Goal: Communication & Community: Answer question/provide support

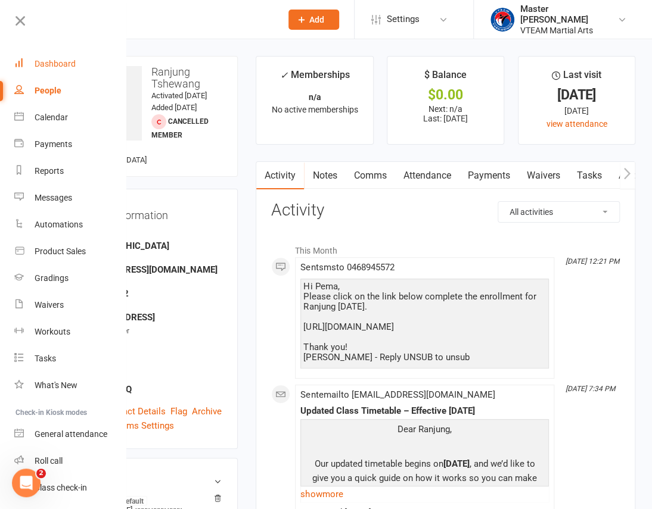
click at [44, 63] on div "Dashboard" at bounding box center [55, 64] width 41 height 10
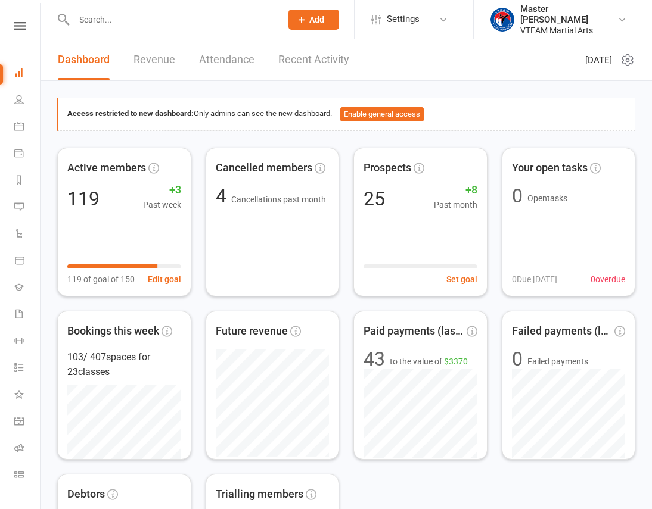
click at [20, 25] on icon at bounding box center [19, 26] width 11 height 8
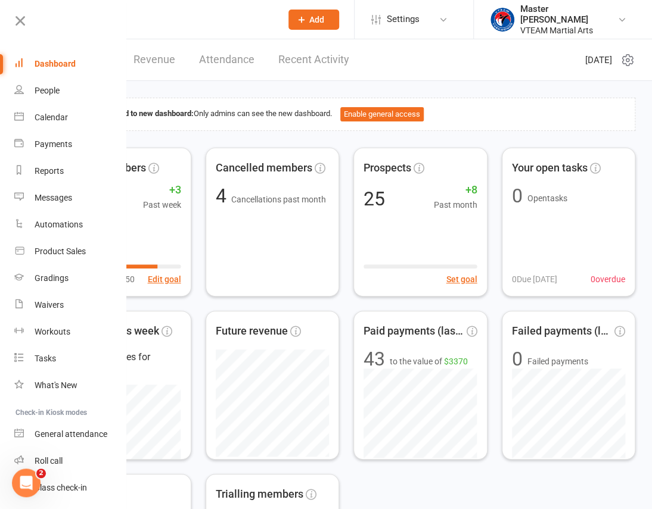
click at [332, 54] on link "Recent Activity" at bounding box center [313, 59] width 71 height 41
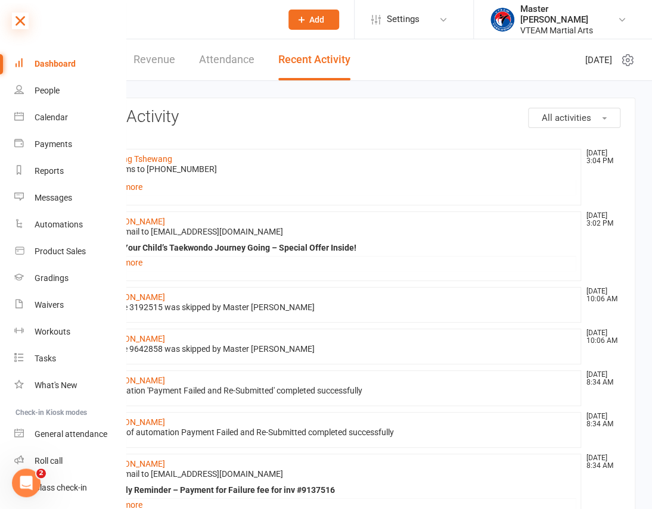
click at [17, 24] on icon at bounding box center [20, 21] width 17 height 17
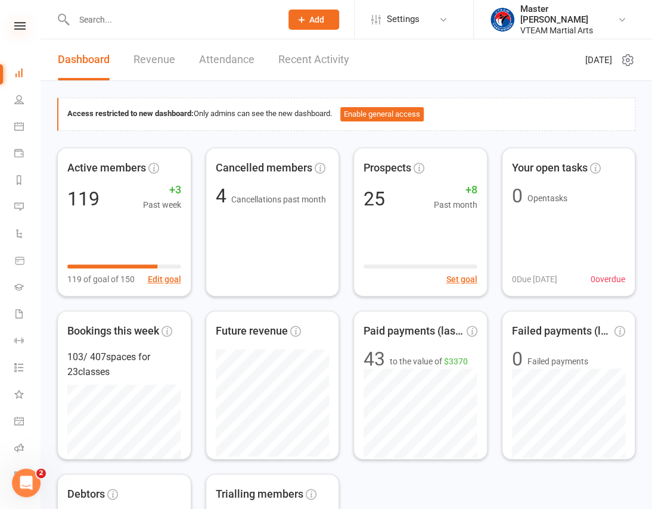
click at [14, 24] on icon at bounding box center [19, 26] width 11 height 8
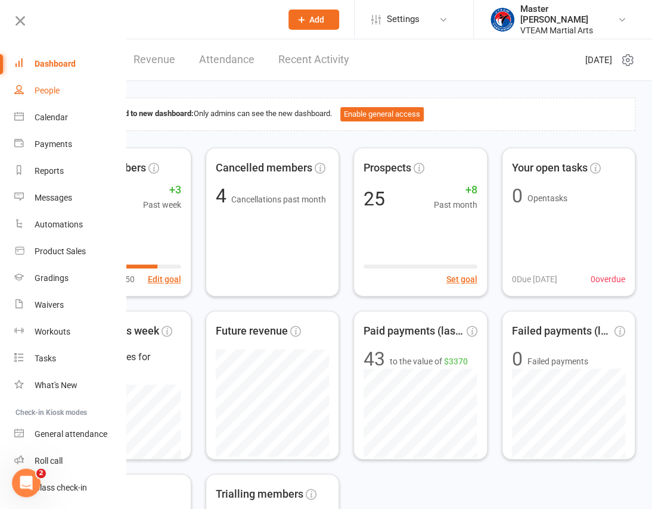
click at [54, 91] on div "People" at bounding box center [47, 91] width 25 height 10
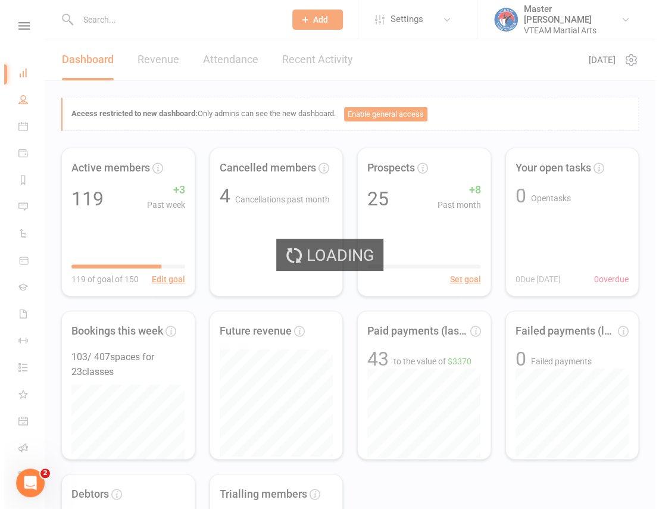
select select "100"
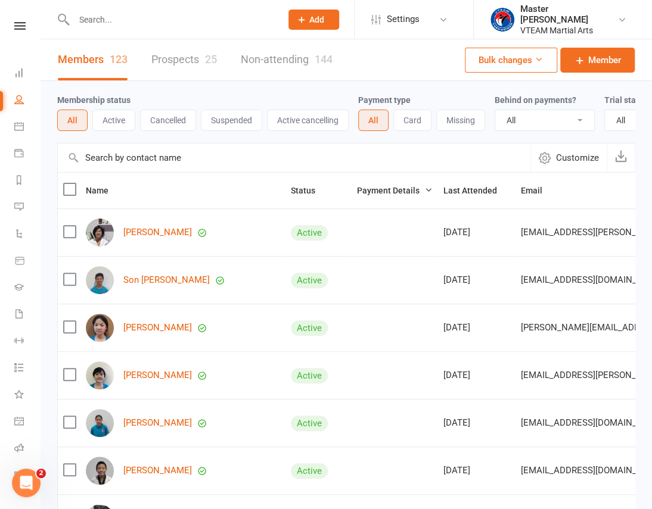
click at [179, 62] on link "Prospects 25" at bounding box center [184, 59] width 66 height 41
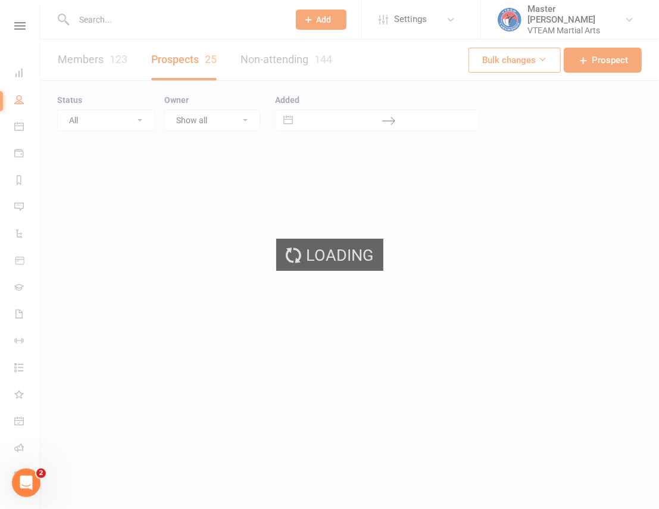
select select "100"
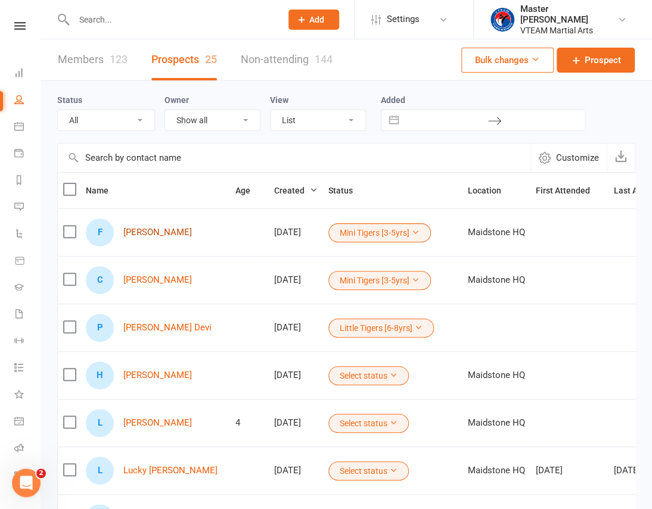
click at [140, 230] on link "Fiona Do" at bounding box center [157, 233] width 68 height 10
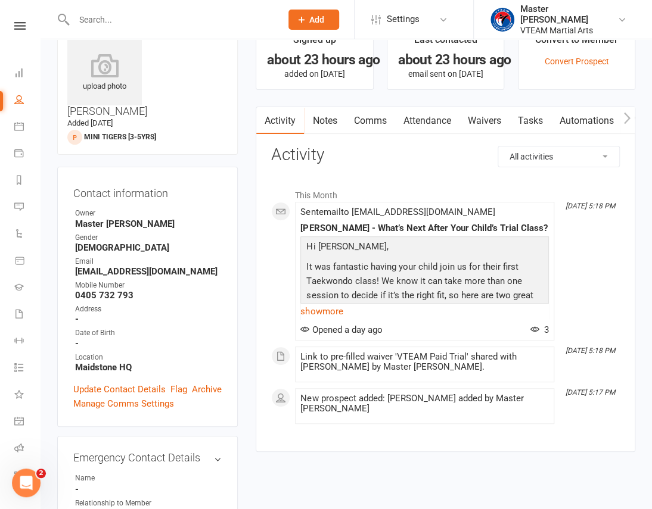
scroll to position [54, 0]
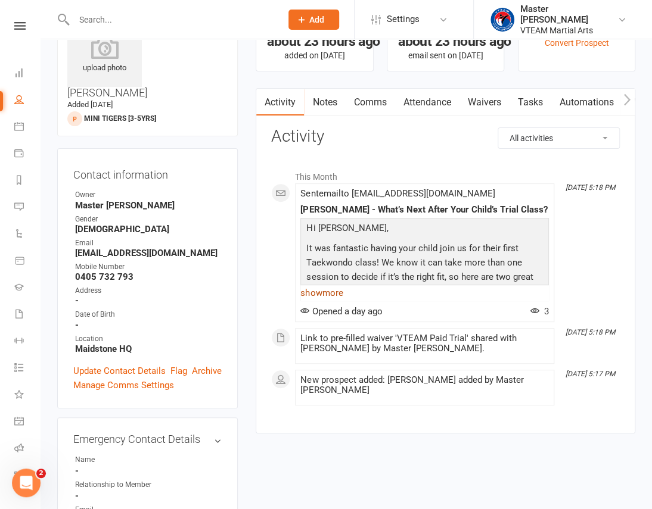
click at [344, 288] on link "show more" at bounding box center [424, 293] width 248 height 17
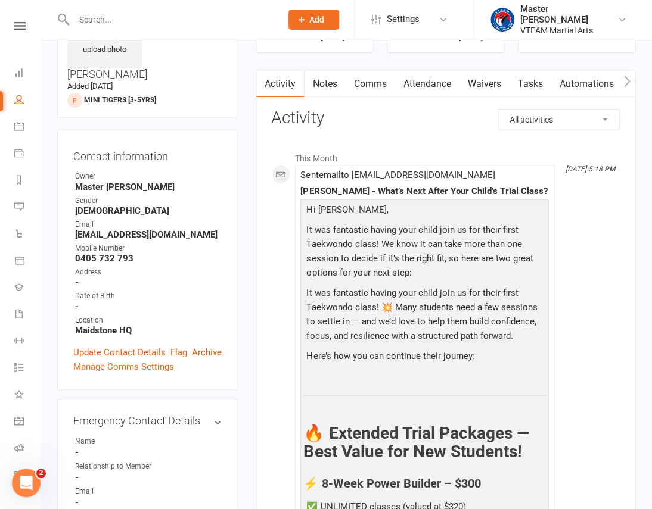
scroll to position [0, 0]
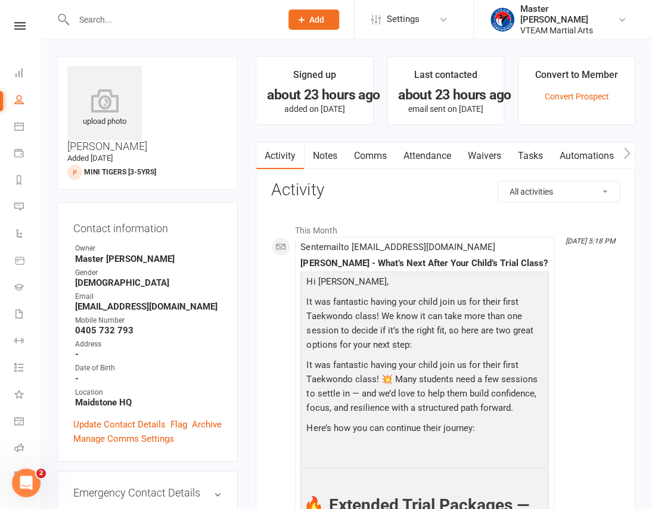
click at [375, 158] on link "Comms" at bounding box center [369, 155] width 49 height 27
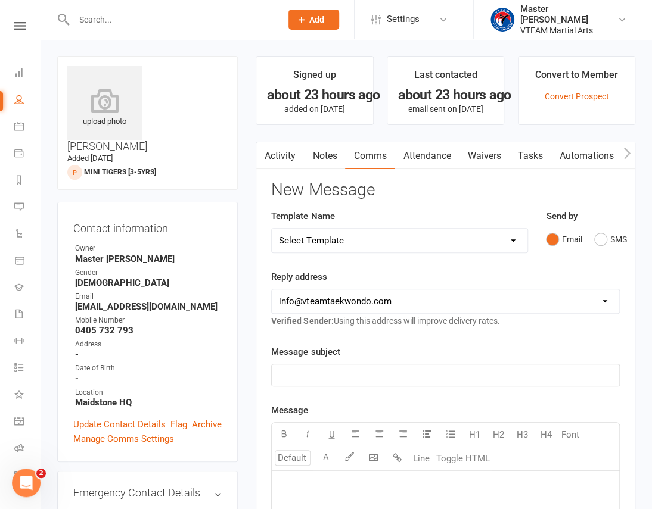
click at [396, 244] on select "Select Template [Email] 2 days after trial [Email] 3-4 days after trial [Email]…" at bounding box center [400, 241] width 256 height 24
select select "180"
click at [272, 229] on select "Select Template [Email] 2 days after trial [Email] 3-4 days after trial [Email]…" at bounding box center [400, 241] width 256 height 24
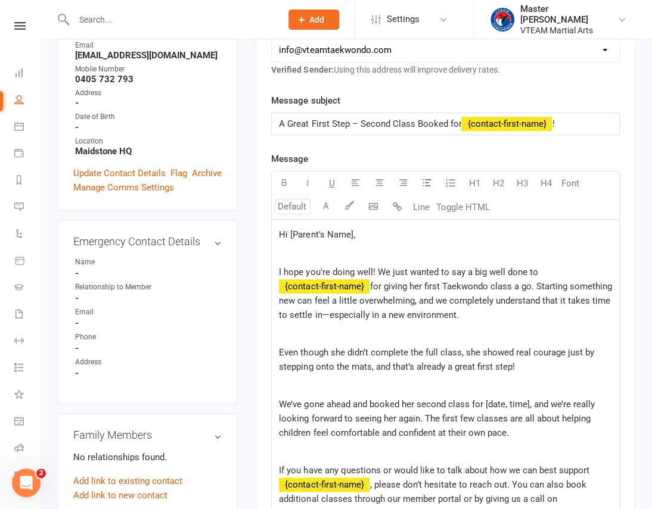
scroll to position [270, 0]
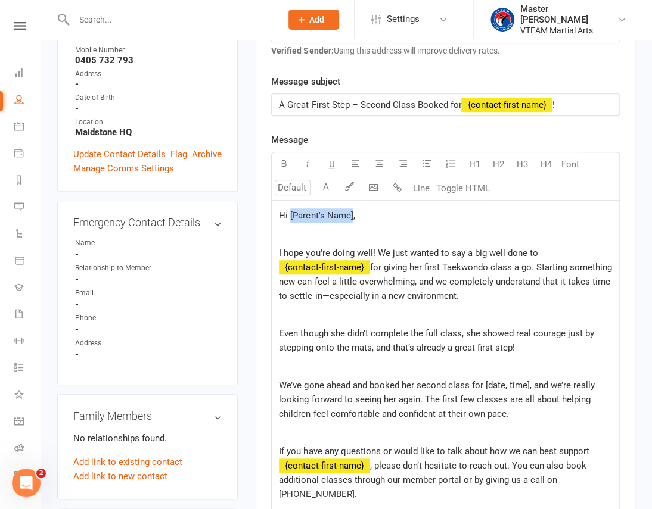
drag, startPoint x: 352, startPoint y: 214, endPoint x: 289, endPoint y: 215, distance: 62.5
click at [289, 215] on span "Hi [Parent's Name]," at bounding box center [317, 215] width 76 height 11
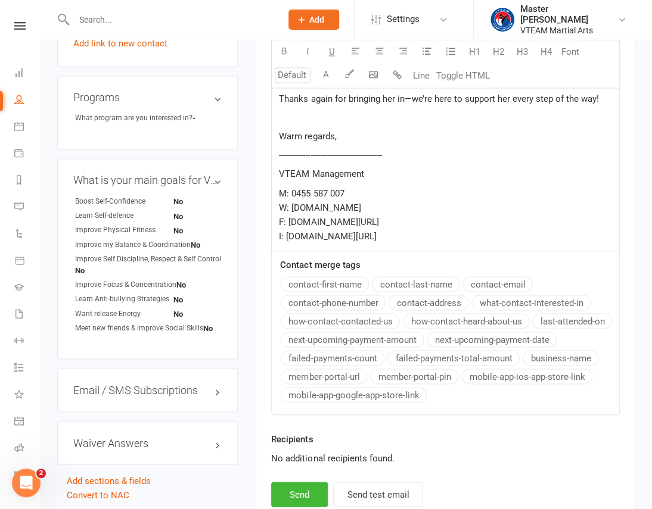
click at [310, 284] on div "Message U H1 H2 H3 H4 Font A Line Toggle HTML Hi [Parent's Name], I hope you're…" at bounding box center [445, 58] width 348 height 716
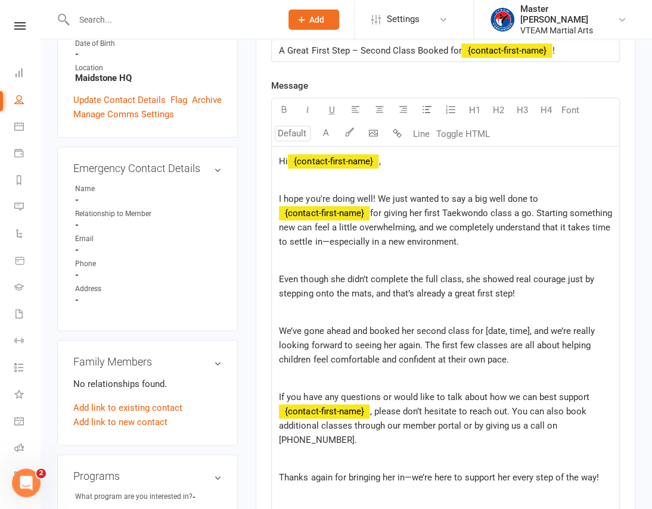
scroll to position [379, 0]
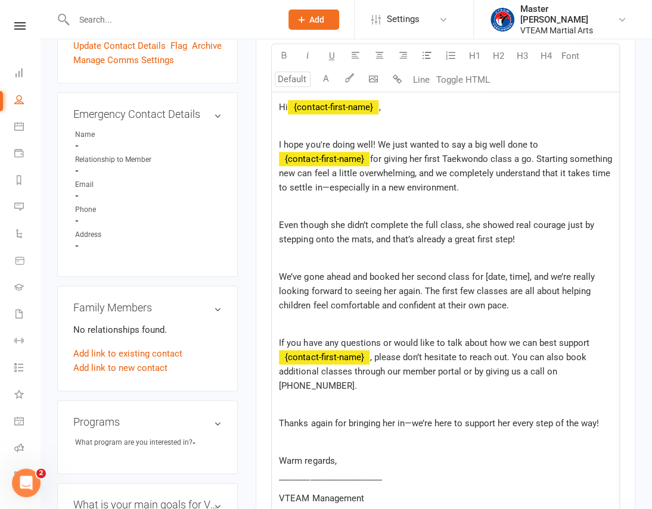
click at [447, 270] on p "We’ve gone ahead and booked her second class for [date, time], and we’re really…" at bounding box center [445, 291] width 333 height 43
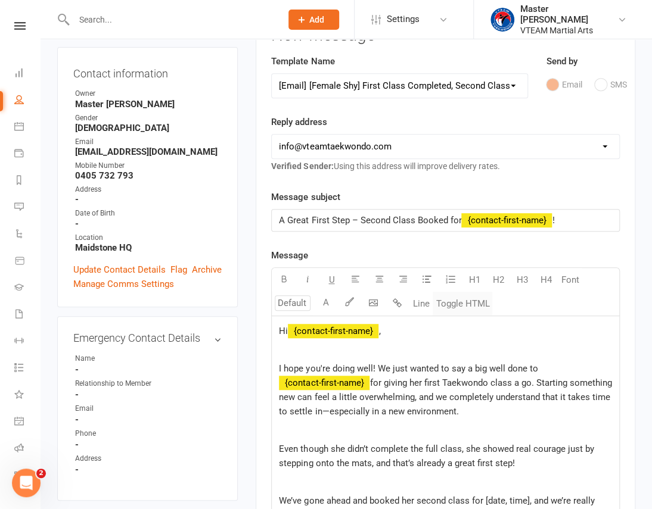
scroll to position [108, 0]
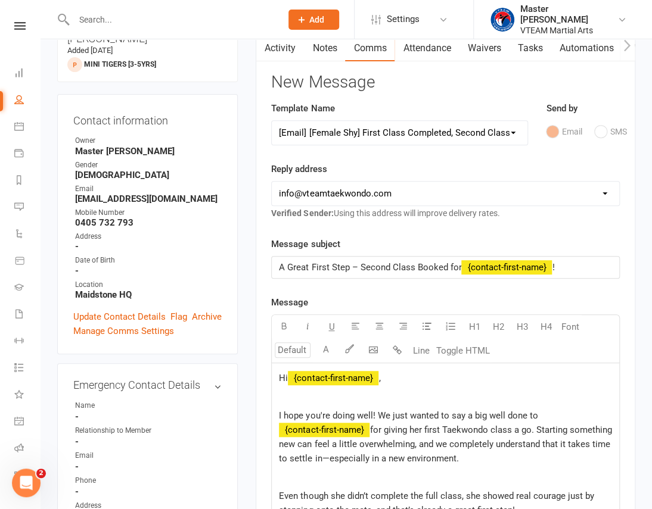
click at [428, 136] on select "Select Template [Email] 2 days after trial [Email] 3-4 days after trial [Email]…" at bounding box center [400, 133] width 256 height 24
click at [444, 409] on p "I hope you're doing well! We just wanted to say a big well done to ﻿ {contact-f…" at bounding box center [445, 437] width 333 height 57
copy div "Hi ﻿ {contact-first-name} , I hope you're doing well! We just wanted to say a b…"
click at [17, 25] on icon at bounding box center [19, 26] width 11 height 8
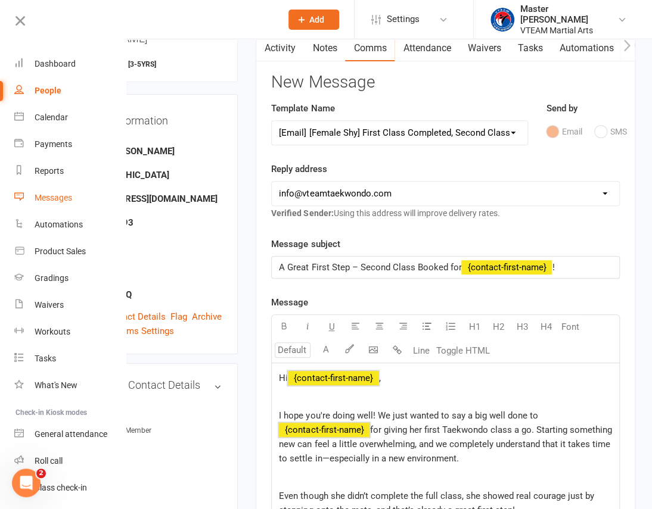
click at [64, 195] on div "Messages" at bounding box center [54, 198] width 38 height 10
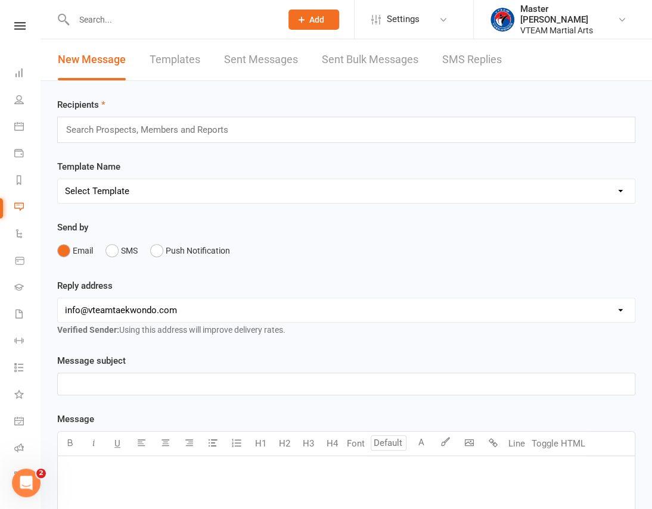
click at [185, 67] on link "Templates" at bounding box center [174, 59] width 51 height 41
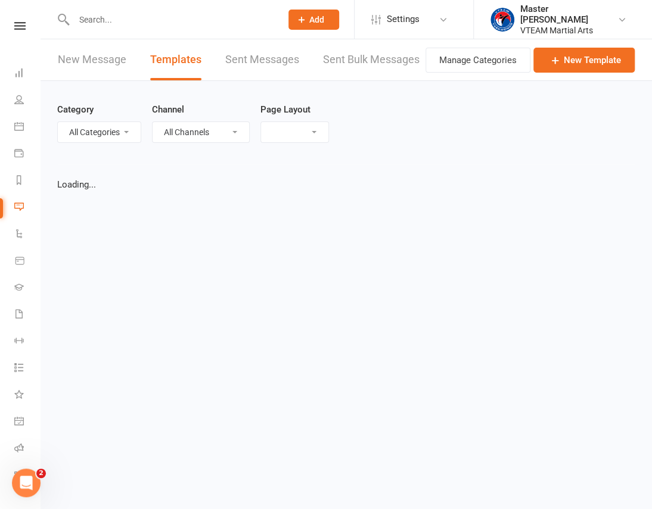
select select "list"
select select "100"
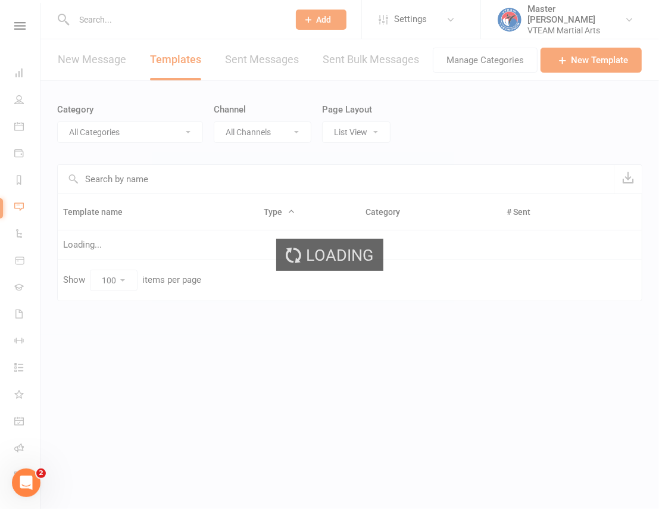
click at [135, 132] on div "Loading" at bounding box center [329, 254] width 659 height 509
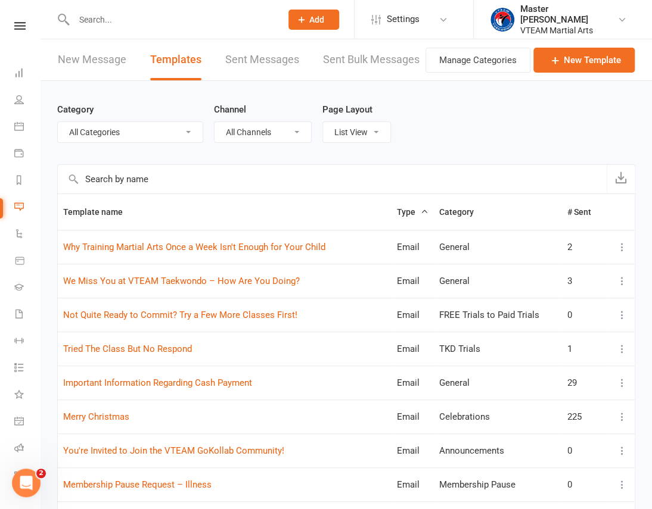
click at [157, 135] on select "All Categories (No category) 7 Days After Trial 8 Weeks Womens Only - Viet Adul…" at bounding box center [130, 132] width 145 height 20
select select "6876"
click at [58, 122] on select "All Categories (No category) 7 Days After Trial 8 Weeks Womens Only - Viet Adul…" at bounding box center [130, 132] width 145 height 20
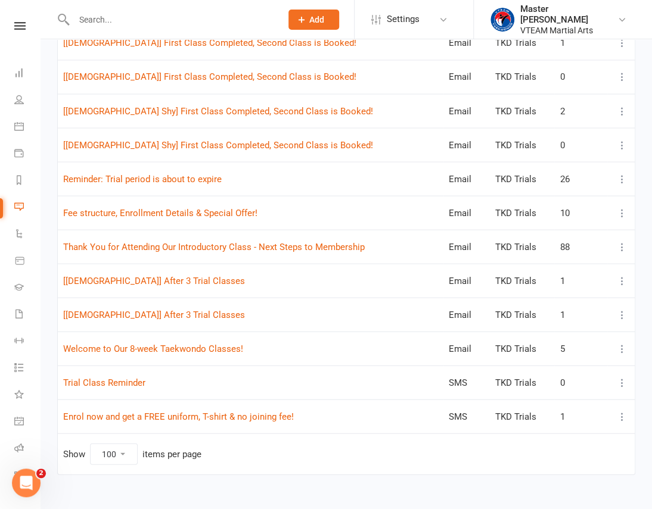
scroll to position [828, 0]
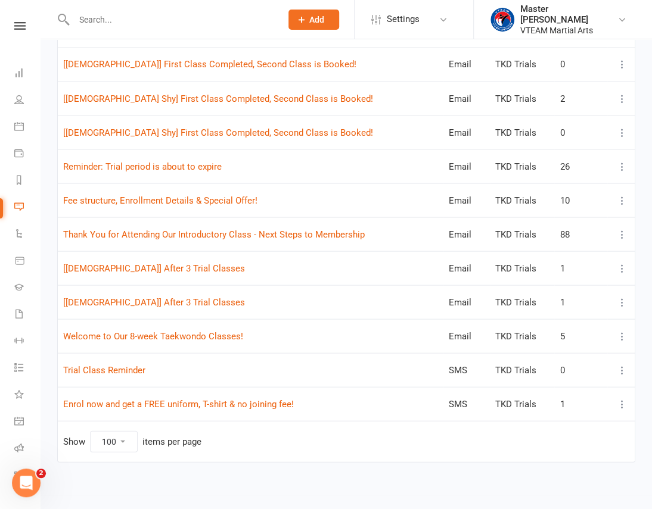
click at [624, 98] on icon at bounding box center [622, 98] width 12 height 12
click at [572, 164] on link "Duplicate" at bounding box center [562, 167] width 118 height 24
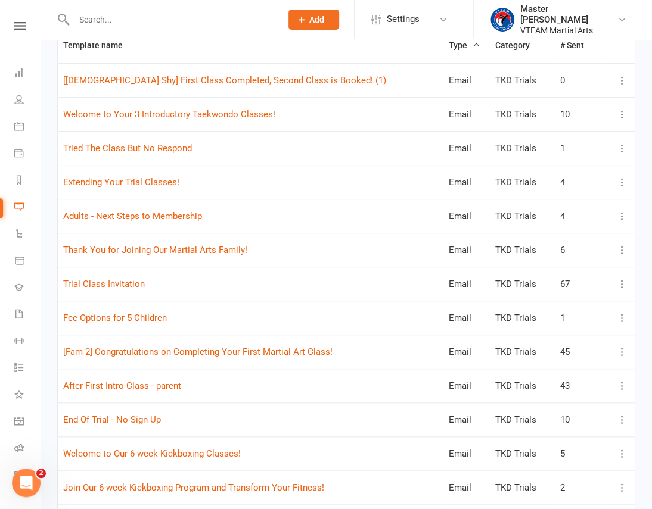
scroll to position [16, 0]
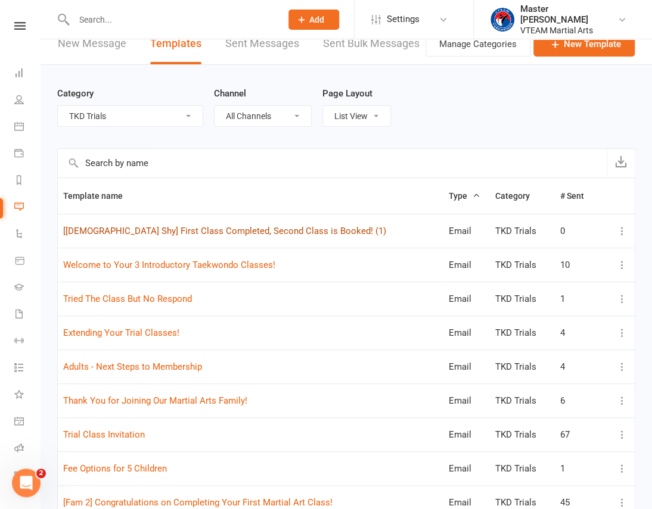
click at [282, 226] on link "[Female Shy] First Class Completed, Second Class is Booked! (1)" at bounding box center [224, 231] width 323 height 11
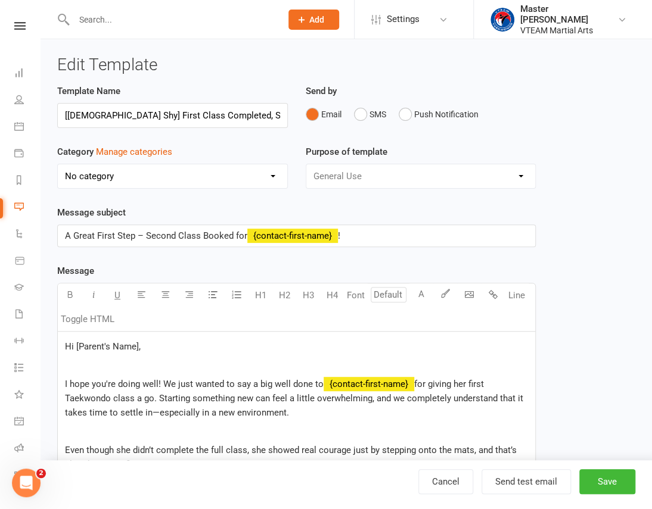
scroll to position [0, 40]
select select "6876"
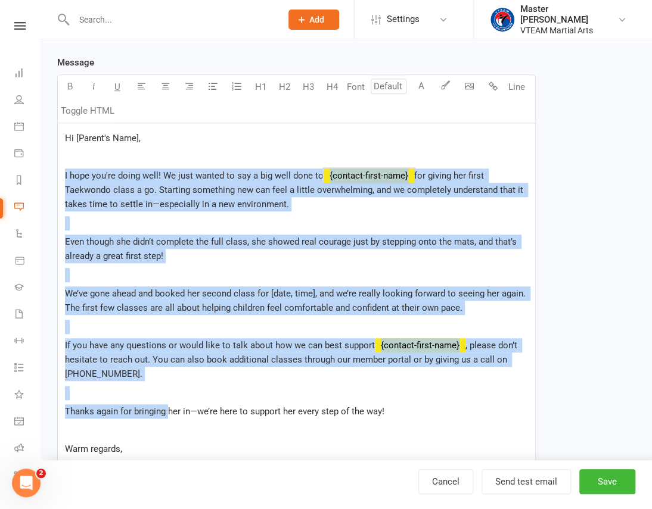
scroll to position [216, 0]
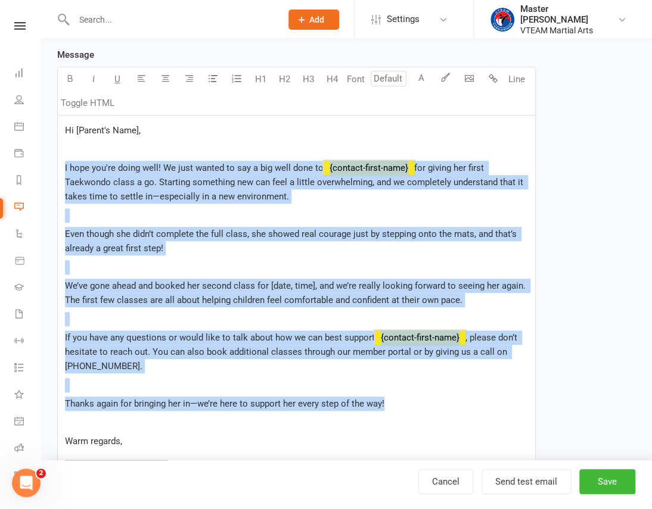
drag, startPoint x: 65, startPoint y: 381, endPoint x: 421, endPoint y: 398, distance: 356.6
click at [421, 398] on div "Hi [Parent's Name], I hope you're doing well! We just wanted to say a big well …" at bounding box center [296, 336] width 477 height 441
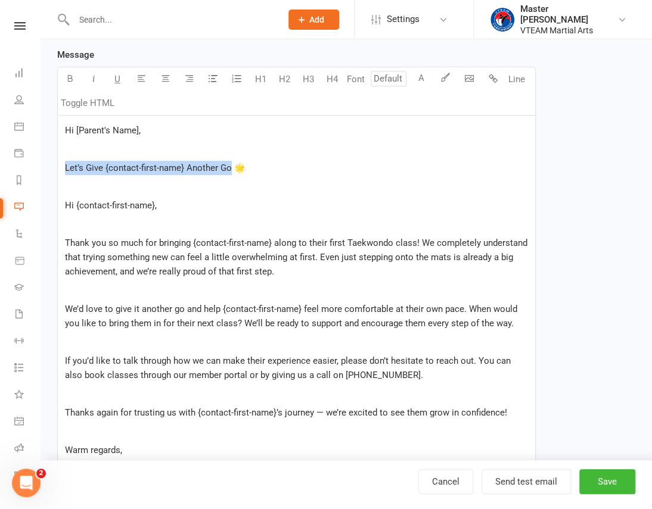
drag, startPoint x: 231, startPoint y: 169, endPoint x: 33, endPoint y: 174, distance: 198.4
click at [33, 174] on ui-view "Prospect Member Non-attending contact Class / event Appointment Grading event T…" at bounding box center [326, 265] width 652 height 957
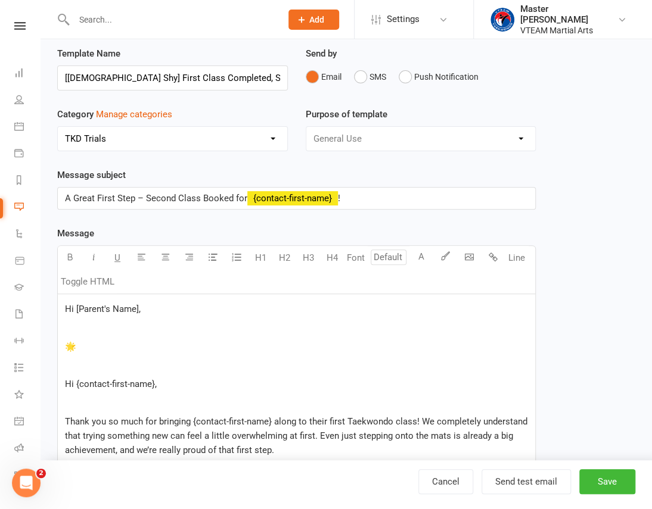
scroll to position [0, 0]
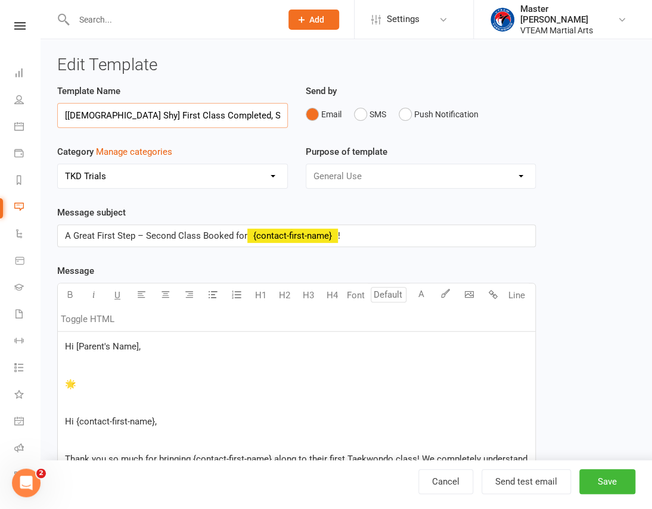
click at [99, 114] on input "[Female Shy] First Class Completed, Second Class is Booked! (1)" at bounding box center [172, 115] width 230 height 25
drag, startPoint x: 89, startPoint y: 115, endPoint x: 294, endPoint y: 121, distance: 205.0
click at [294, 121] on div "Template Name [Shy] First Class Completed, Second Class is Booked! (1)" at bounding box center [172, 114] width 248 height 61
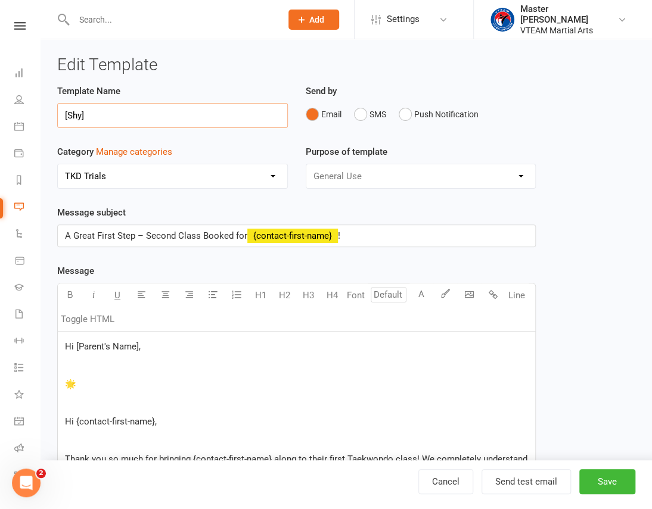
paste input "Let’s Give {contact-first-name} Another Go"
drag, startPoint x: 129, startPoint y: 114, endPoint x: 201, endPoint y: 117, distance: 72.1
click at [201, 117] on input "[Shy] Let’s Give {contact-first-name} Another Go" at bounding box center [172, 115] width 230 height 25
type input "[Shy] Let’s Give Another Go"
click at [94, 235] on span "A Great First Step – Second Class Booked for" at bounding box center [156, 235] width 182 height 11
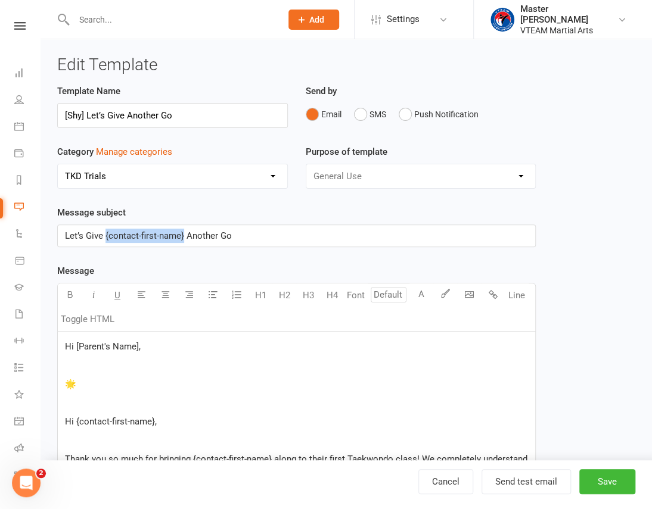
drag, startPoint x: 105, startPoint y: 237, endPoint x: 182, endPoint y: 237, distance: 76.8
click at [182, 237] on span "Let’s Give {contact-first-name} Another Go" at bounding box center [148, 235] width 167 height 11
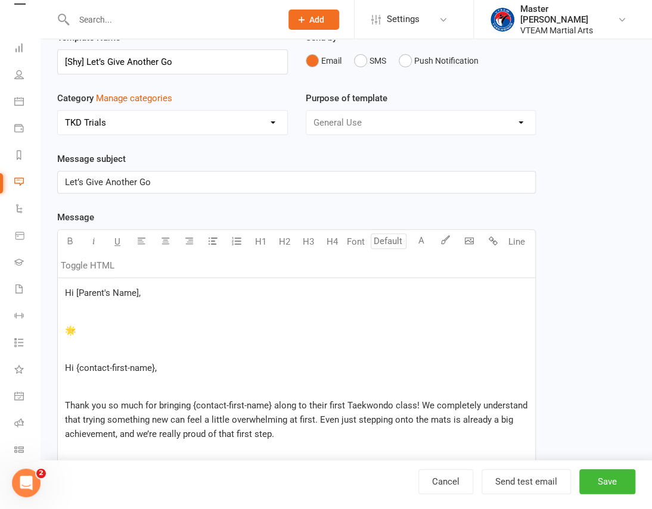
drag, startPoint x: 91, startPoint y: 328, endPoint x: 62, endPoint y: 326, distance: 29.2
click at [62, 326] on div "Hi [Parent's Name], 🌟 ﻿ Hi {contact-first-name}, ﻿ Thank you so much for bringi…" at bounding box center [296, 503] width 477 height 450
drag, startPoint x: 171, startPoint y: 365, endPoint x: 64, endPoint y: 362, distance: 107.3
click at [64, 362] on div "Hi [Parent's Name], ﻿ ﻿ Hi {contact-first-name}, ﻿ Thank you so much for bringi…" at bounding box center [296, 503] width 477 height 450
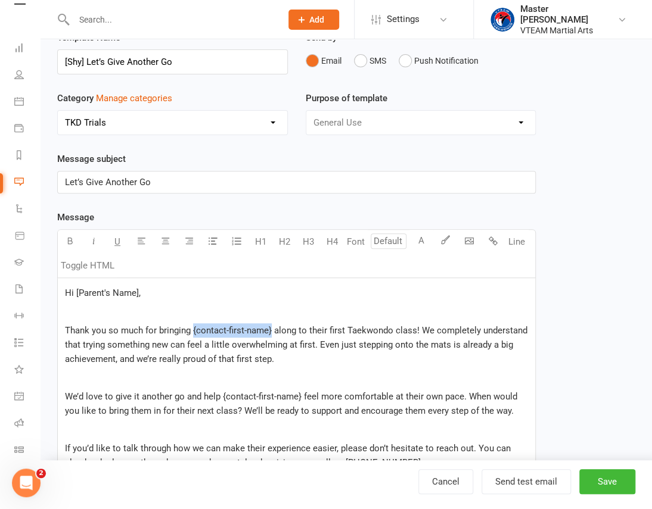
drag, startPoint x: 272, startPoint y: 329, endPoint x: 192, endPoint y: 334, distance: 80.5
click at [192, 334] on span "Thank you so much for bringing {contact-first-name} along to their first Taekwo…" at bounding box center [297, 344] width 465 height 39
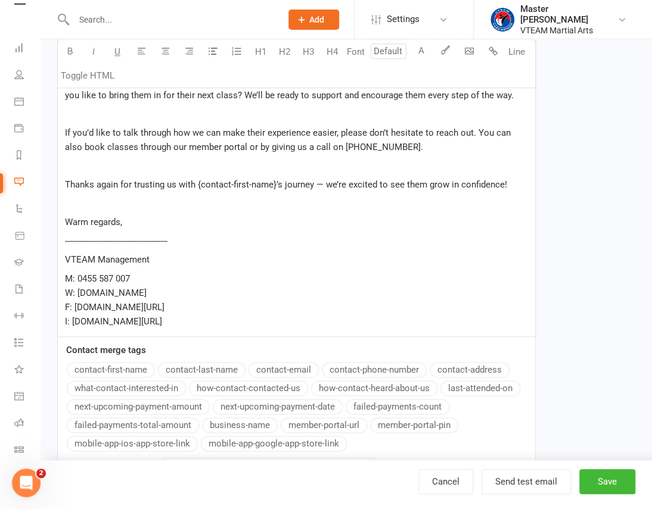
scroll to position [379, 0]
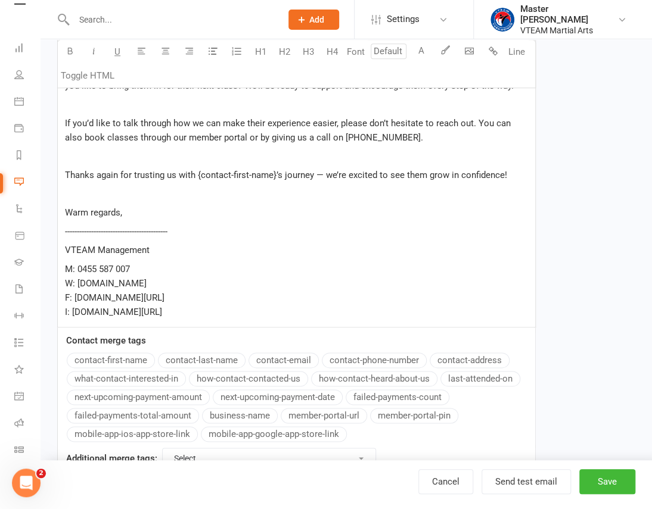
click at [138, 356] on div "Message U H1 H2 H3 H4 Font A Line Toggle HTML Hi [Parent's Name], Thank you so …" at bounding box center [296, 183] width 478 height 596
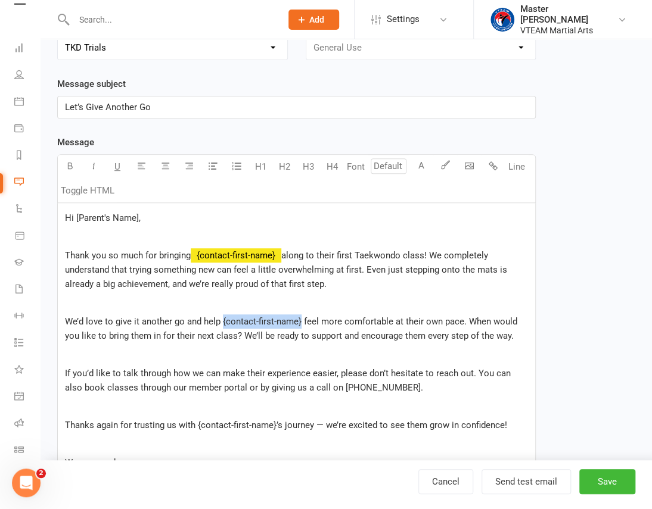
drag, startPoint x: 300, startPoint y: 322, endPoint x: 220, endPoint y: 323, distance: 79.8
click at [220, 323] on span "We’d love to give it another go and help {contact-first-name} feel more comfort…" at bounding box center [292, 328] width 454 height 25
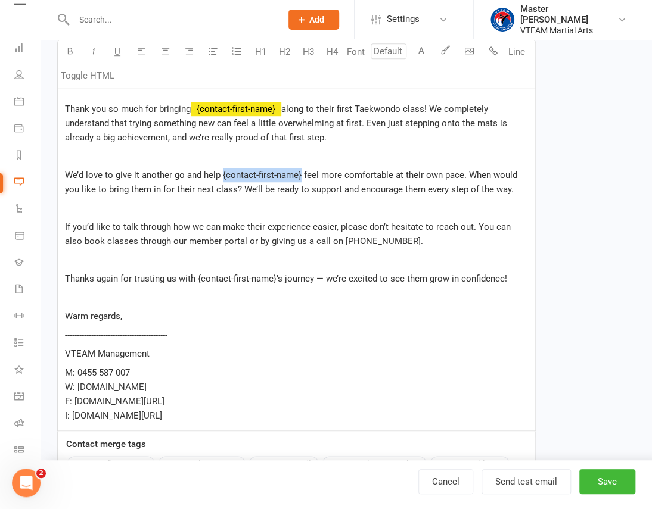
scroll to position [291, 0]
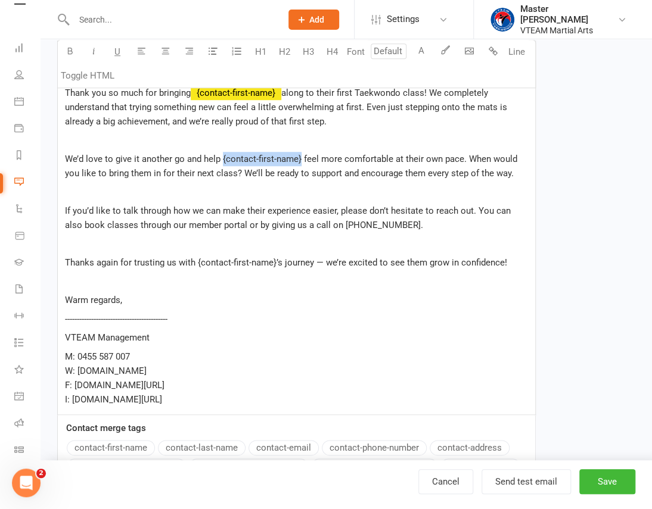
click at [104, 444] on div "Contact merge tags contact-first-name contact-last-name contact-email contact-p…" at bounding box center [296, 476] width 477 height 111
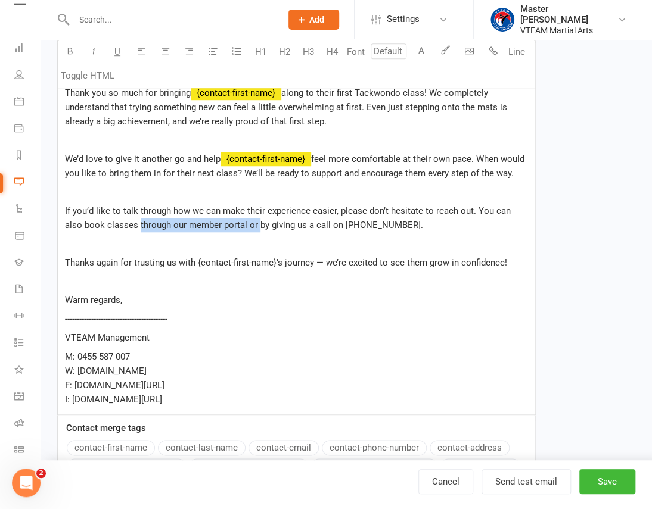
drag, startPoint x: 238, startPoint y: 224, endPoint x: 119, endPoint y: 227, distance: 119.2
click at [119, 227] on span "If you’d like to talk through how we can make their experience easier, please d…" at bounding box center [289, 217] width 448 height 25
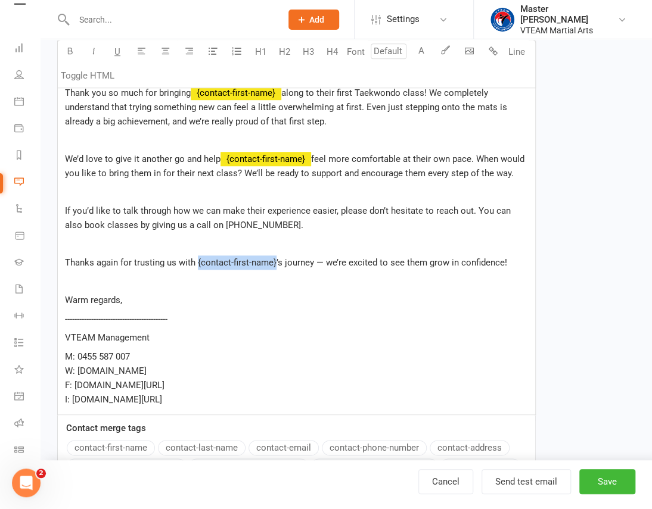
drag, startPoint x: 197, startPoint y: 262, endPoint x: 275, endPoint y: 261, distance: 78.6
click at [275, 261] on span "Thanks again for trusting us with {contact-first-name}’s journey — we’re excite…" at bounding box center [286, 262] width 442 height 11
click at [80, 446] on button "contact-first-name" at bounding box center [111, 447] width 88 height 15
click at [437, 260] on span "’s journey — we’re excited to see them grow in confidence!" at bounding box center [401, 262] width 230 height 11
drag, startPoint x: 148, startPoint y: 175, endPoint x: 130, endPoint y: 173, distance: 18.5
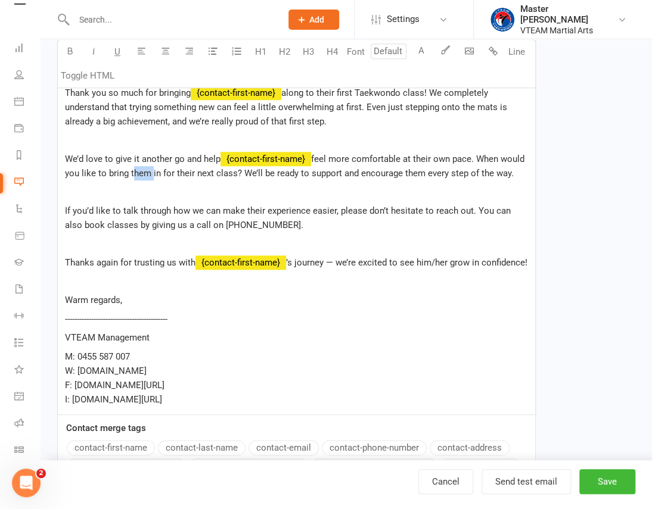
click at [130, 173] on span "feel more comfortable at their own pace. When would you like to bring them in f…" at bounding box center [296, 166] width 462 height 25
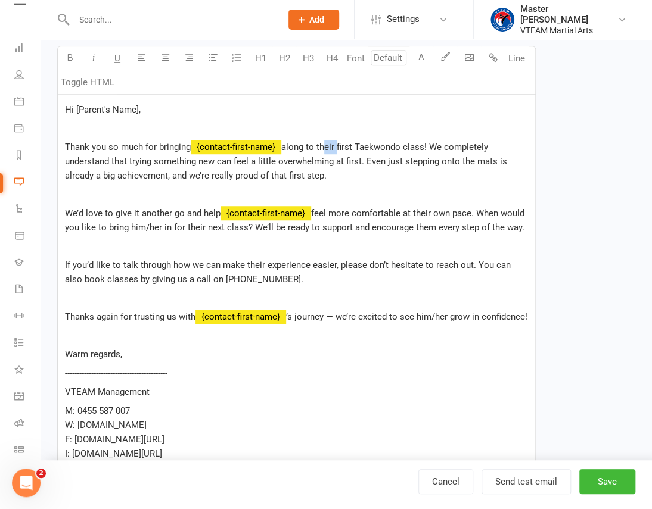
drag, startPoint x: 337, startPoint y: 144, endPoint x: 322, endPoint y: 147, distance: 15.8
click at [322, 147] on span "along to their first Taekwondo class! We completely understand that trying some…" at bounding box center [287, 161] width 444 height 39
drag, startPoint x: 159, startPoint y: 227, endPoint x: 146, endPoint y: 228, distance: 13.1
click at [146, 228] on span "feel more comfortable at their own pace. When would you like to bring him/her i…" at bounding box center [296, 220] width 462 height 25
drag, startPoint x: 133, startPoint y: 226, endPoint x: 147, endPoint y: 226, distance: 14.3
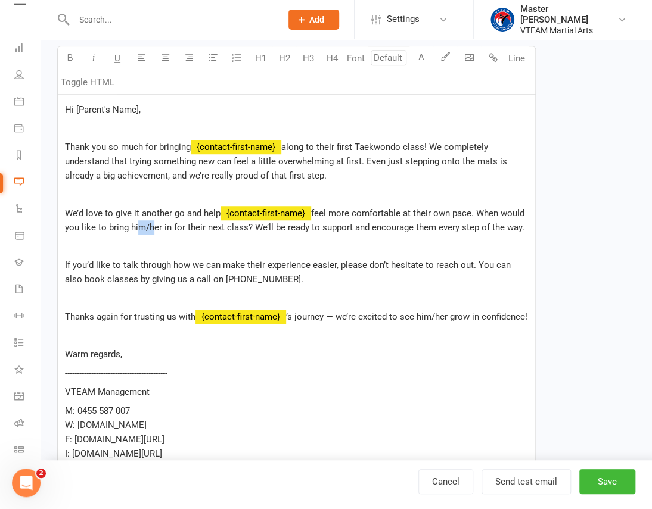
click at [147, 226] on span "feel more comfortable at their own pace. When would you like to bring him/her i…" at bounding box center [296, 220] width 462 height 25
click at [135, 228] on span "feel more comfortable at their own pace. When would you like to bring him/her i…" at bounding box center [296, 220] width 462 height 25
drag, startPoint x: 130, startPoint y: 227, endPoint x: 160, endPoint y: 227, distance: 29.8
click at [160, 227] on span "feel more comfortable at their own pace. When would you like to bring him/her i…" at bounding box center [296, 220] width 462 height 25
copy span "him/her"
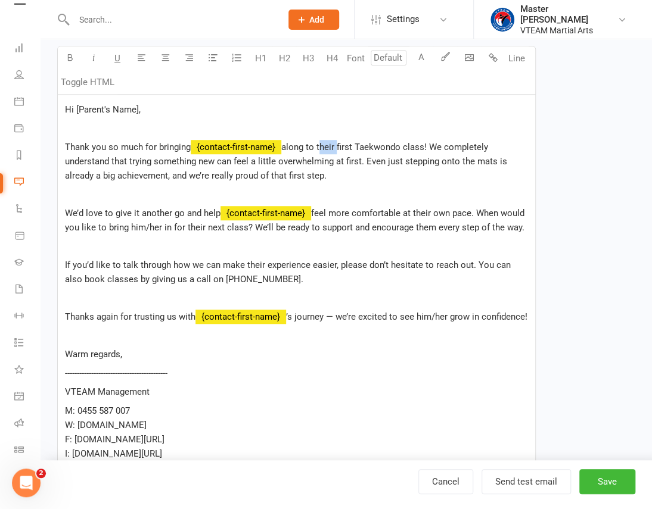
drag, startPoint x: 338, startPoint y: 144, endPoint x: 319, endPoint y: 147, distance: 19.8
click at [319, 147] on span "along to their first Taekwondo class! We completely understand that trying some…" at bounding box center [287, 161] width 444 height 39
drag, startPoint x: 433, startPoint y: 226, endPoint x: 414, endPoint y: 229, distance: 19.2
click at [414, 229] on span "feel more comfortable at their own pace. When would you like to bring him/her i…" at bounding box center [296, 220] width 462 height 25
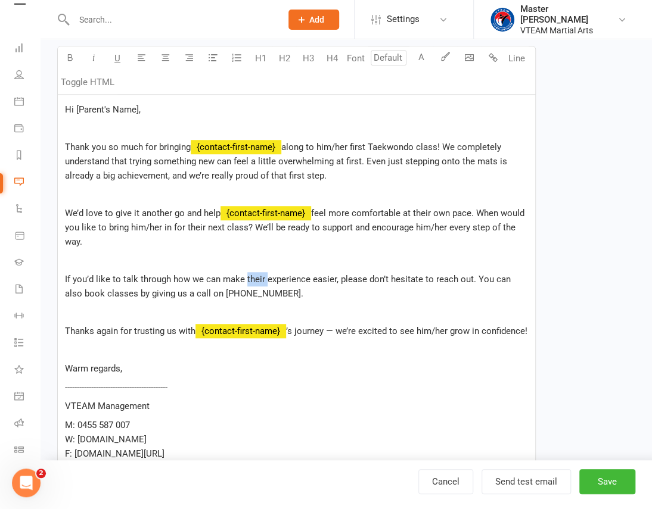
drag, startPoint x: 263, startPoint y: 277, endPoint x: 245, endPoint y: 278, distance: 17.9
click at [245, 278] on span "If you’d like to talk through how we can make their experience easier, please d…" at bounding box center [289, 286] width 448 height 25
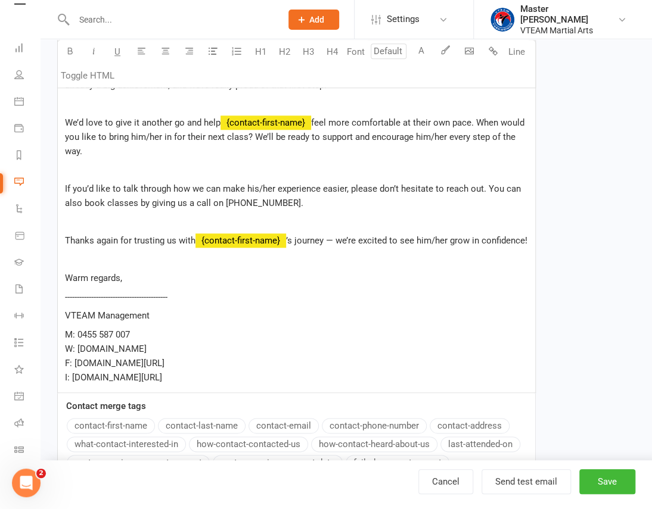
scroll to position [345, 0]
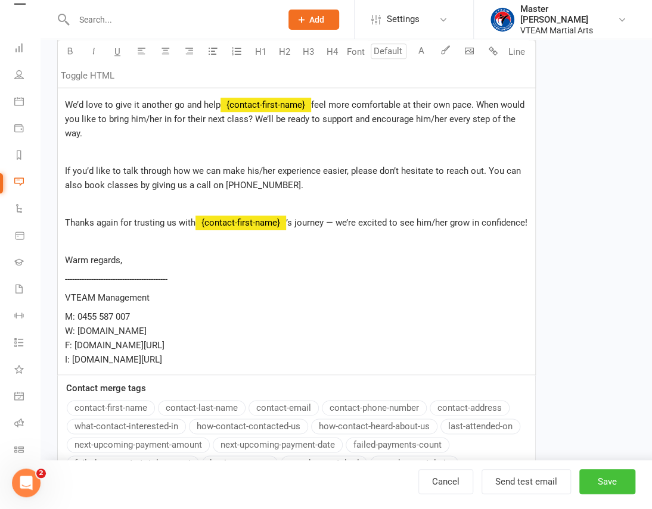
click at [610, 479] on button "Save" at bounding box center [607, 481] width 56 height 25
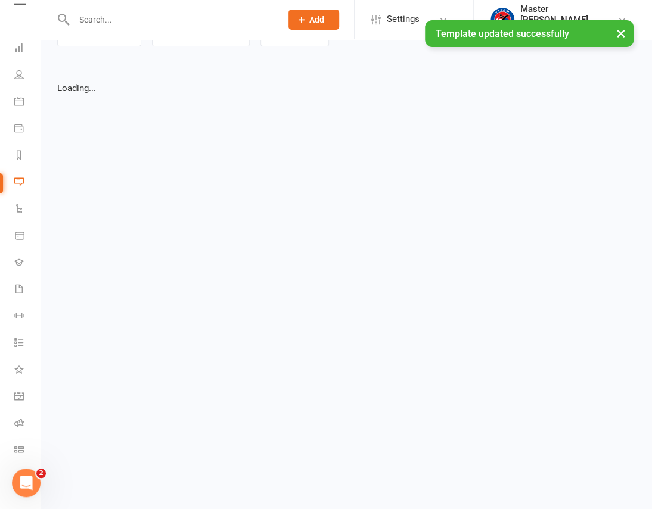
select select "list"
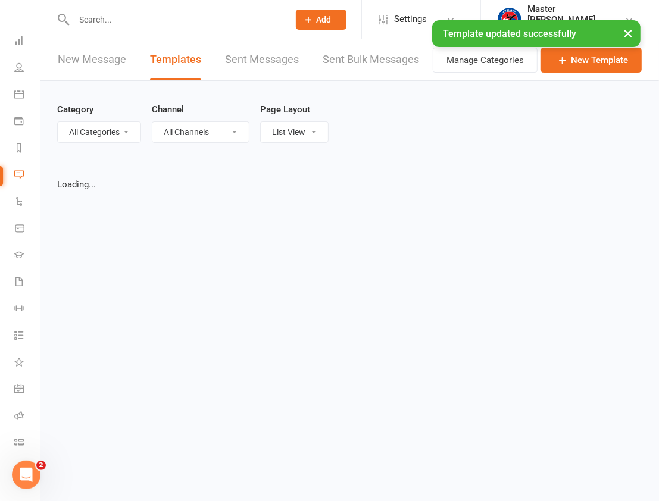
select select "100"
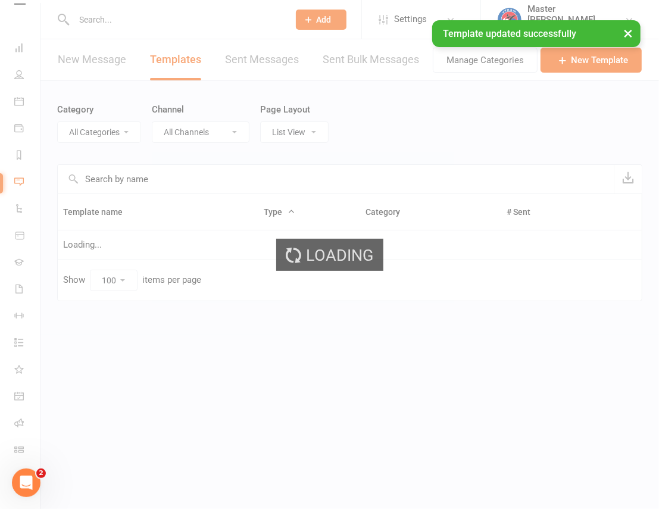
select select "6876"
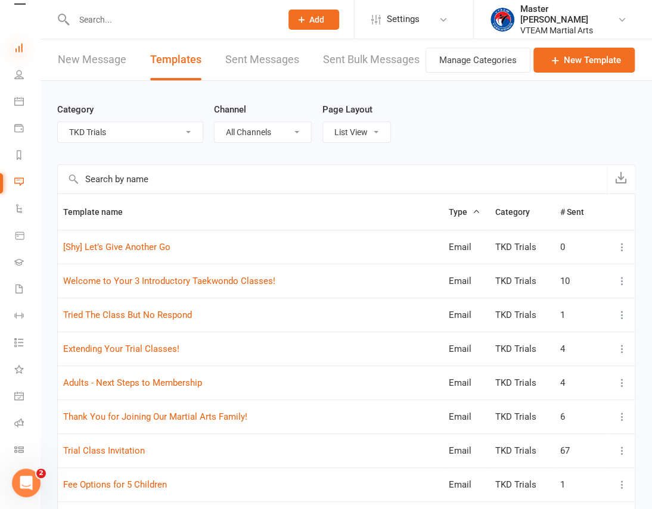
click at [16, 43] on icon at bounding box center [19, 48] width 10 height 10
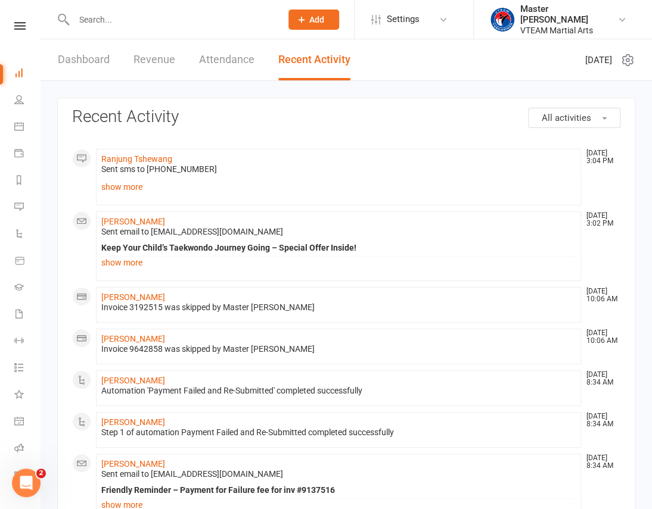
click at [13, 30] on div "Clubworx" at bounding box center [20, 41] width 40 height 39
click at [24, 29] on link at bounding box center [20, 26] width 42 height 8
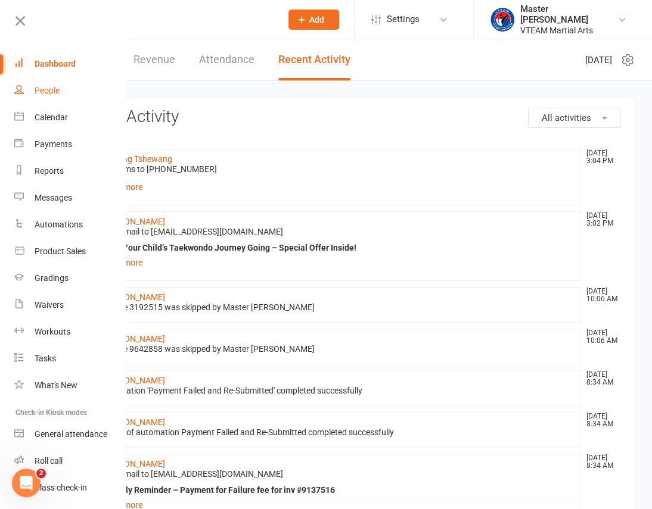
click at [39, 86] on div "People" at bounding box center [47, 91] width 25 height 10
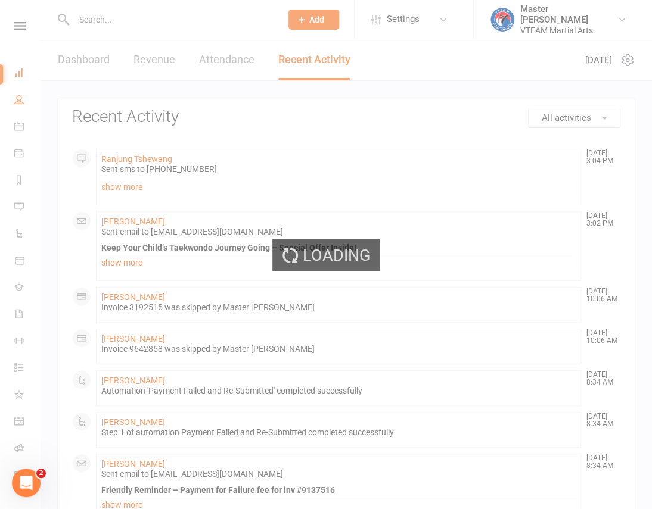
select select "100"
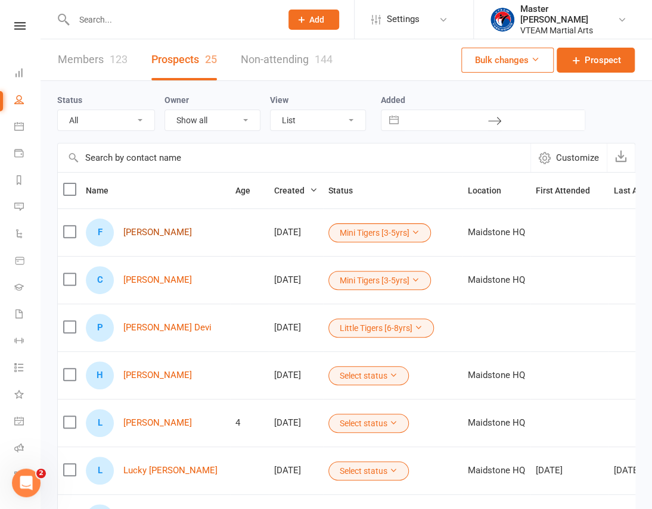
click at [138, 237] on link "[PERSON_NAME]" at bounding box center [157, 233] width 68 height 10
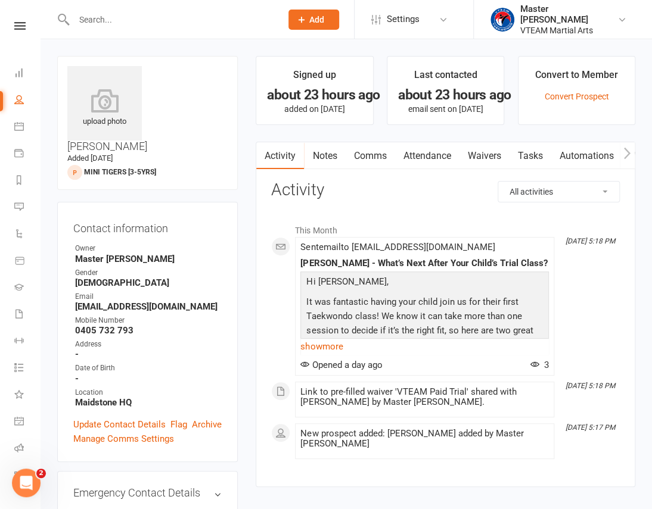
click at [381, 155] on link "Comms" at bounding box center [369, 155] width 49 height 27
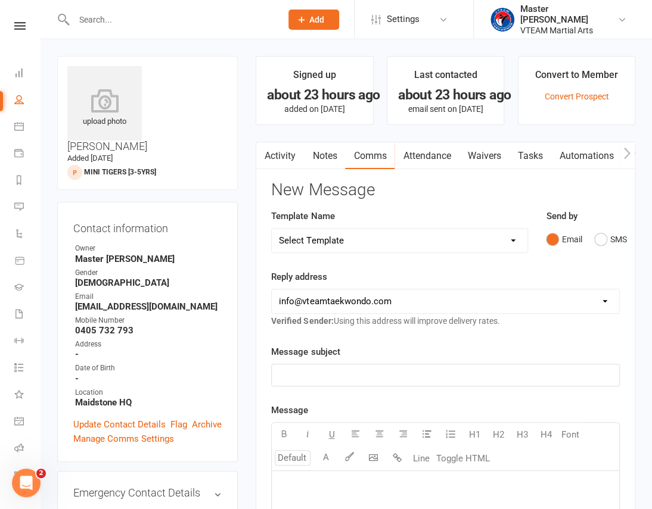
click at [388, 239] on select "Select Template [Email] 2 days after trial [Email] 3-4 days after trial [Email]…" at bounding box center [400, 241] width 256 height 24
select select "188"
click at [272, 229] on select "Select Template [Email] 2 days after trial [Email] 3-4 days after trial [Email]…" at bounding box center [400, 241] width 256 height 24
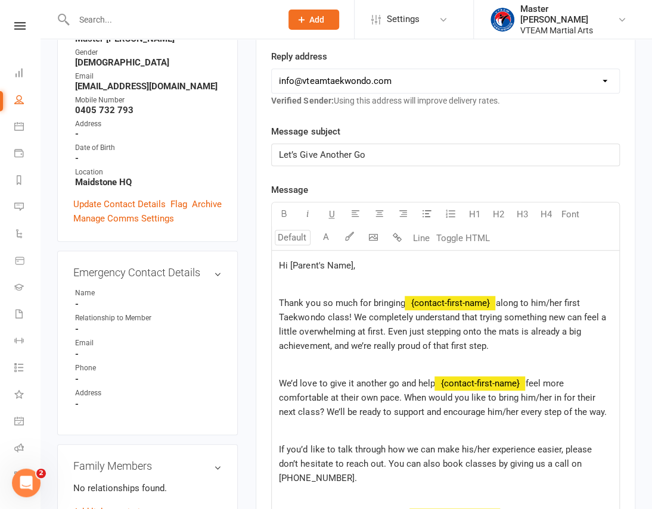
scroll to position [216, 0]
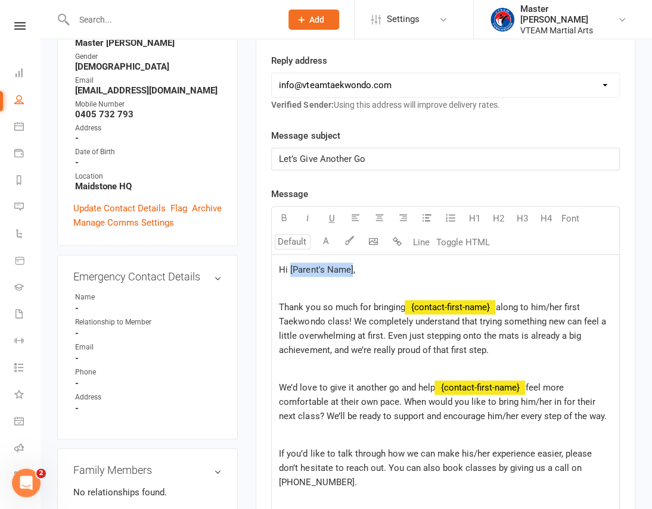
drag, startPoint x: 351, startPoint y: 267, endPoint x: 289, endPoint y: 269, distance: 62.0
click at [289, 269] on span "Hi [Parent's Name]," at bounding box center [317, 269] width 76 height 11
click at [437, 309] on span "﻿ {contact-first-name}" at bounding box center [449, 307] width 91 height 11
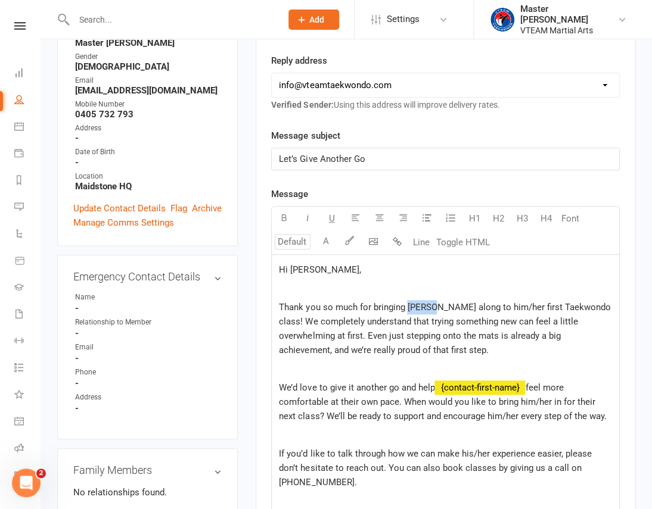
drag, startPoint x: 435, startPoint y: 306, endPoint x: 407, endPoint y: 304, distance: 27.4
click at [407, 304] on span "Thank you so much for bringing Andrea along to him/her first Taekwondo class! W…" at bounding box center [446, 329] width 334 height 54
copy span "Andrea"
click at [489, 307] on span "Thank you so much for bringing Andrea along to him/her first Taekwondo class! W…" at bounding box center [446, 329] width 334 height 54
click at [504, 391] on span "﻿ {contact-first-name}" at bounding box center [479, 387] width 91 height 11
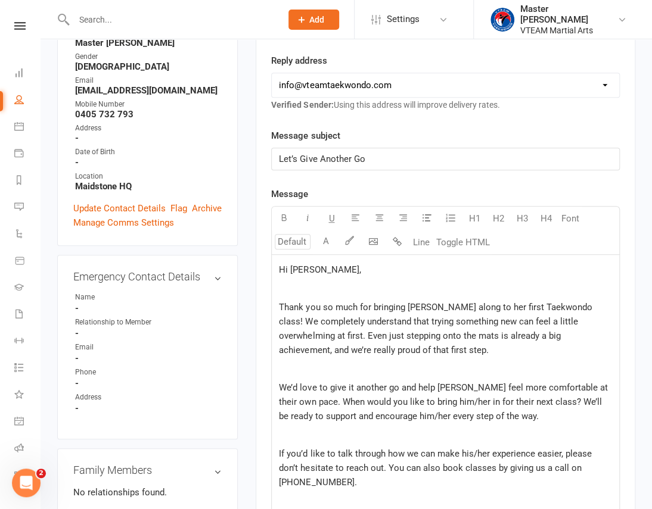
scroll to position [270, 0]
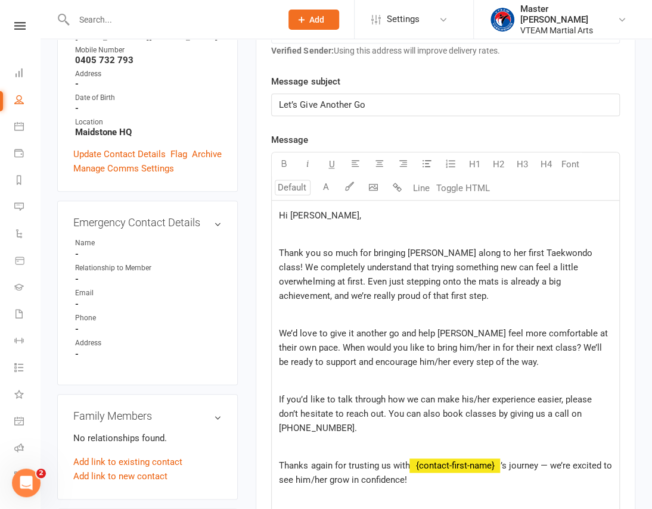
click at [437, 348] on span "We’d love to give it another go and help Andrea feel more comfortable at their …" at bounding box center [444, 347] width 331 height 39
click at [392, 363] on span "We’d love to give it another go and help Andrea feel more comfortable at their …" at bounding box center [444, 347] width 331 height 39
click at [475, 399] on span "If you’d like to talk through how we can make his/her experience easier, please…" at bounding box center [436, 413] width 314 height 39
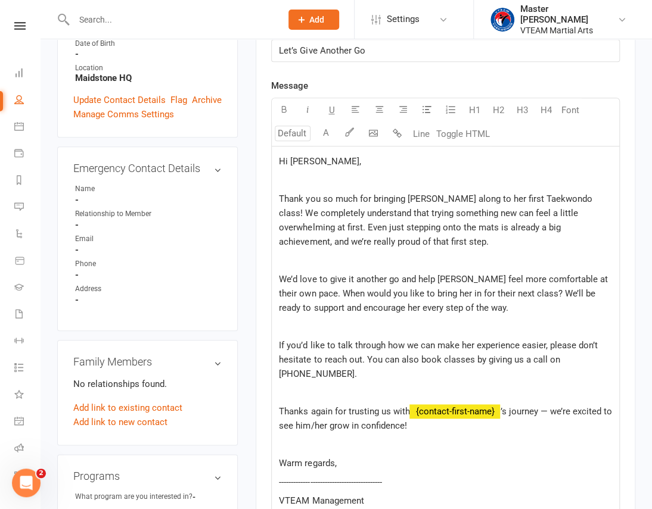
click at [461, 413] on span "﻿ {contact-first-name}" at bounding box center [454, 411] width 91 height 11
click at [588, 409] on span "Thanks again for trusting us with Andrea’s journey — we’re excited to see him/h…" at bounding box center [446, 418] width 334 height 25
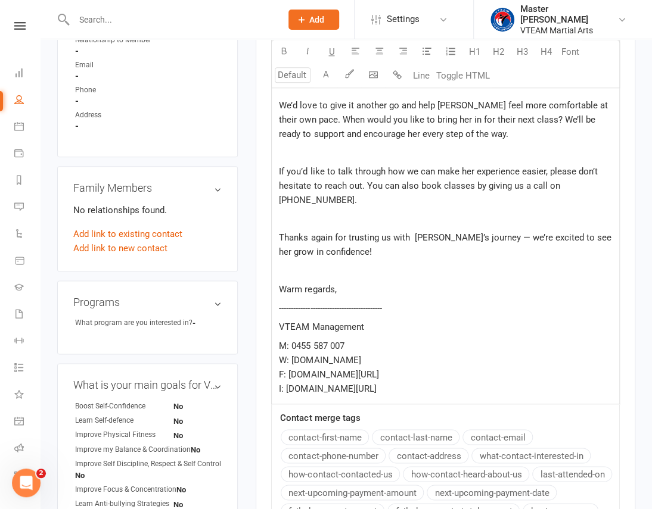
scroll to position [741, 0]
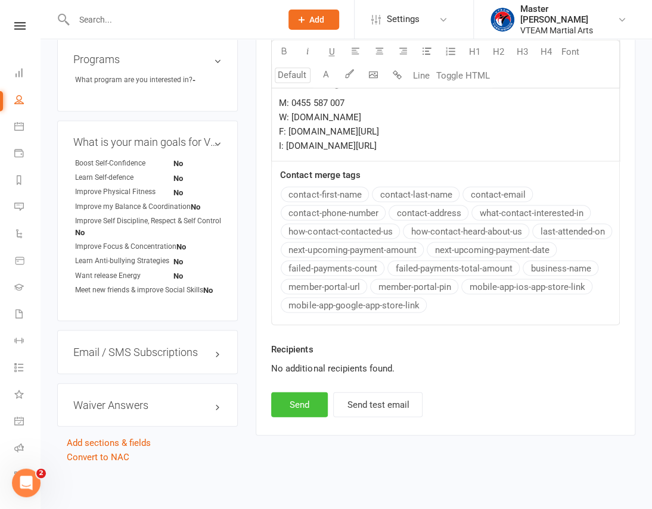
click at [286, 409] on button "Send" at bounding box center [299, 404] width 57 height 25
select select
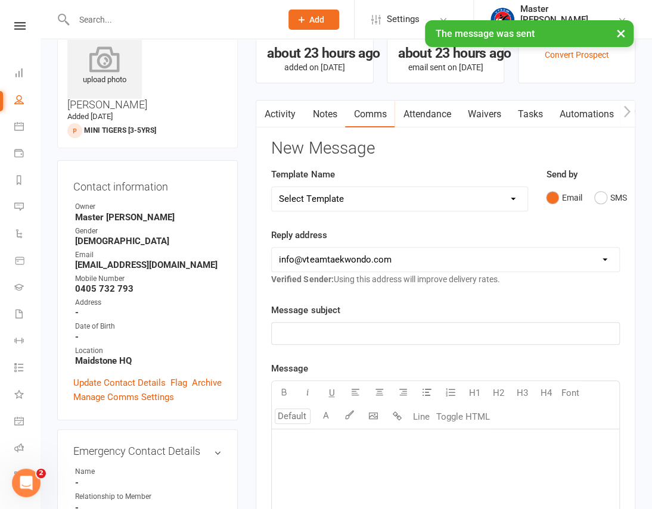
scroll to position [0, 0]
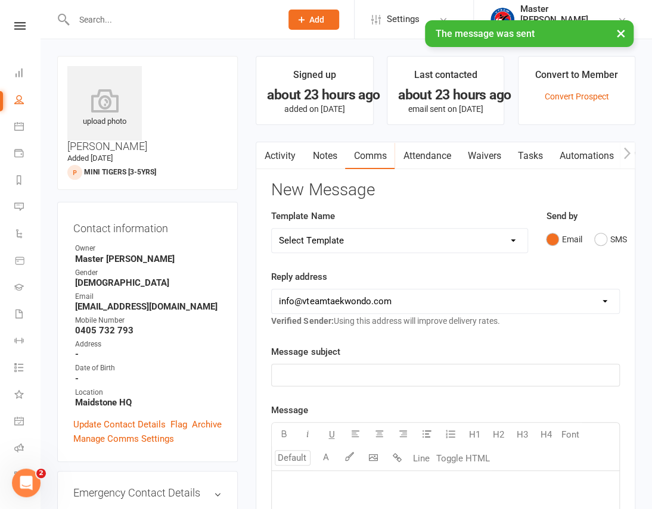
click at [13, 20] on div "× The message was sent" at bounding box center [318, 20] width 636 height 0
click at [16, 20] on div "× The message was sent" at bounding box center [318, 20] width 636 height 0
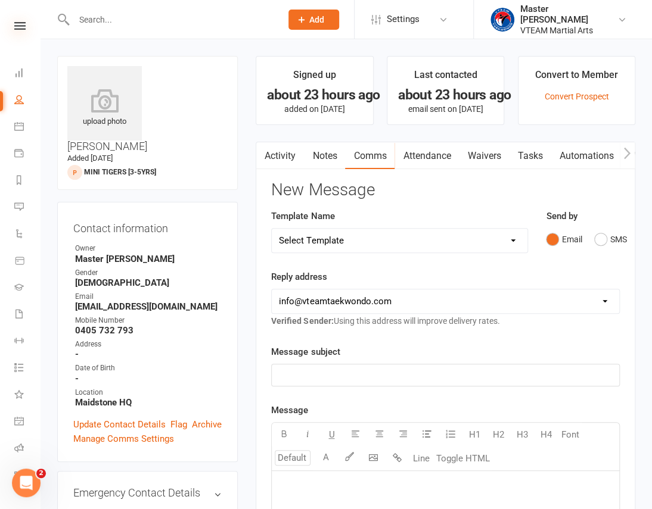
click at [17, 26] on icon at bounding box center [19, 26] width 11 height 8
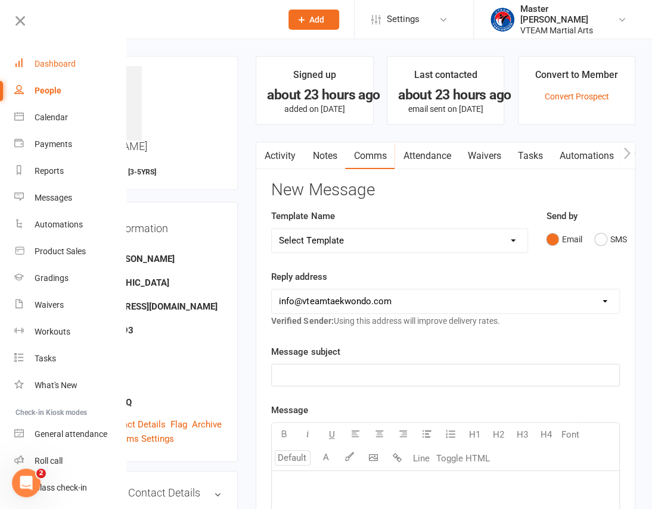
click at [46, 61] on div "Dashboard" at bounding box center [55, 64] width 41 height 10
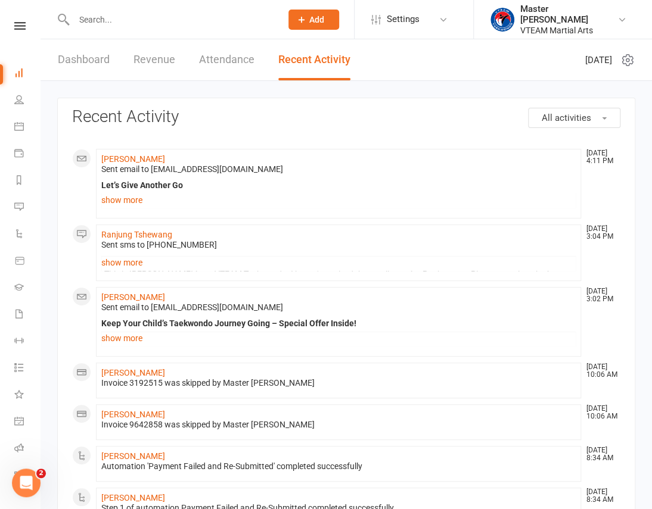
drag, startPoint x: 83, startPoint y: 62, endPoint x: 66, endPoint y: 49, distance: 22.2
click at [83, 62] on link "Dashboard" at bounding box center [84, 59] width 52 height 41
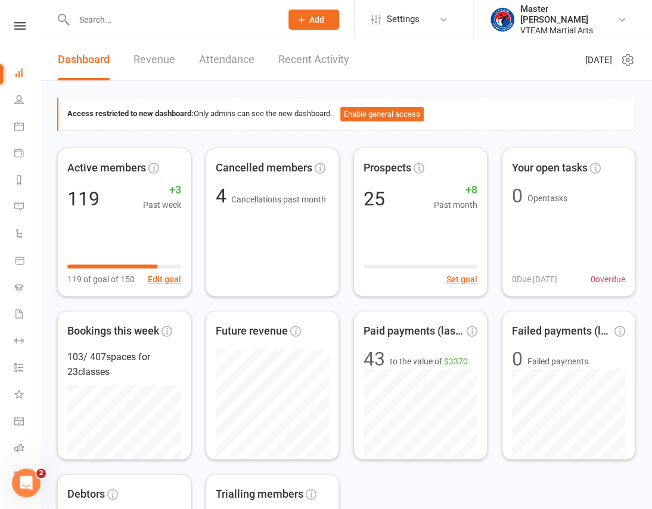
click at [21, 26] on link at bounding box center [20, 26] width 42 height 8
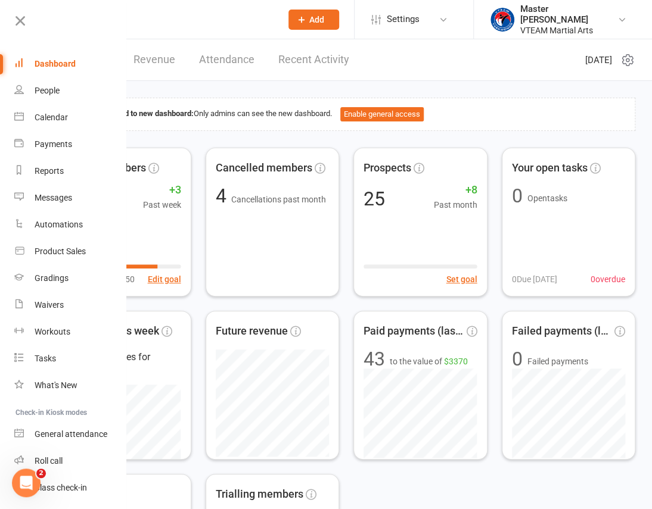
click at [21, 26] on icon at bounding box center [20, 21] width 17 height 17
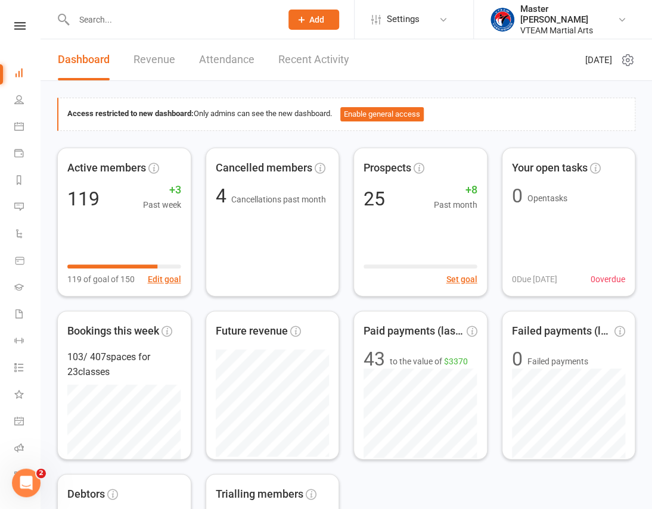
click at [311, 67] on link "Recent Activity" at bounding box center [313, 59] width 71 height 41
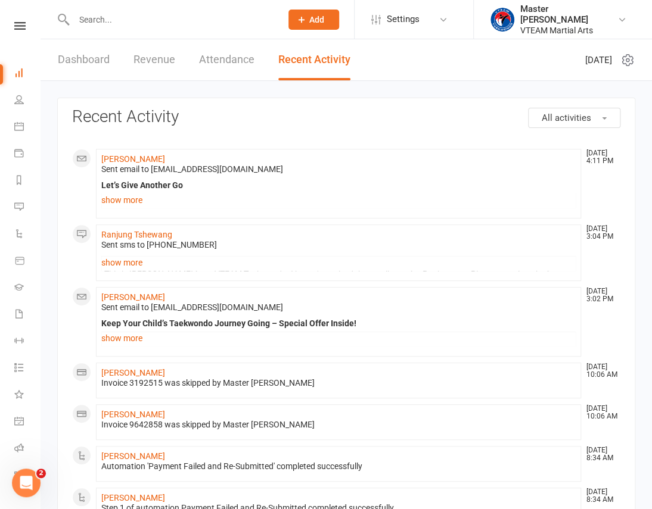
click at [84, 55] on link "Dashboard" at bounding box center [84, 59] width 52 height 41
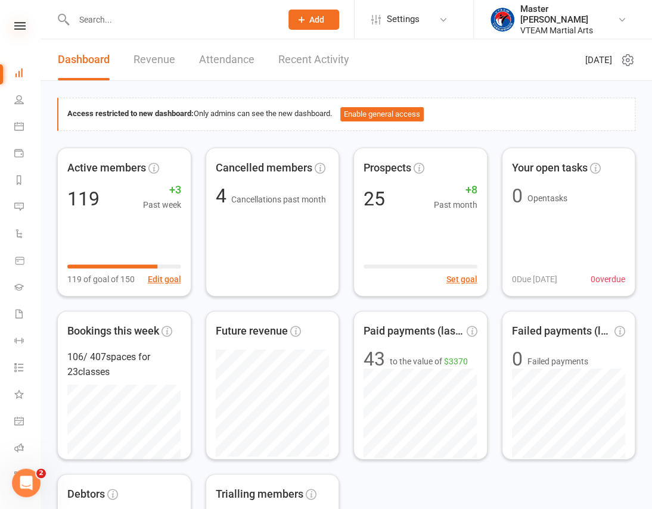
click at [16, 28] on icon at bounding box center [19, 26] width 11 height 8
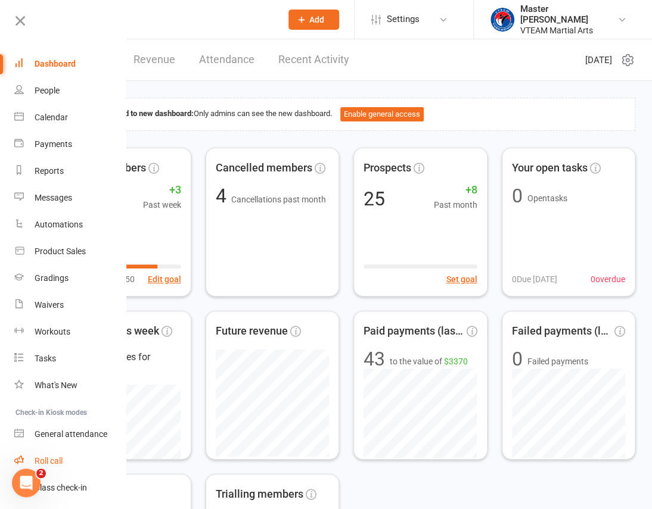
click at [48, 462] on div "Roll call" at bounding box center [49, 461] width 28 height 10
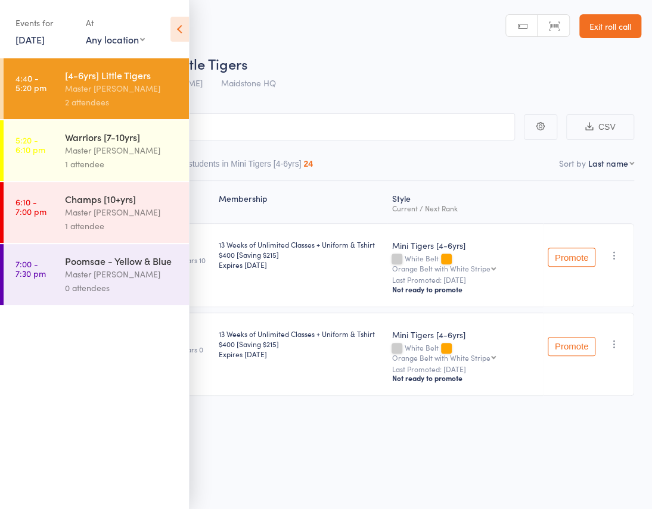
click at [41, 43] on link "11 Sep, 2025" at bounding box center [29, 39] width 29 height 13
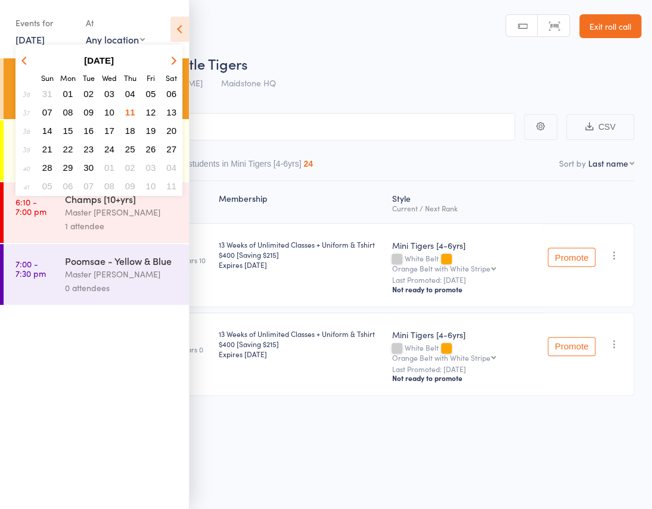
click at [129, 89] on span "04" at bounding box center [130, 94] width 10 height 10
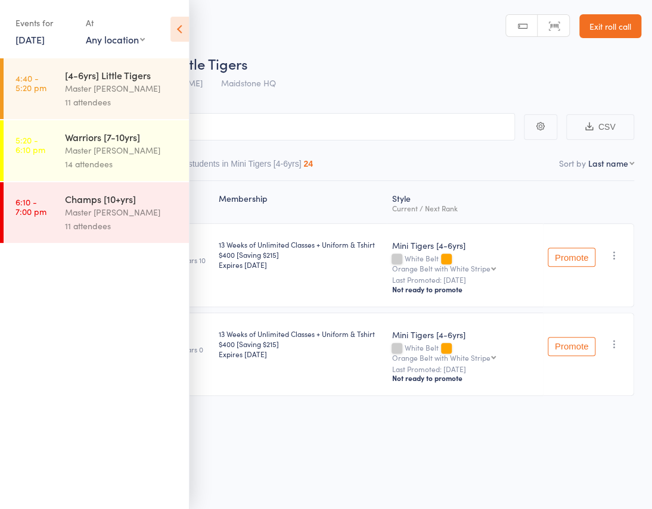
click at [129, 88] on div "Master [PERSON_NAME]" at bounding box center [122, 89] width 114 height 14
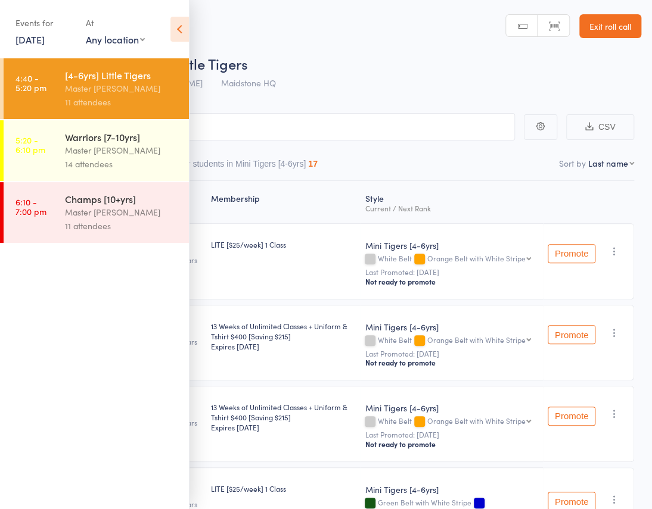
click at [45, 42] on link "4 Sep, 2025" at bounding box center [29, 39] width 29 height 13
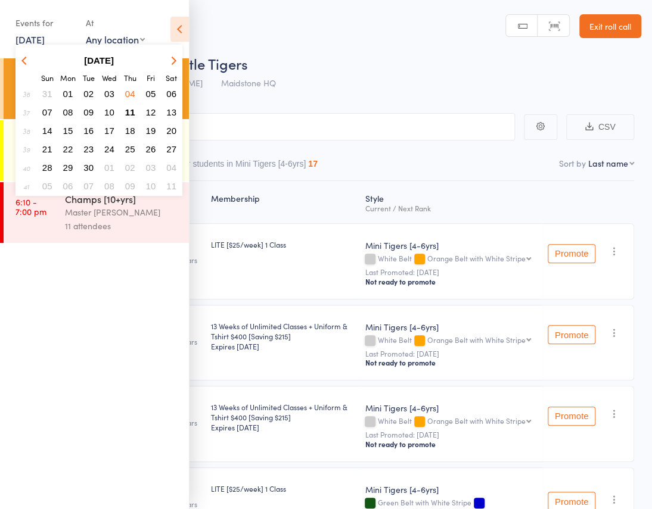
click at [128, 107] on span "11" at bounding box center [130, 112] width 10 height 10
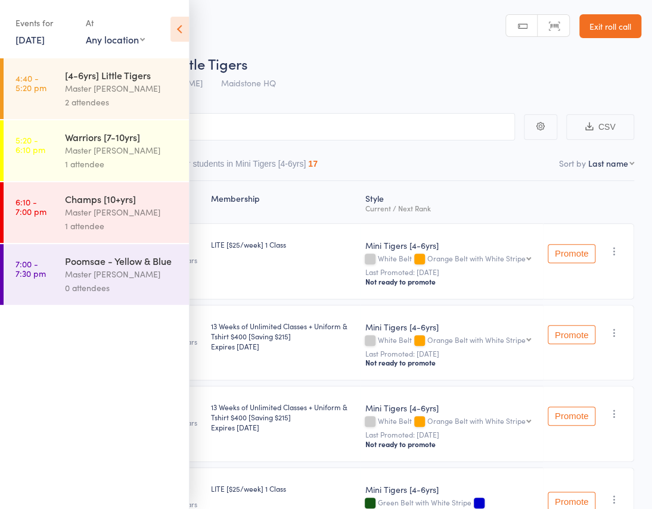
click at [181, 30] on icon at bounding box center [179, 29] width 18 height 25
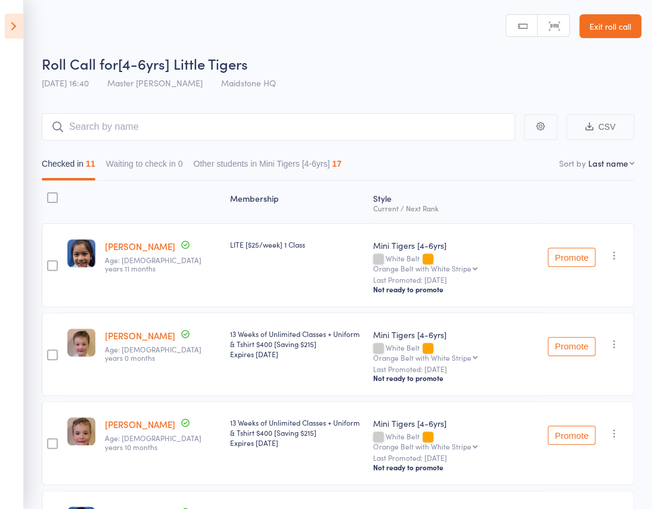
click at [20, 31] on icon at bounding box center [14, 26] width 18 height 25
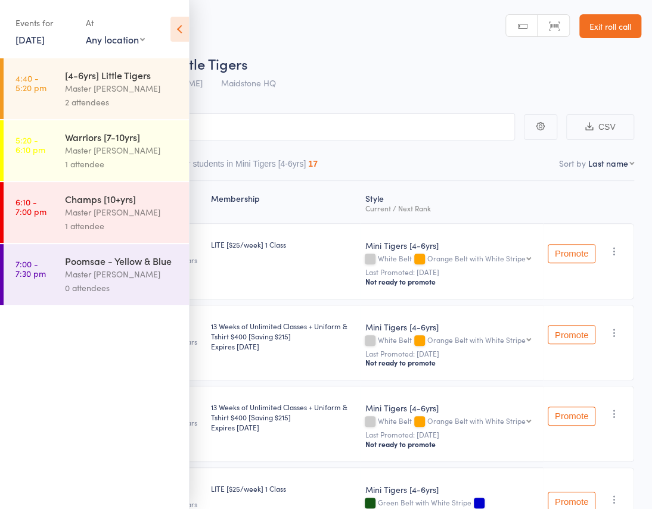
click at [63, 96] on link "4:40 - 5:20 pm [4-6yrs] Little Tigers Master Eric Phan 2 attendees" at bounding box center [96, 88] width 185 height 61
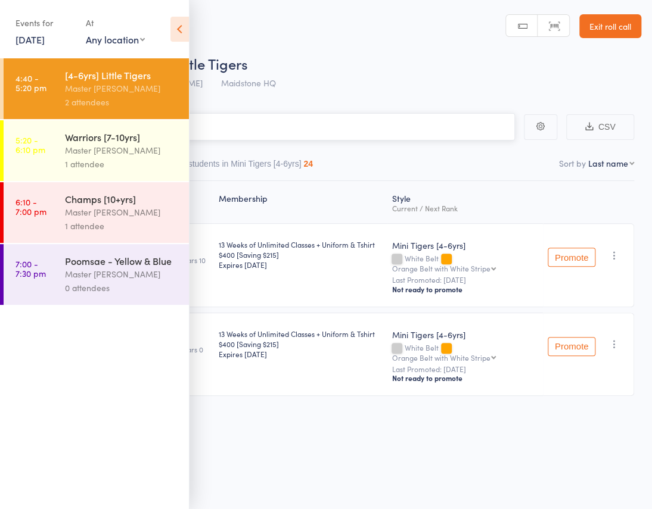
click at [219, 113] on input "search" at bounding box center [266, 126] width 497 height 27
click at [176, 34] on icon at bounding box center [179, 29] width 18 height 25
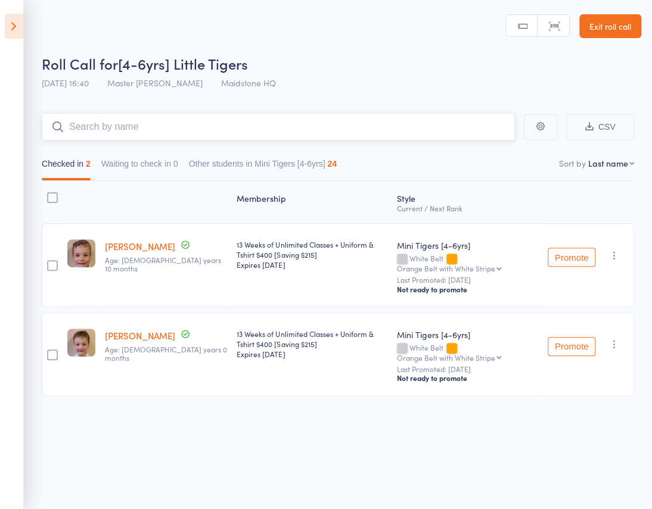
click at [261, 113] on input "search" at bounding box center [278, 126] width 473 height 27
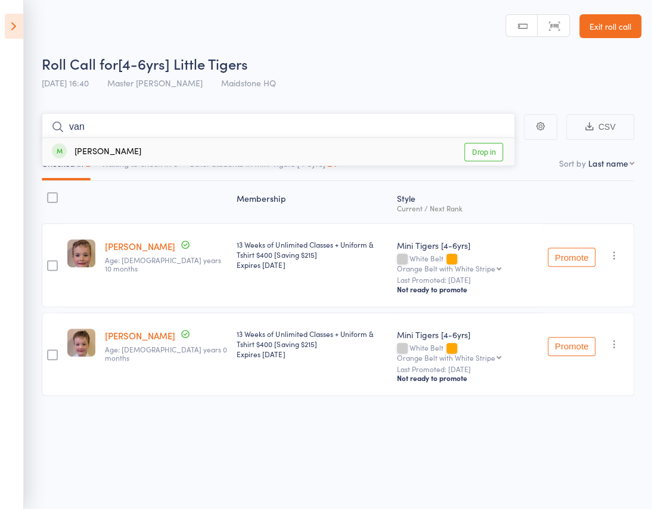
type input "van"
click at [488, 143] on link "Drop in" at bounding box center [483, 152] width 39 height 18
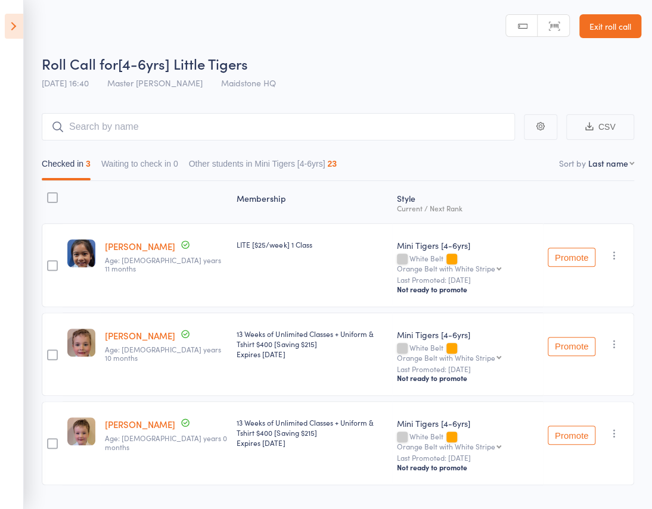
click at [152, 240] on link "Vanna Elumbaring" at bounding box center [140, 246] width 70 height 13
click at [15, 23] on icon at bounding box center [14, 26] width 18 height 25
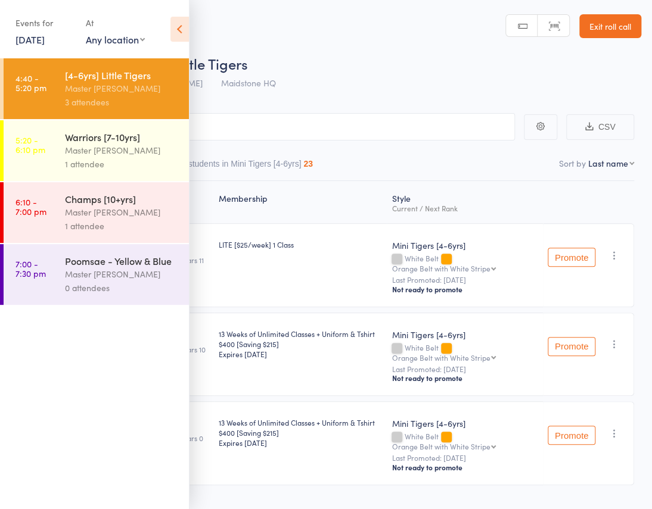
click at [62, 164] on link "5:20 - 6:10 pm Warriors [7-10yrs] Master Eric Phan 1 attendee" at bounding box center [96, 150] width 185 height 61
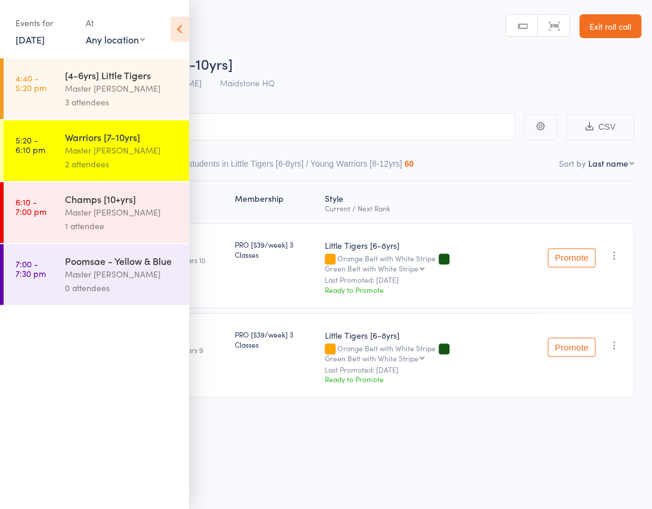
click at [179, 31] on icon at bounding box center [179, 29] width 18 height 25
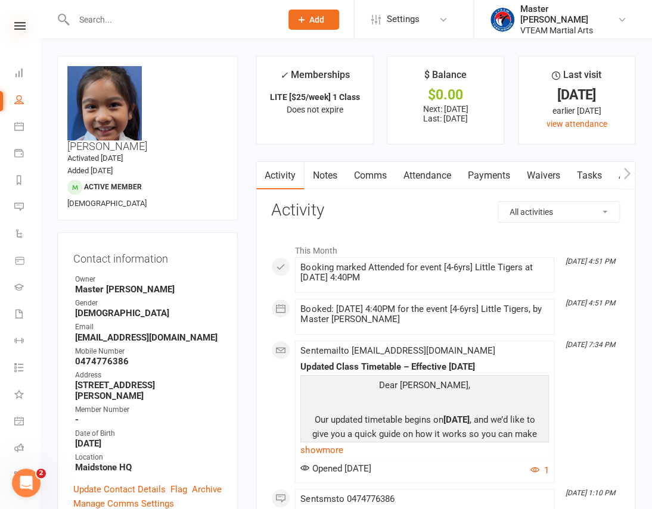
click at [18, 26] on icon at bounding box center [19, 26] width 11 height 8
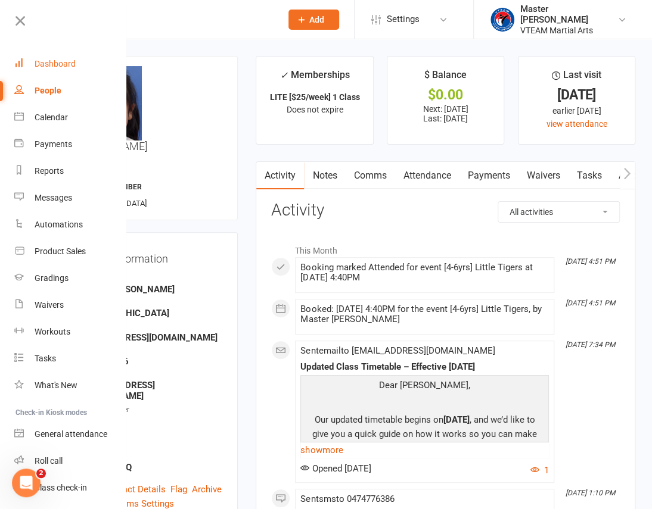
click at [56, 59] on div "Dashboard" at bounding box center [55, 64] width 41 height 10
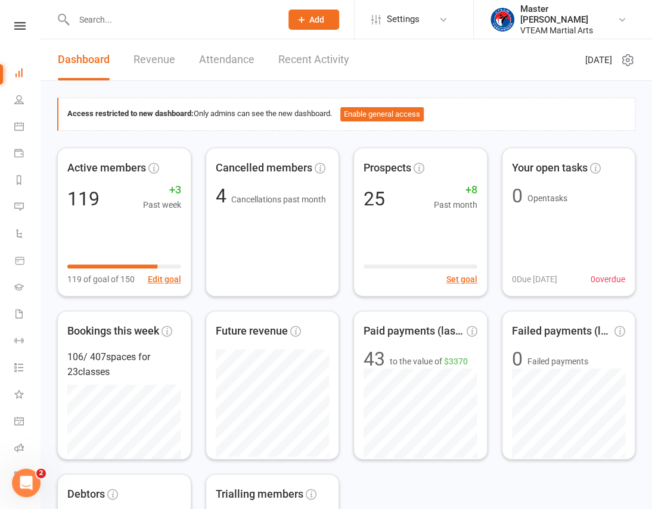
click at [297, 60] on link "Recent Activity" at bounding box center [313, 59] width 71 height 41
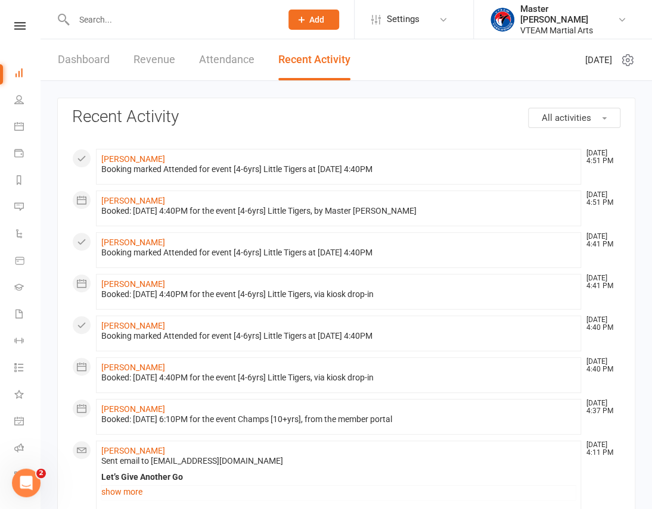
click at [96, 61] on link "Dashboard" at bounding box center [84, 59] width 52 height 41
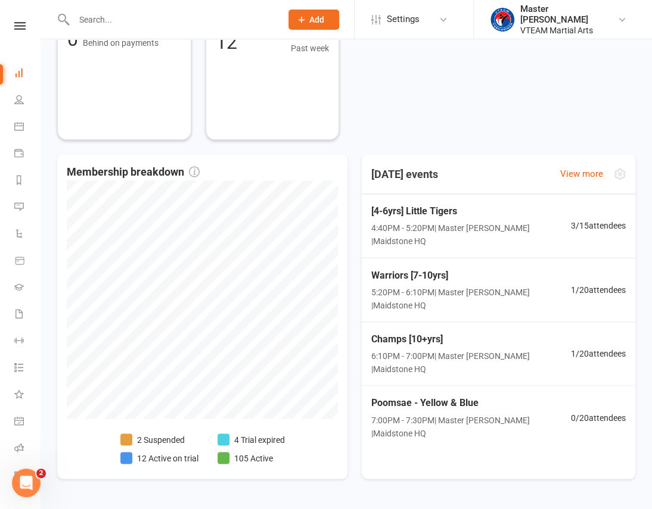
scroll to position [487, 0]
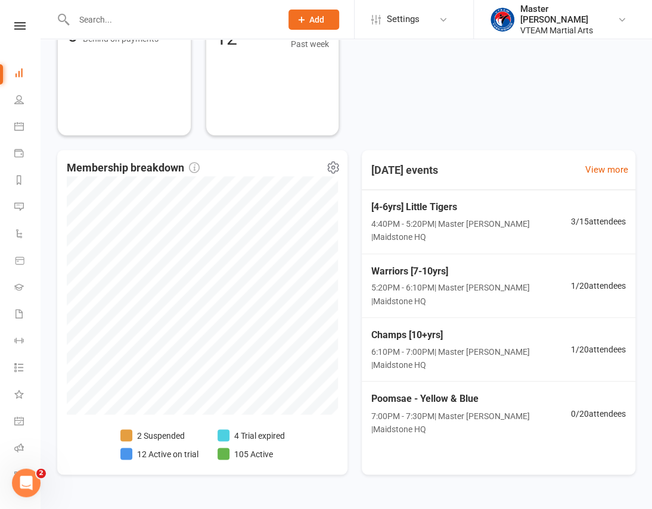
click at [179, 453] on li "12 Active on trial" at bounding box center [159, 453] width 78 height 13
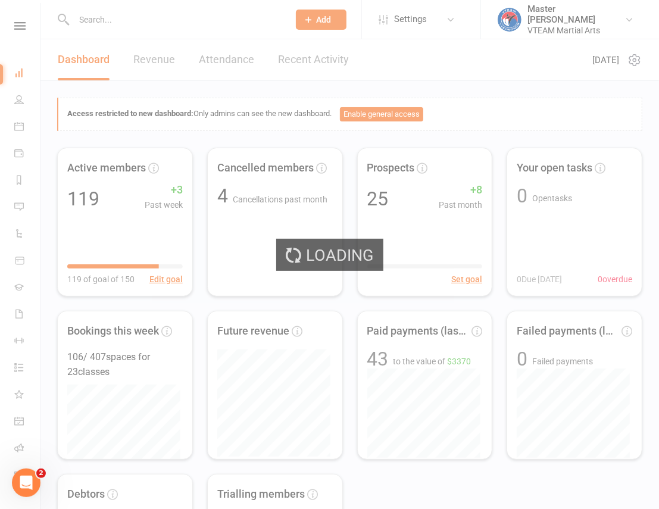
select select "active_trial"
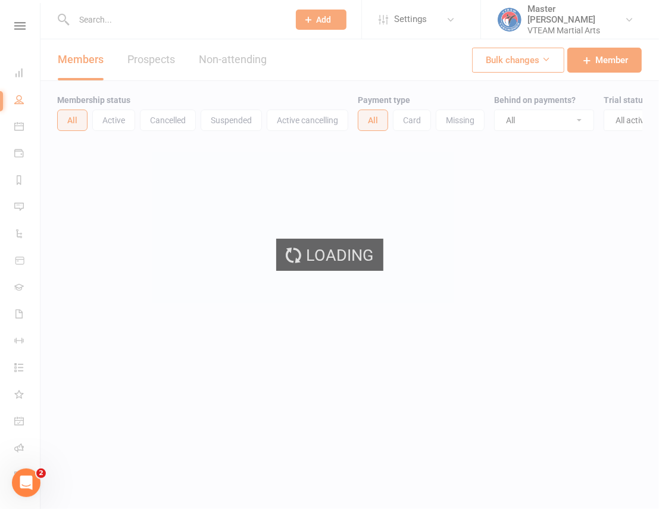
select select "100"
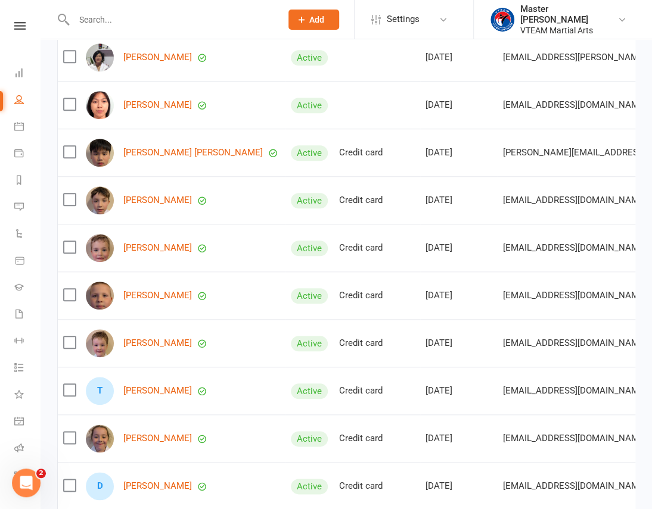
scroll to position [325, 0]
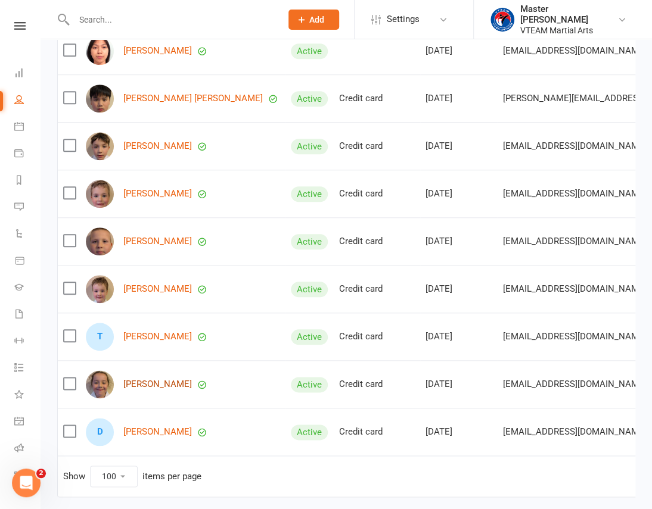
click at [142, 390] on link "Remi Attard" at bounding box center [157, 384] width 68 height 10
click at [142, 435] on link "[PERSON_NAME]" at bounding box center [157, 432] width 68 height 10
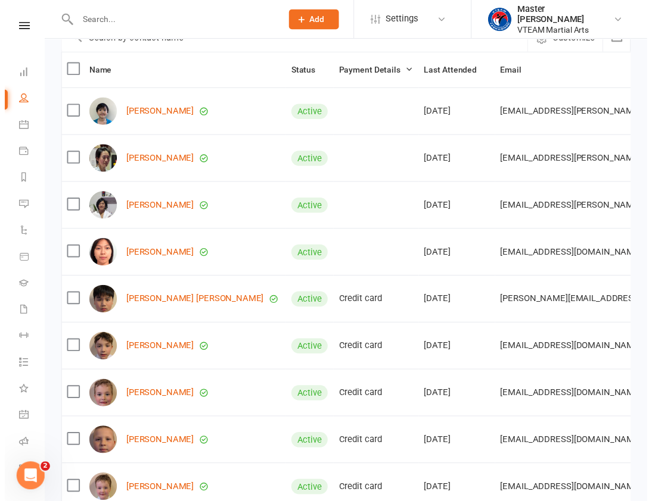
scroll to position [0, 0]
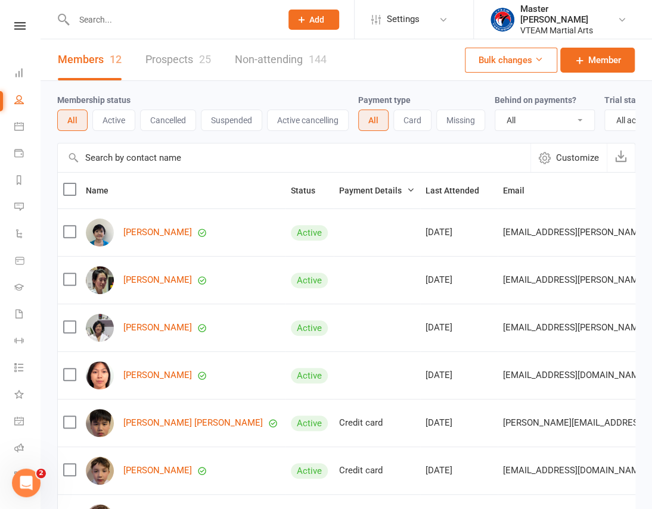
click at [92, 30] on div at bounding box center [165, 19] width 216 height 39
click at [96, 20] on input "text" at bounding box center [171, 19] width 202 height 17
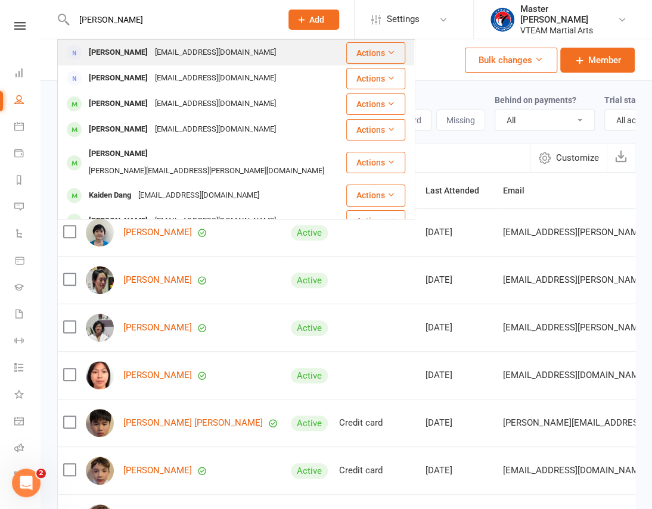
type input "daniel"
click at [186, 53] on div "dfgilto@gmail.com" at bounding box center [215, 52] width 128 height 17
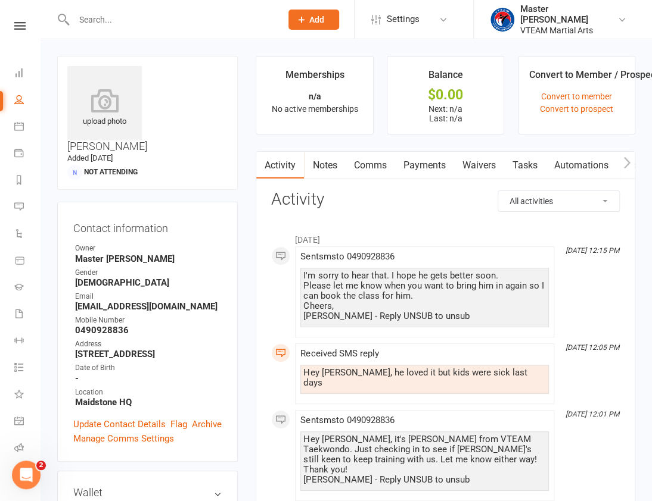
drag, startPoint x: 369, startPoint y: 164, endPoint x: 384, endPoint y: 185, distance: 25.1
click at [369, 164] on link "Comms" at bounding box center [369, 165] width 49 height 27
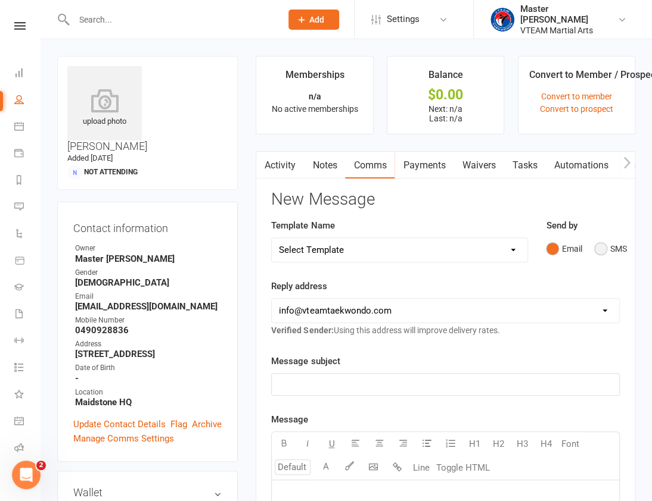
click at [603, 250] on button "SMS" at bounding box center [610, 249] width 32 height 23
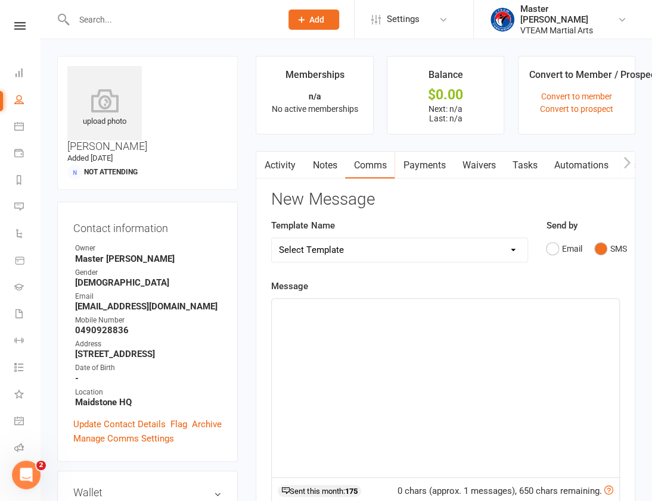
click at [497, 362] on div "﻿" at bounding box center [445, 388] width 347 height 179
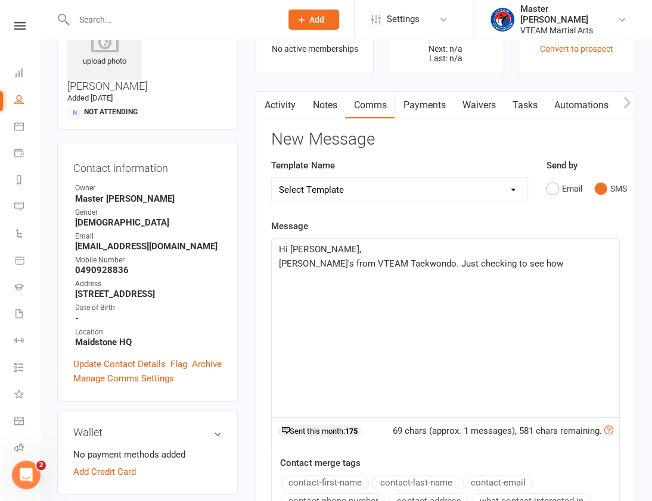
scroll to position [54, 0]
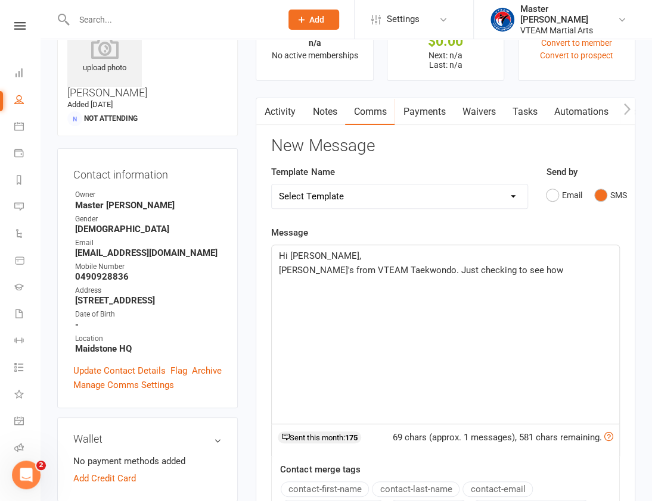
click at [369, 266] on span "Eric's from VTEAM Taekwondo. Just checking to see how" at bounding box center [420, 270] width 283 height 11
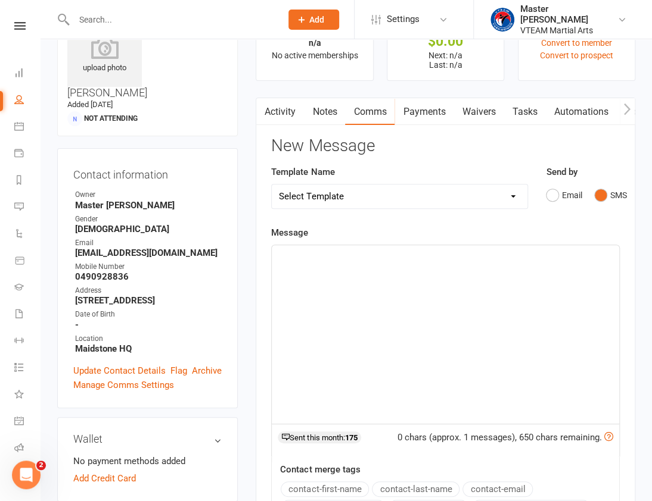
click at [283, 105] on link "Activity" at bounding box center [280, 111] width 48 height 27
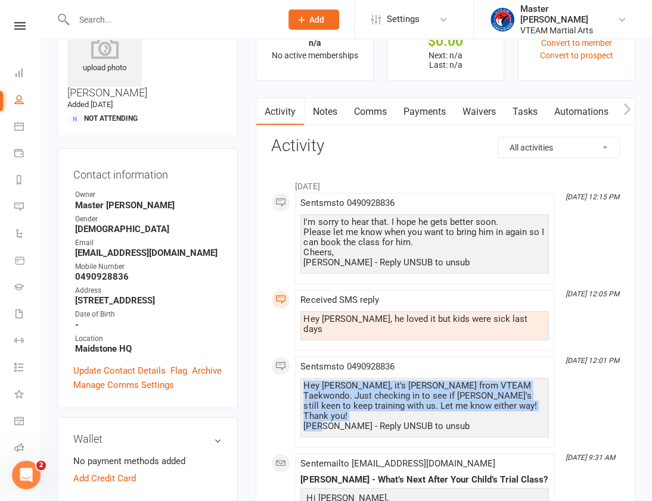
drag, startPoint x: 304, startPoint y: 375, endPoint x: 316, endPoint y: 418, distance: 44.5
click at [316, 418] on div "Hey Daniel, it's Eric from VTEAM Taekwondo. Just checking in to see if Samuel's…" at bounding box center [424, 406] width 242 height 51
copy div "Hey Daniel, it's Eric from VTEAM Taekwondo. Just checking in to see if Samuel's…"
click at [366, 109] on link "Comms" at bounding box center [369, 111] width 49 height 27
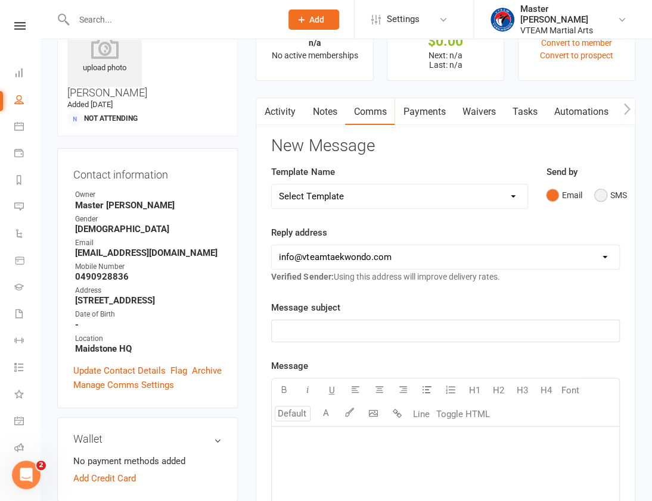
click at [614, 191] on button "SMS" at bounding box center [610, 195] width 32 height 23
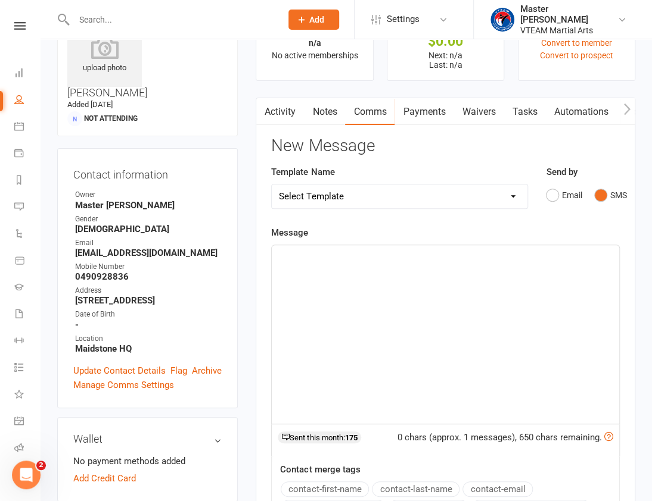
click at [444, 350] on div "﻿" at bounding box center [445, 334] width 347 height 179
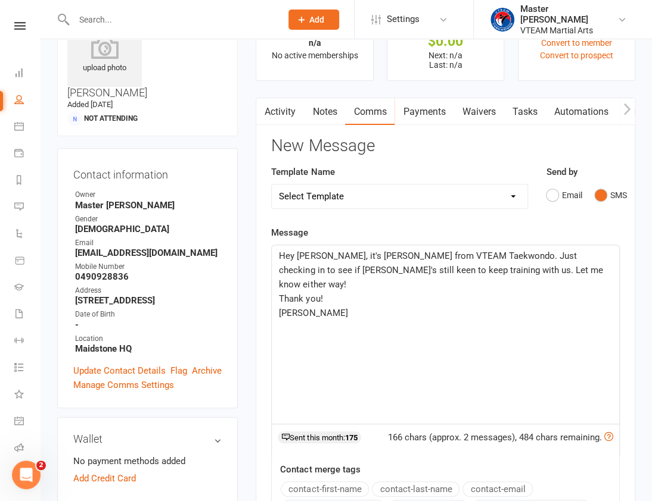
click at [551, 256] on span "Hey Daniel, it's Eric from VTEAM Taekwondo. Just checking in to see if Samuel's…" at bounding box center [442, 270] width 326 height 39
click at [313, 270] on span "Hey Daniel, it's Eric from VTEAM Taekwondo. Just checking in to see how's Samue…" at bounding box center [443, 270] width 328 height 39
click at [498, 269] on span "Hey Daniel, it's Eric from VTEAM Taekwondo. Just checking in to see how's Samue…" at bounding box center [445, 270] width 332 height 39
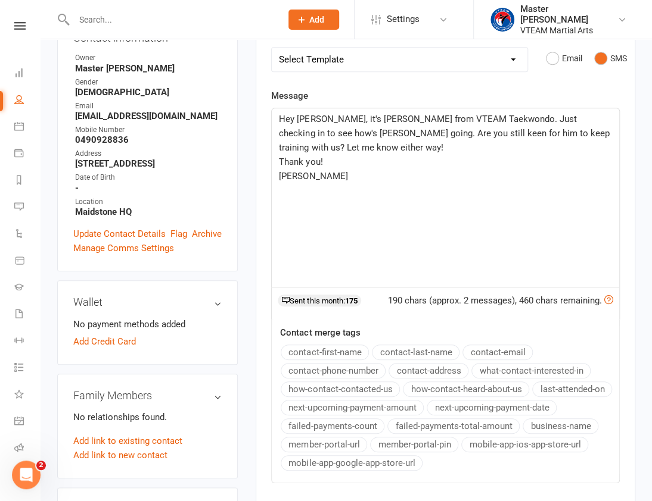
scroll to position [270, 0]
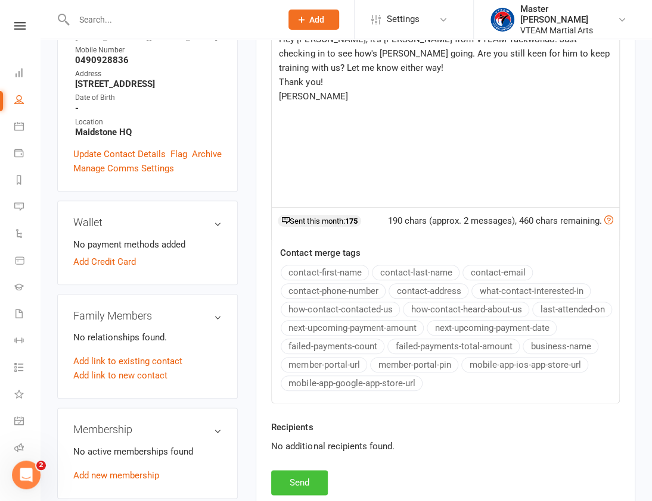
click at [315, 483] on button "Send" at bounding box center [299, 483] width 57 height 25
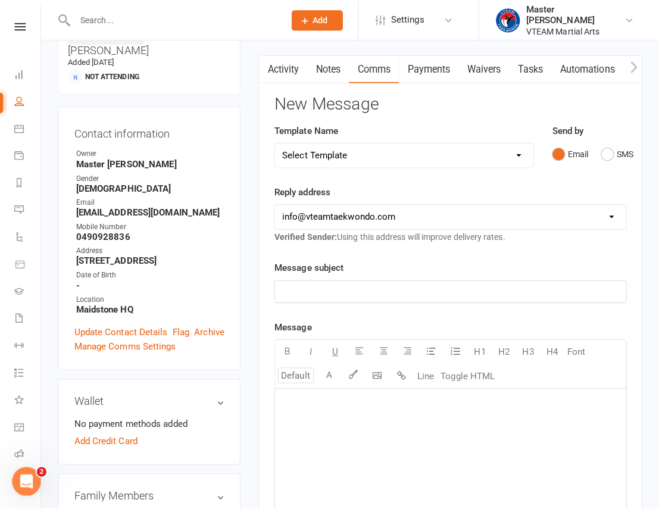
scroll to position [0, 0]
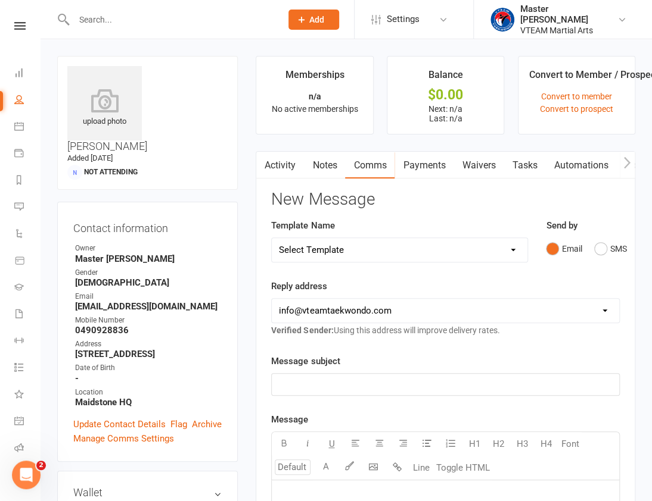
click at [24, 30] on div "Clubworx" at bounding box center [20, 41] width 40 height 39
click at [21, 25] on link at bounding box center [20, 26] width 42 height 8
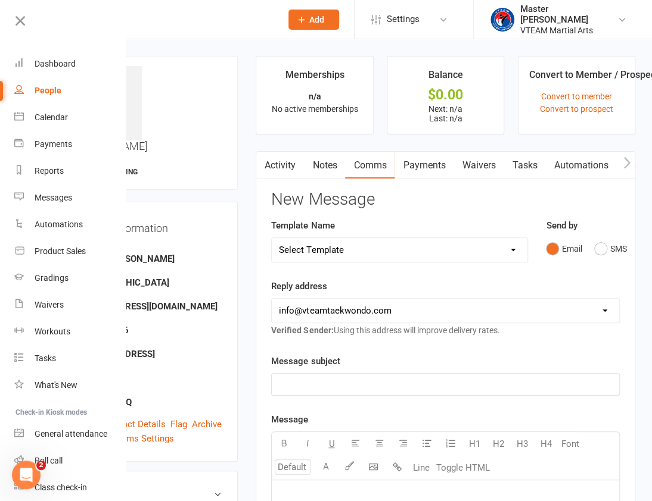
click at [60, 88] on link "People" at bounding box center [70, 90] width 113 height 27
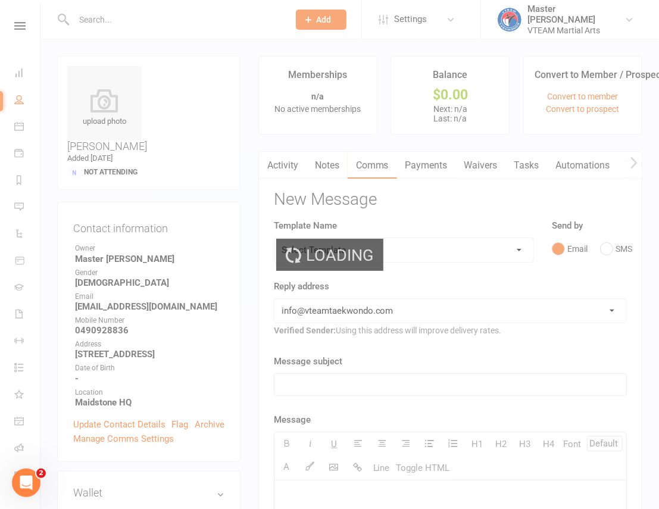
select select "active_trial"
select select "100"
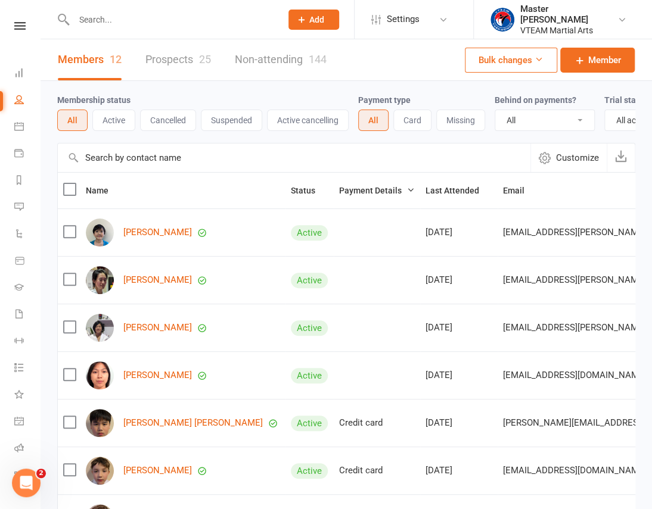
click at [169, 61] on link "Prospects 25" at bounding box center [178, 59] width 66 height 41
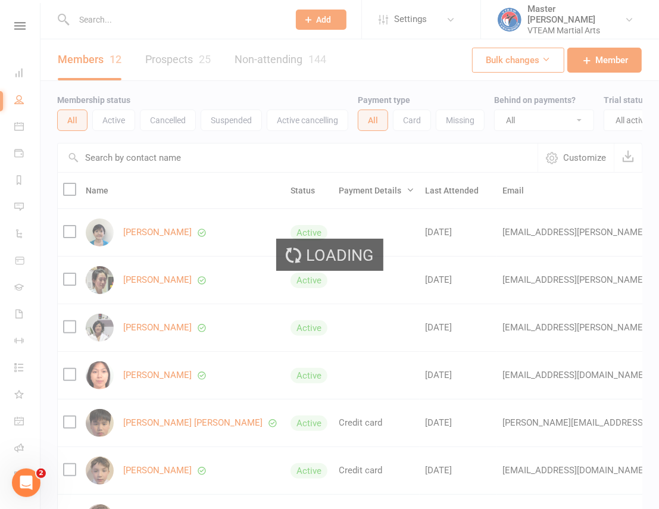
select select "100"
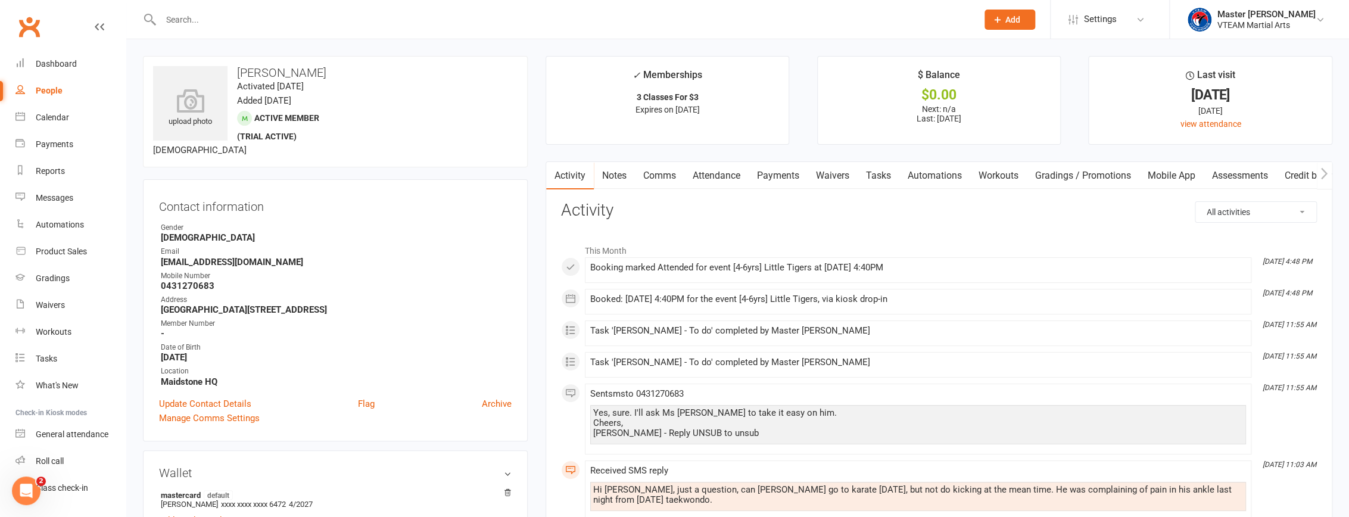
click at [656, 180] on link "Comms" at bounding box center [659, 175] width 49 height 27
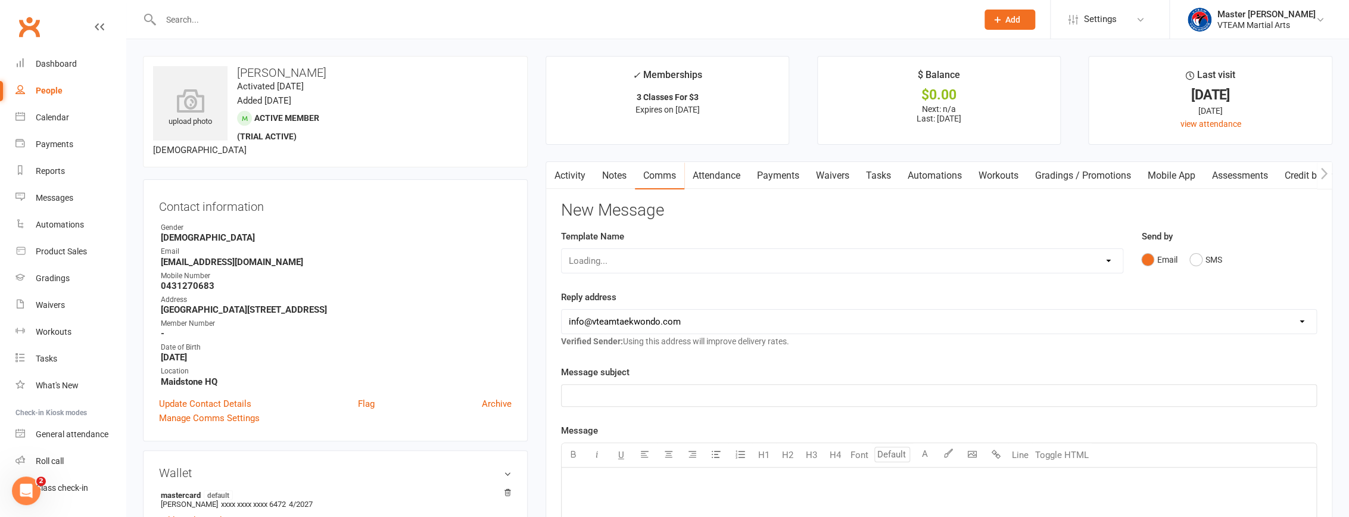
click at [659, 262] on div "Loading..." at bounding box center [842, 260] width 562 height 25
click at [659, 262] on select "Select Template [Email] 2 days after trial [Email] 3-4 days after trial [Email]…" at bounding box center [842, 261] width 561 height 24
click at [562, 249] on select "Select Template [Email] 2 days after trial [Email] 3-4 days after trial [Email]…" at bounding box center [842, 261] width 561 height 24
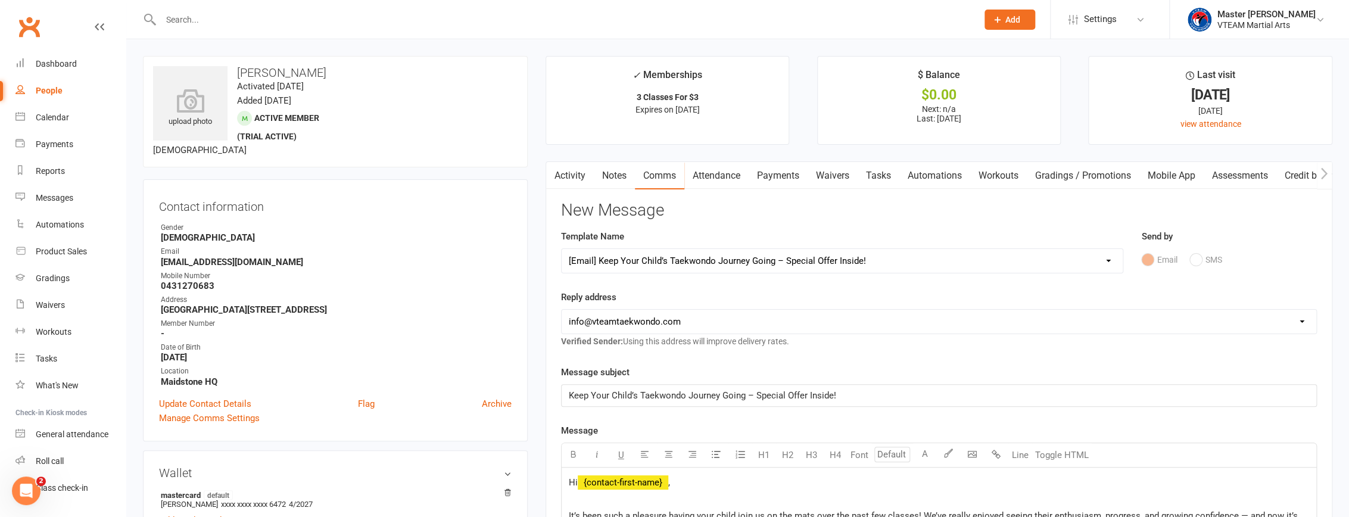
click at [648, 267] on select "Select Template [Email] 2 days after trial [Email] 3-4 days after trial [Email]…" at bounding box center [842, 261] width 561 height 24
select select "209"
click at [562, 249] on select "Select Template [Email] 2 days after trial [Email] 3-4 days after trial [Email]…" at bounding box center [842, 261] width 561 height 24
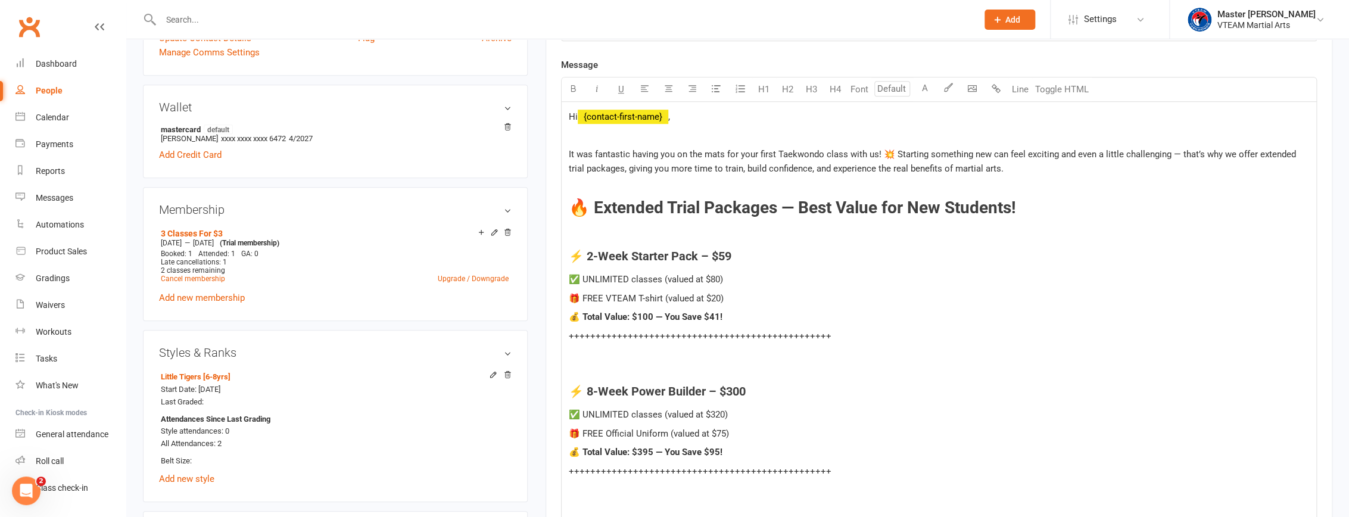
scroll to position [362, 0]
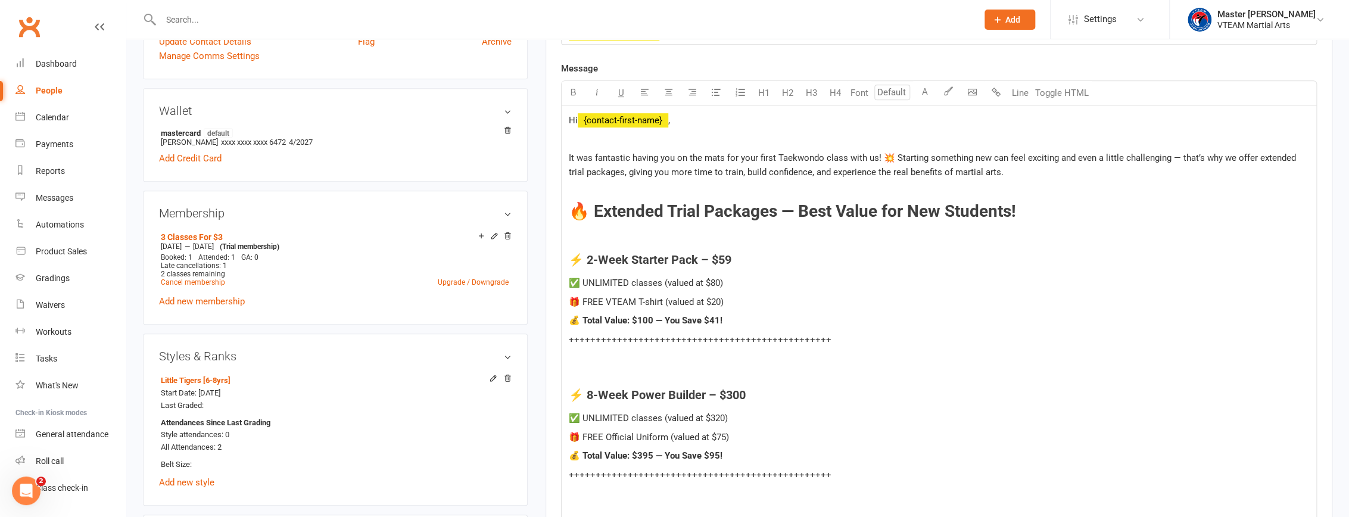
click at [628, 116] on span "﻿ {contact-first-name}" at bounding box center [623, 120] width 91 height 11
click at [659, 156] on span "It was fantastic having you on the mats for your first Taekwondo class with us!…" at bounding box center [934, 164] width 730 height 25
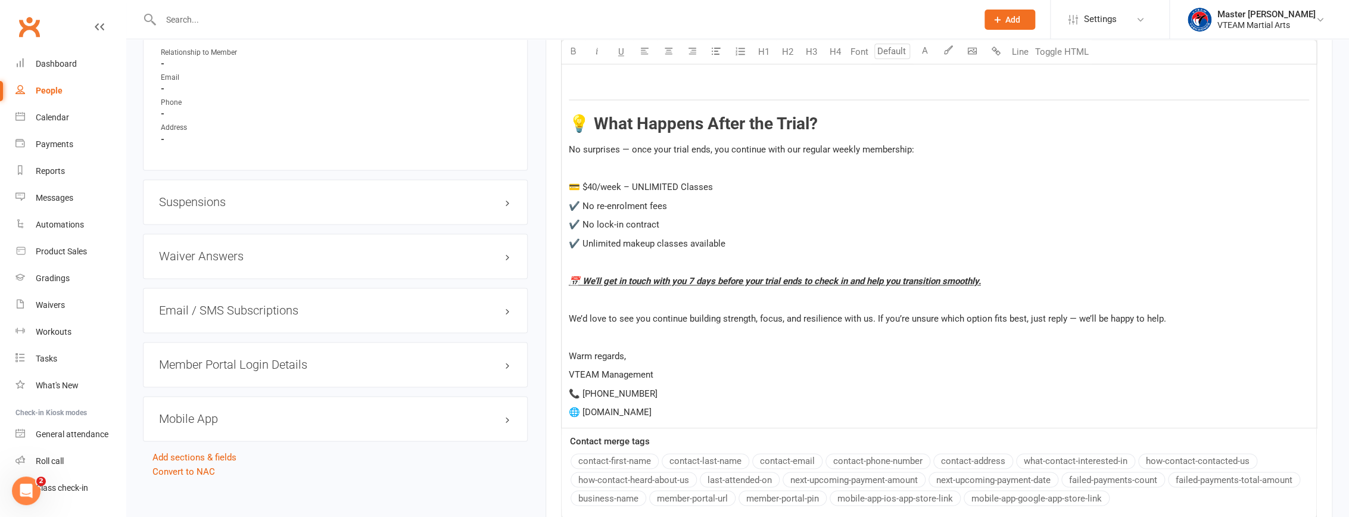
scroll to position [1137, 0]
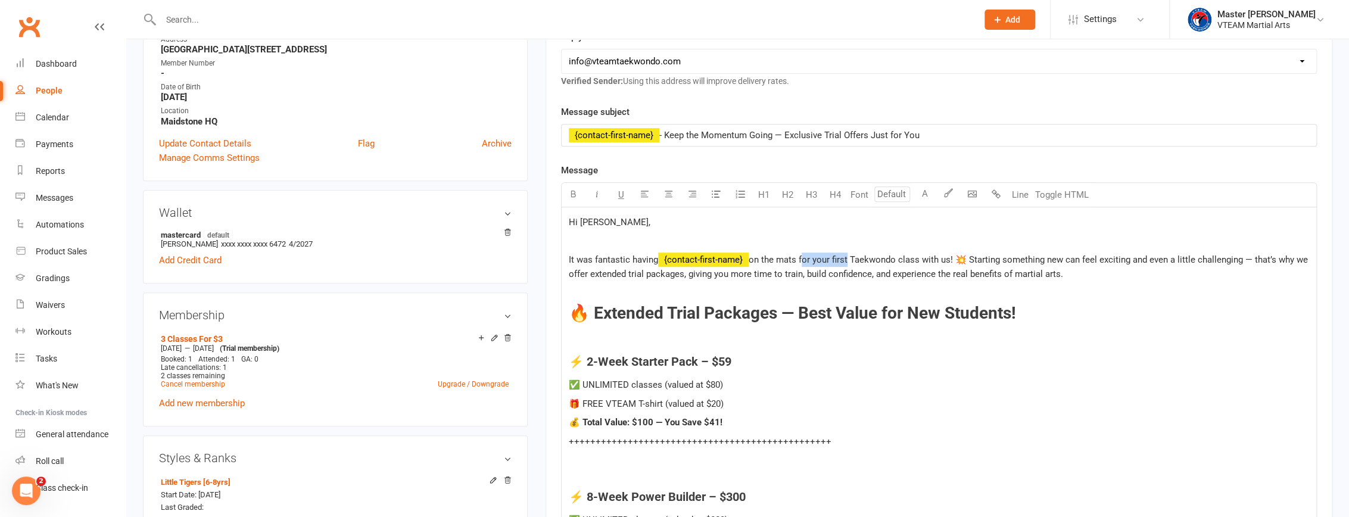
drag, startPoint x: 802, startPoint y: 260, endPoint x: 847, endPoint y: 260, distance: 44.7
click at [659, 260] on span "on the mats for your first Taekwondo class with us! 💥 Starting something new ca…" at bounding box center [939, 266] width 741 height 25
click at [659, 263] on span "on the mats for your first Taekwondo class with us! 💥 Starting something new ca…" at bounding box center [939, 266] width 741 height 25
click at [659, 258] on span "on the mats for your first Taekwondo class with us! 💥 Starting something new ca…" at bounding box center [939, 266] width 741 height 25
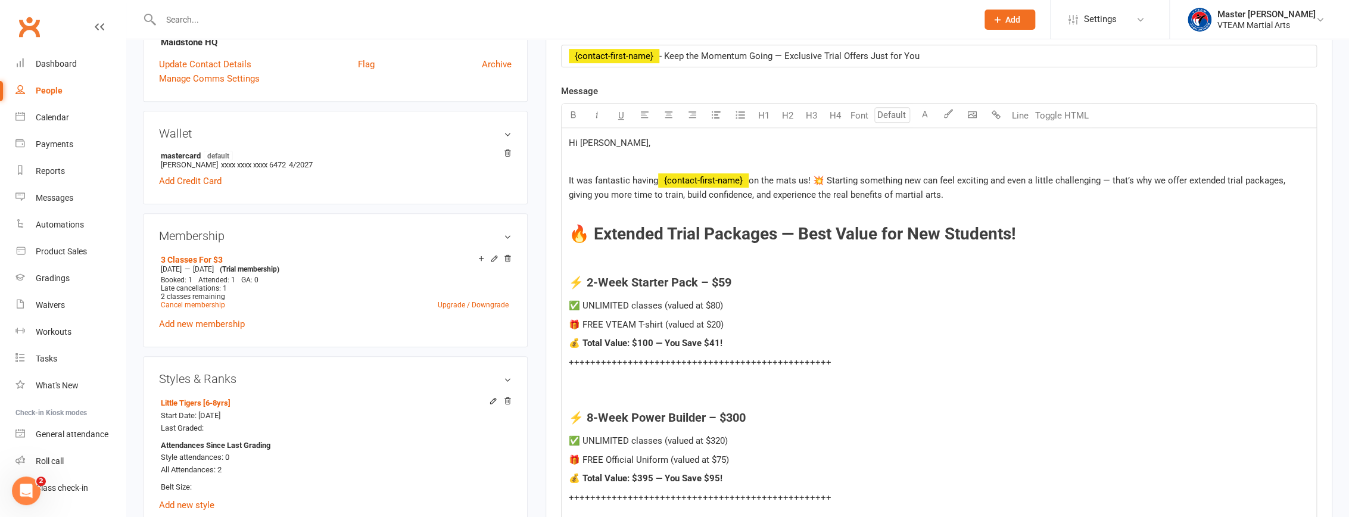
scroll to position [373, 0]
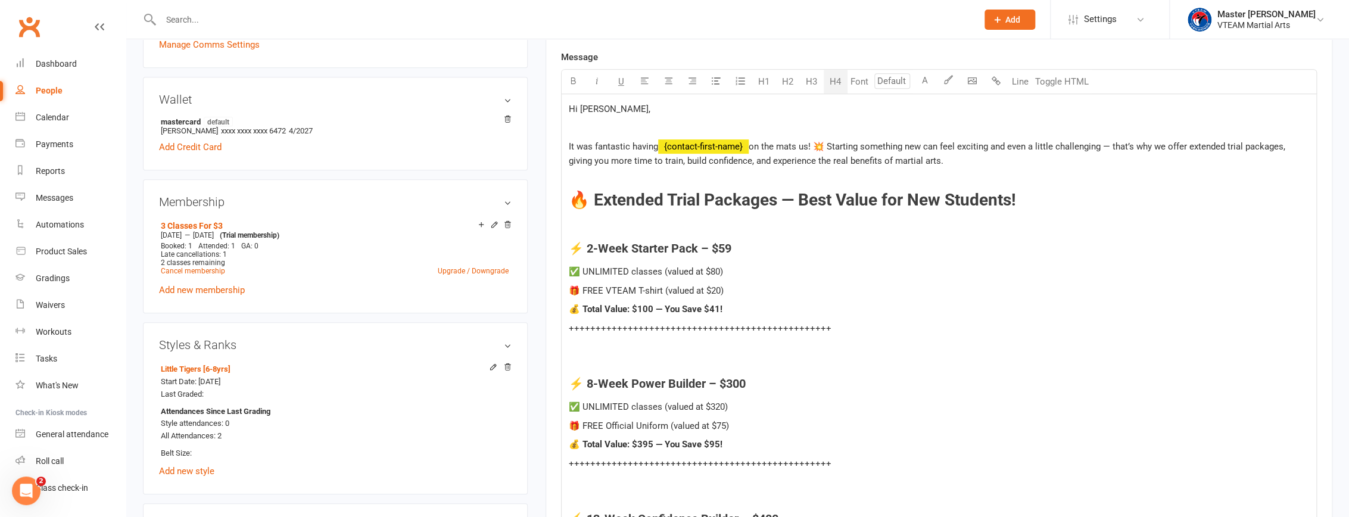
drag, startPoint x: 569, startPoint y: 244, endPoint x: 845, endPoint y: 324, distance: 286.5
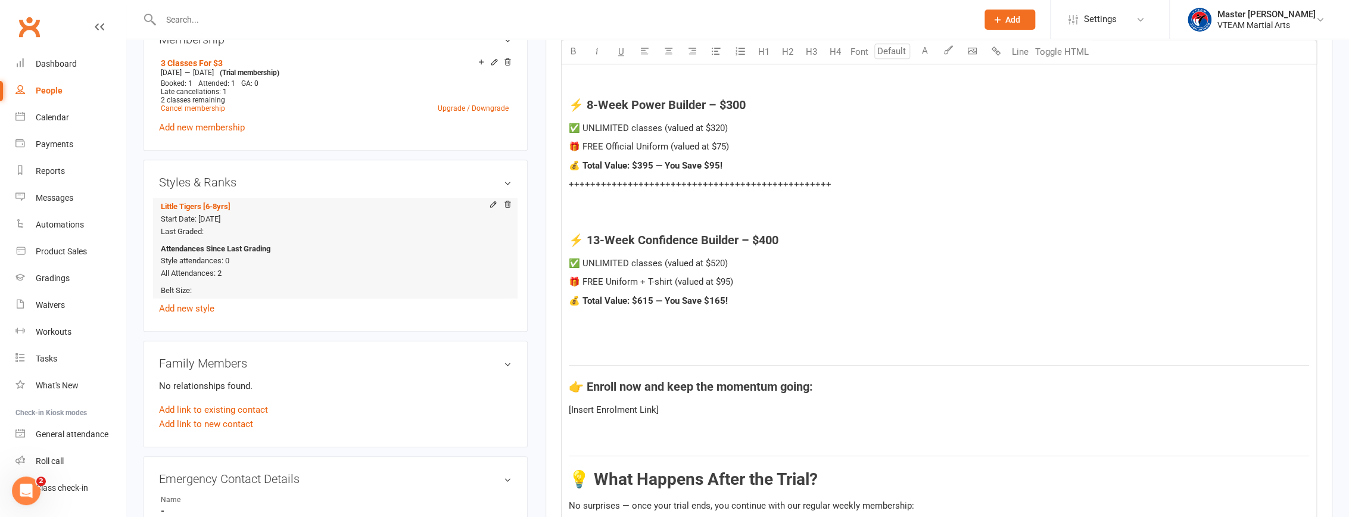
scroll to position [0, 0]
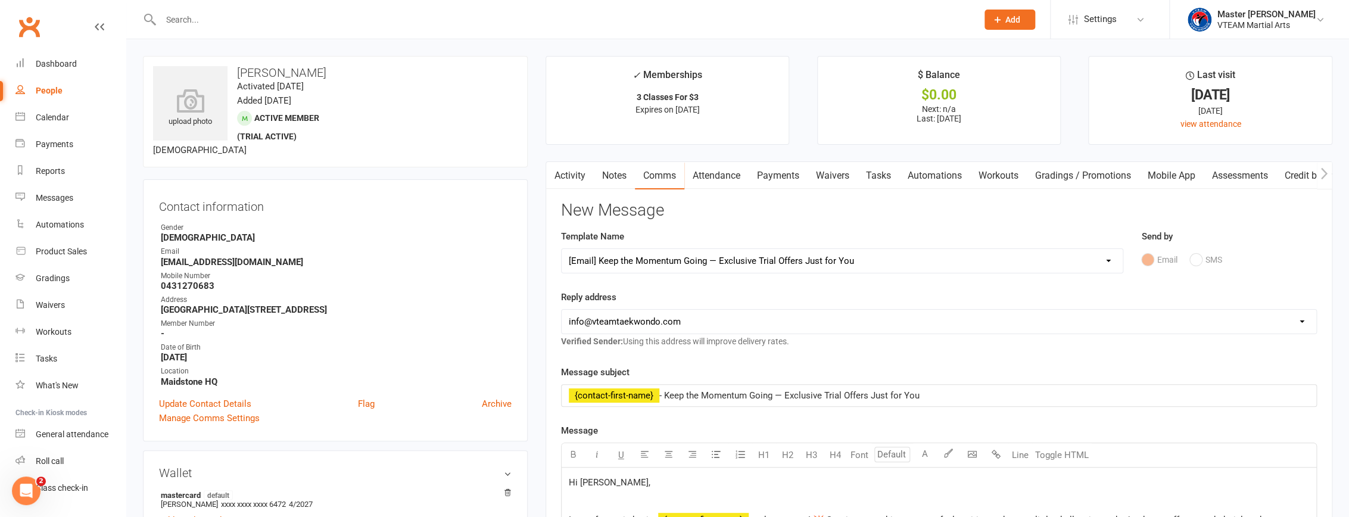
drag, startPoint x: 828, startPoint y: 173, endPoint x: 531, endPoint y: 226, distance: 302.5
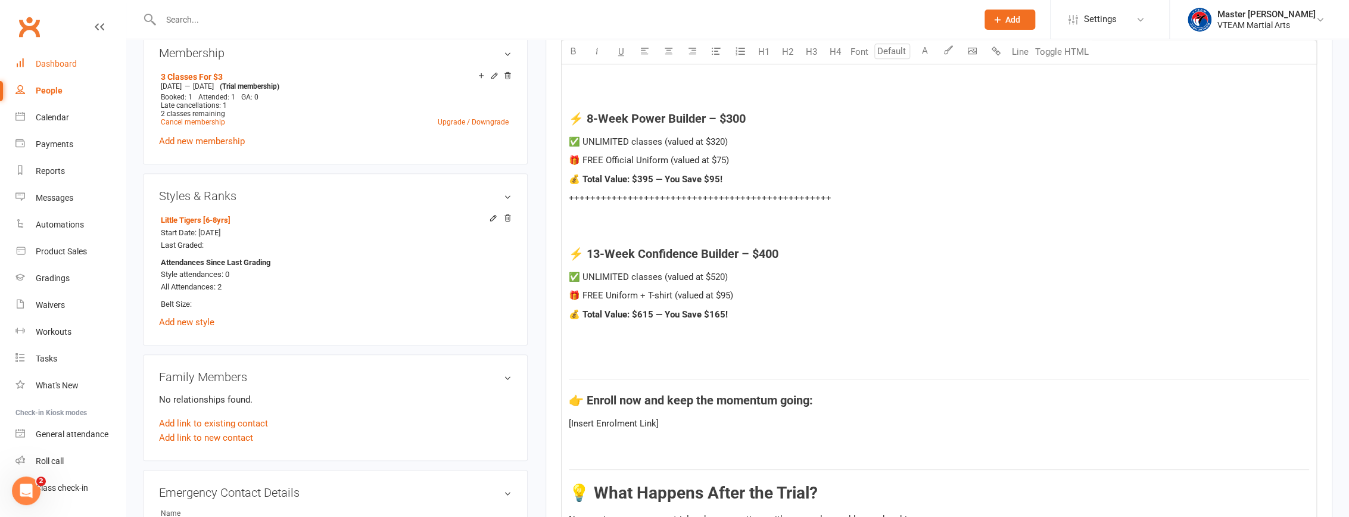
scroll to position [541, 0]
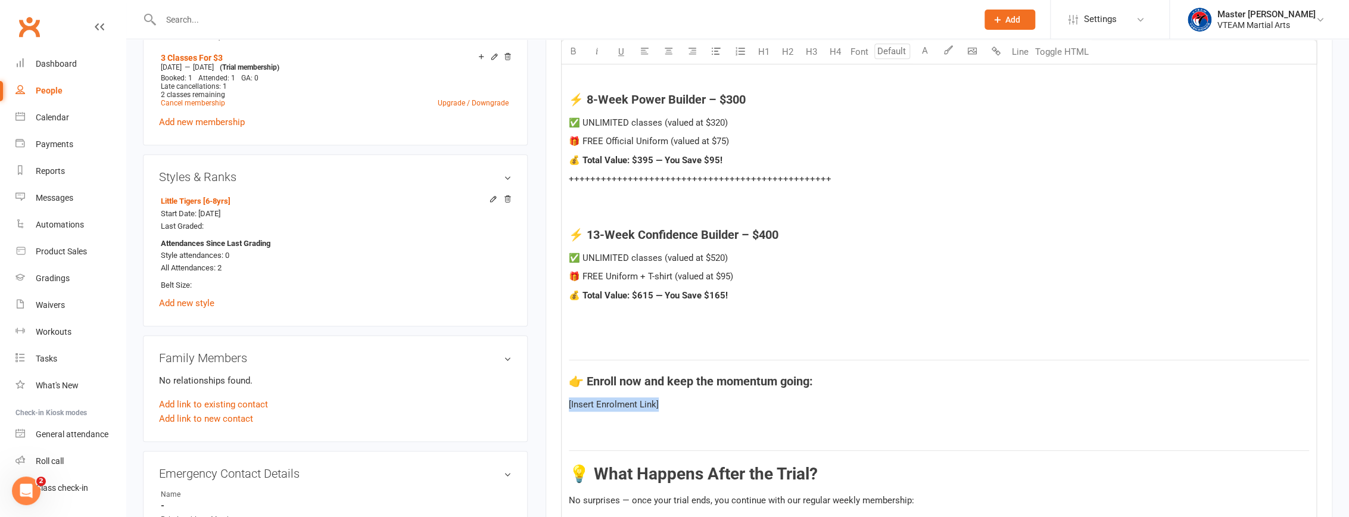
drag, startPoint x: 672, startPoint y: 404, endPoint x: 558, endPoint y: 408, distance: 114.4
click at [558, 408] on div "Activity Notes Comms Attendance Payments Waivers Tasks Automations Workouts Gra…" at bounding box center [939, 299] width 787 height 1359
click at [659, 52] on icon "button" at bounding box center [996, 50] width 9 height 9
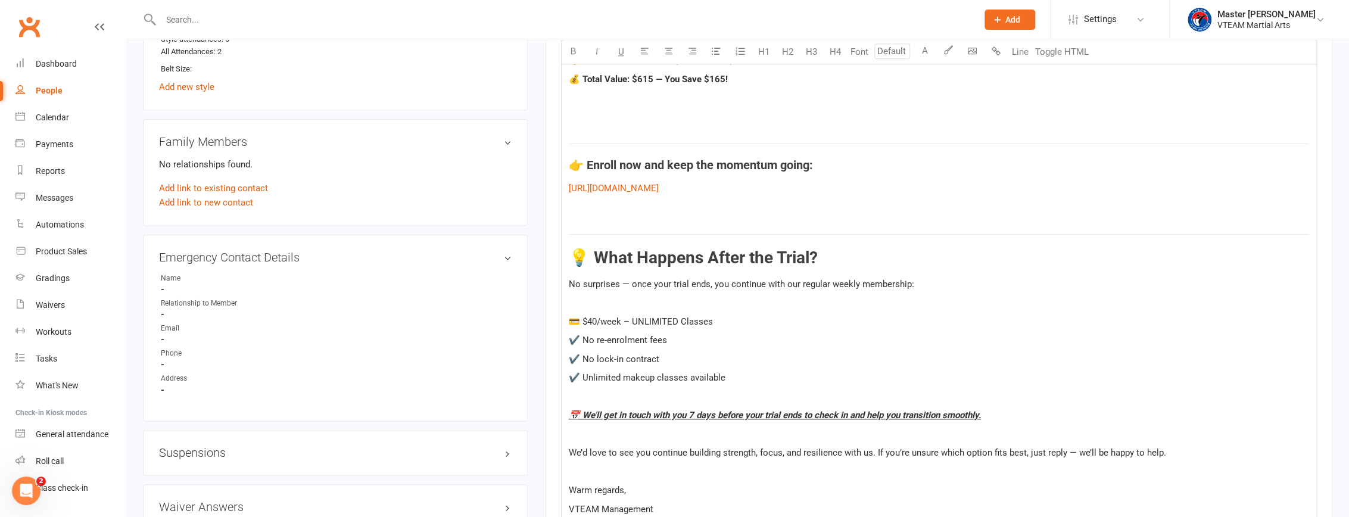
click at [633, 317] on span "💳 $40/week – UNLIMITED Classes" at bounding box center [641, 321] width 144 height 11
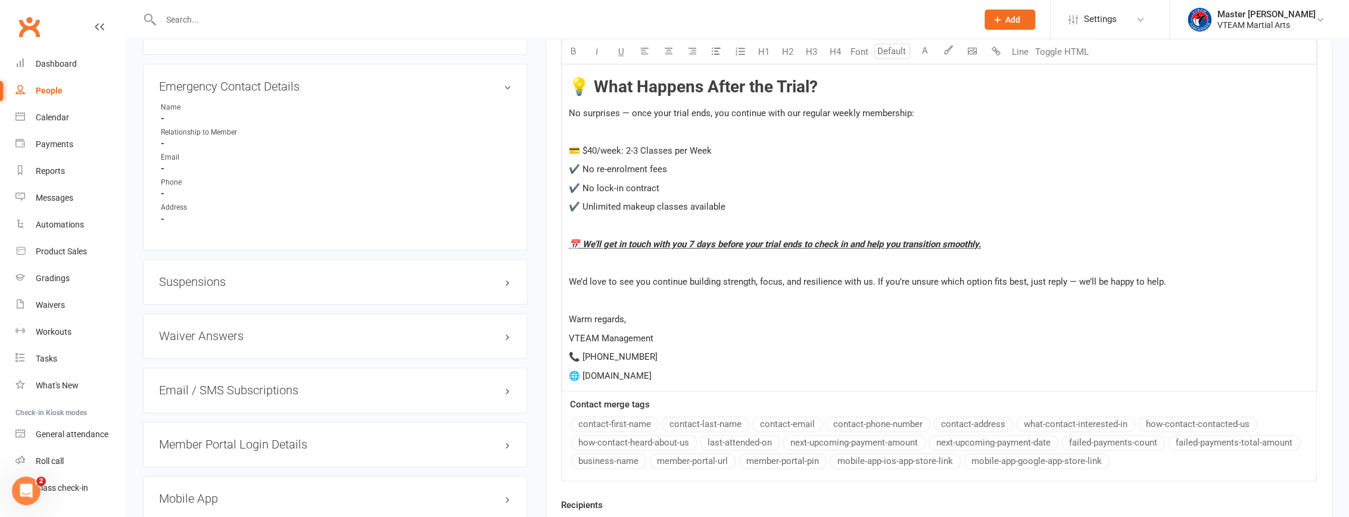
scroll to position [1077, 0]
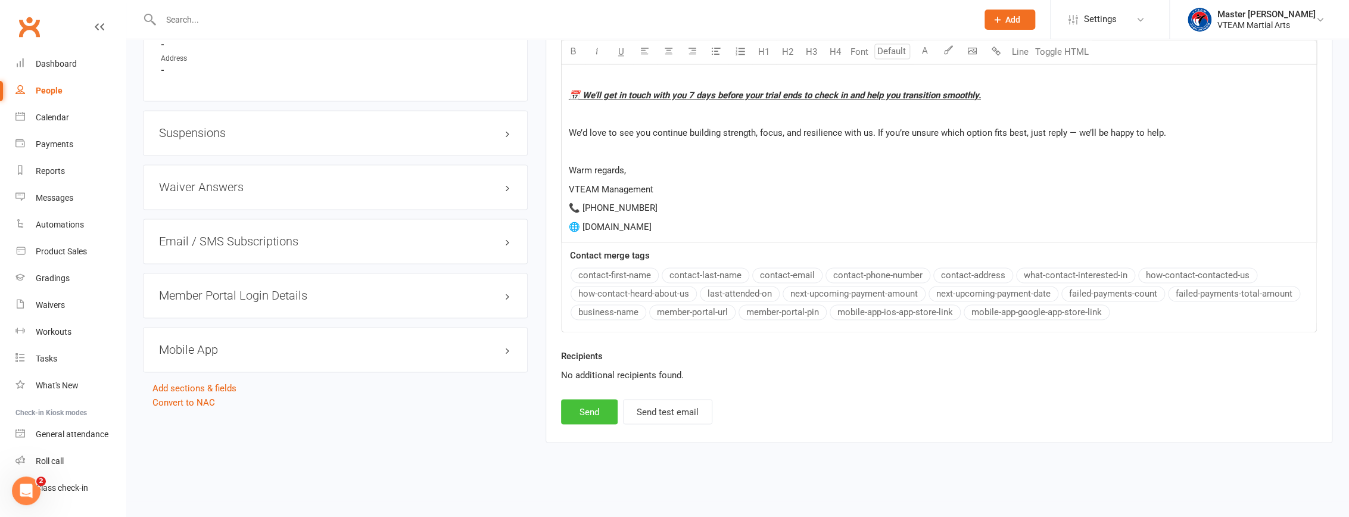
click at [589, 406] on button "Send" at bounding box center [589, 411] width 57 height 25
select select
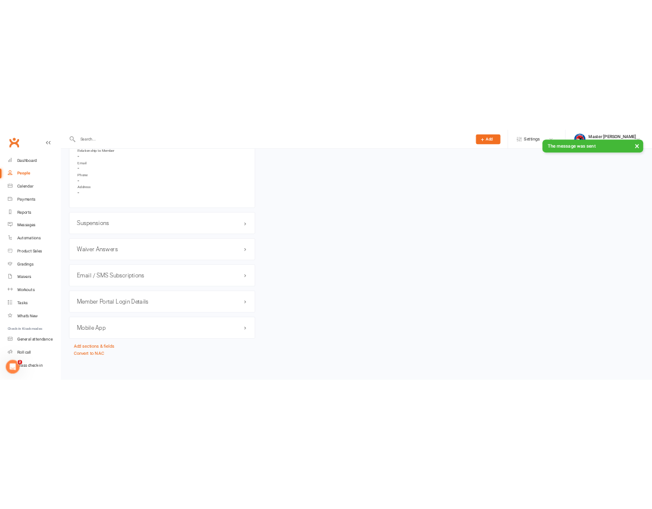
scroll to position [1021, 0]
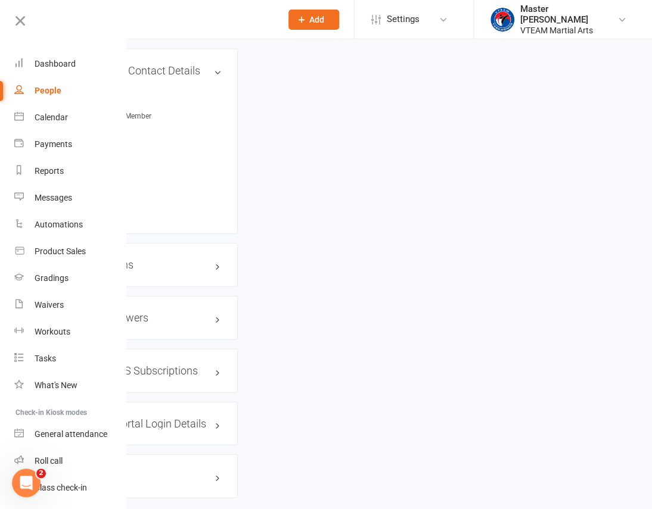
click at [23, 17] on icon at bounding box center [20, 21] width 17 height 17
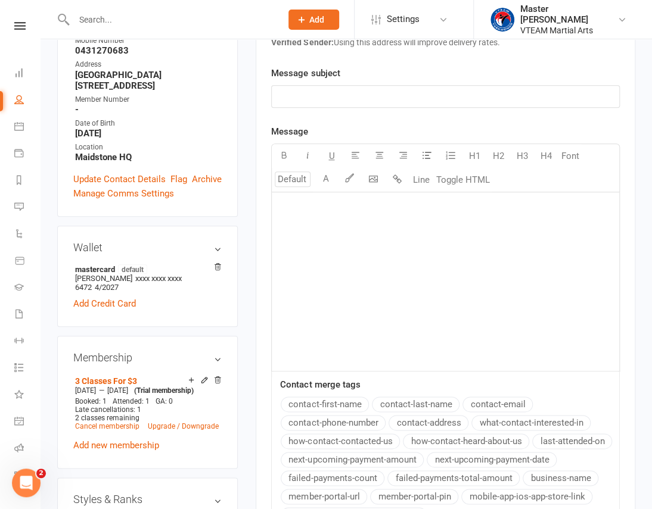
scroll to position [0, 0]
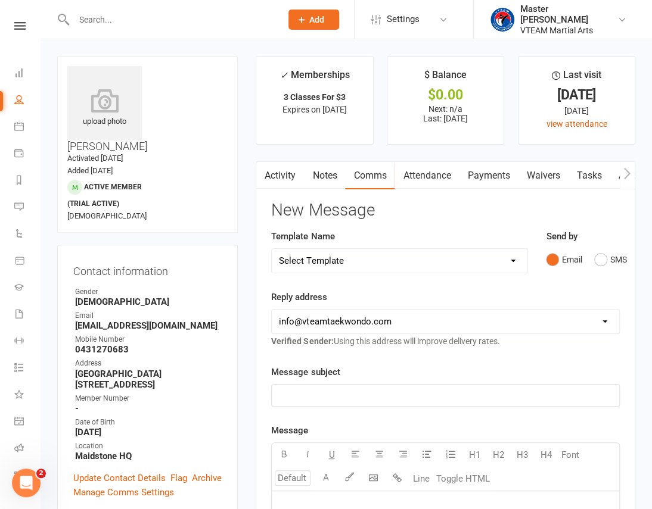
click at [280, 170] on link "Activity" at bounding box center [280, 175] width 48 height 27
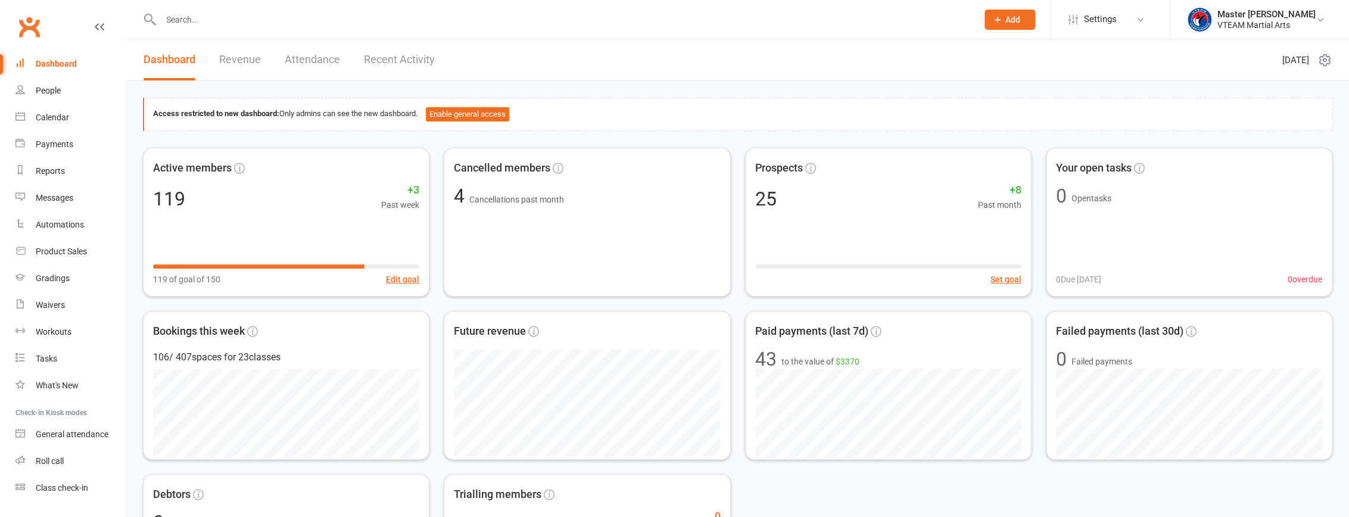
click at [233, 20] on input "text" at bounding box center [563, 19] width 812 height 17
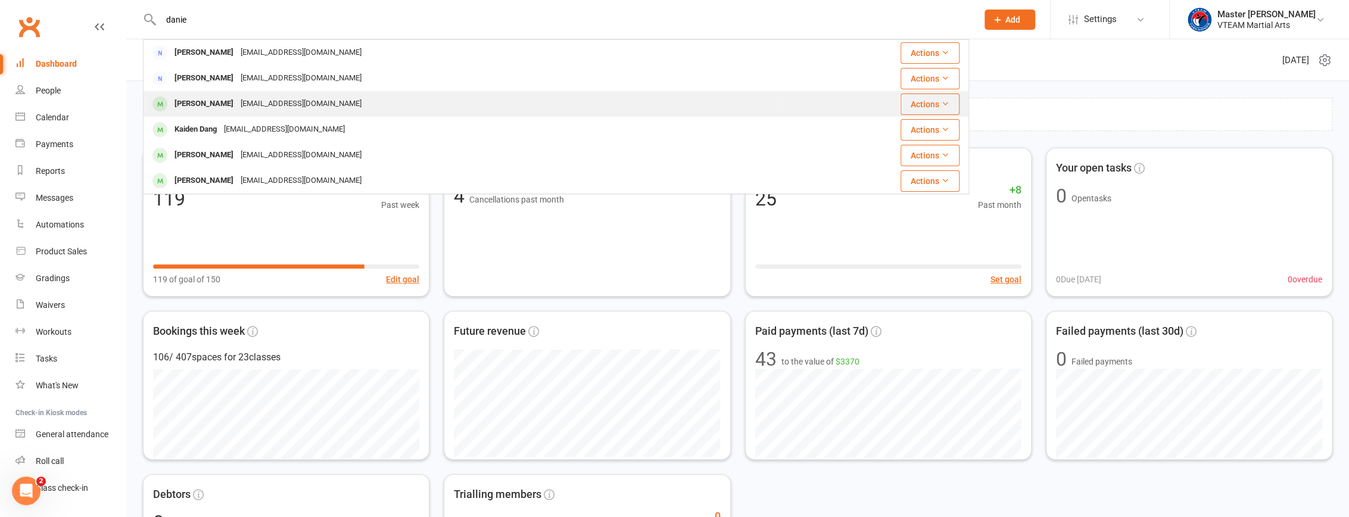
type input "danie"
click at [273, 101] on div "[EMAIL_ADDRESS][DOMAIN_NAME]" at bounding box center [301, 103] width 128 height 17
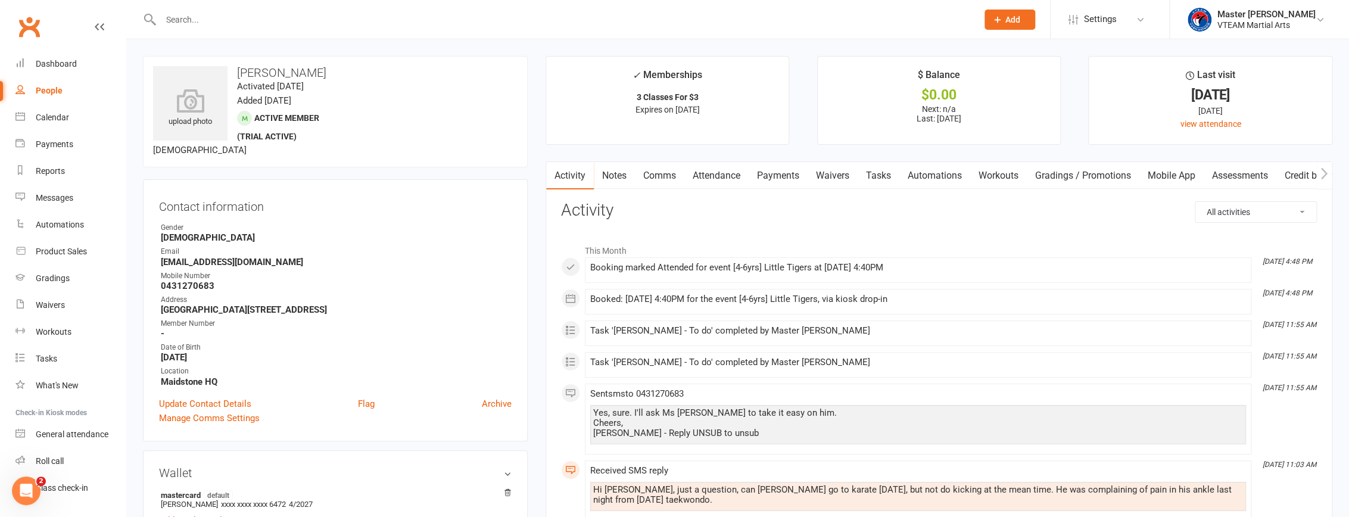
click at [833, 176] on link "Waivers" at bounding box center [833, 175] width 50 height 27
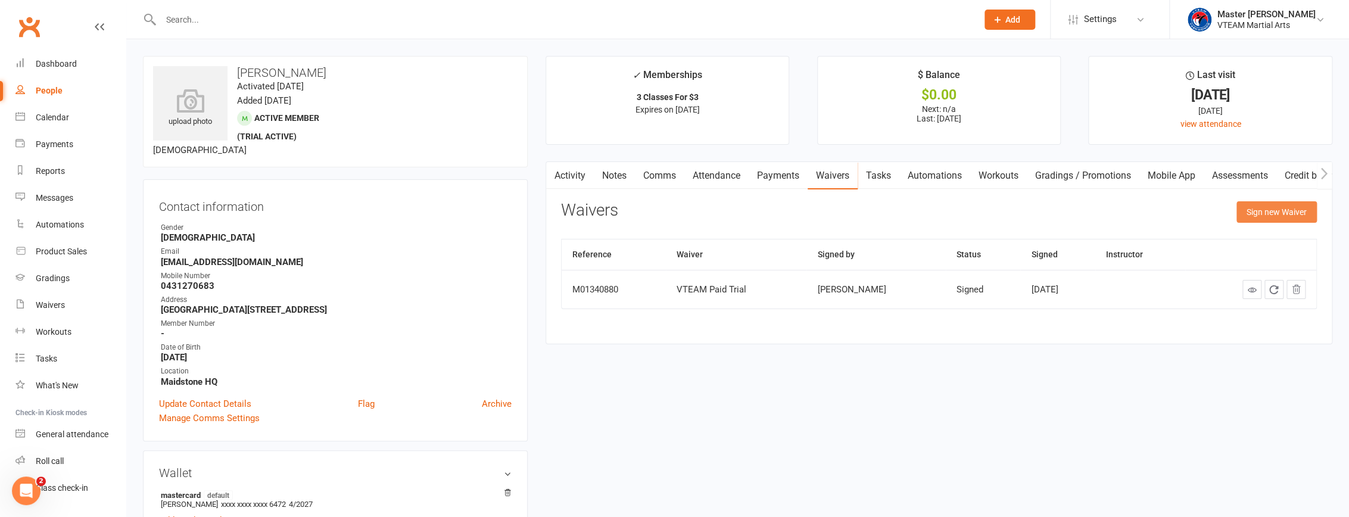
click at [1263, 213] on button "Sign new Waiver" at bounding box center [1276, 211] width 80 height 21
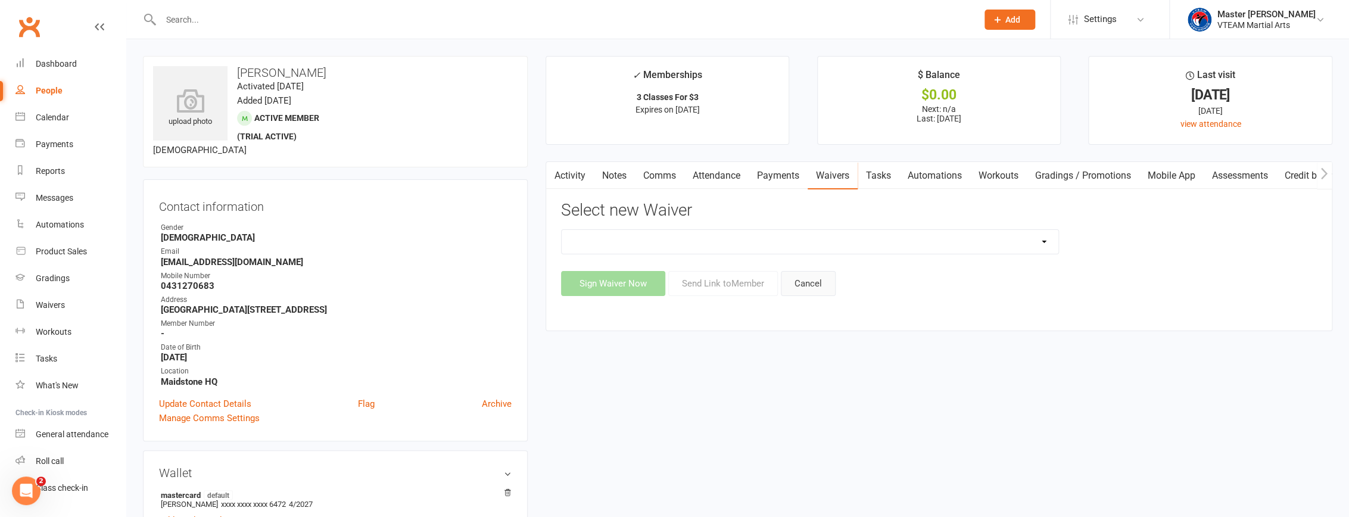
click at [797, 289] on button "Cancel" at bounding box center [808, 283] width 55 height 25
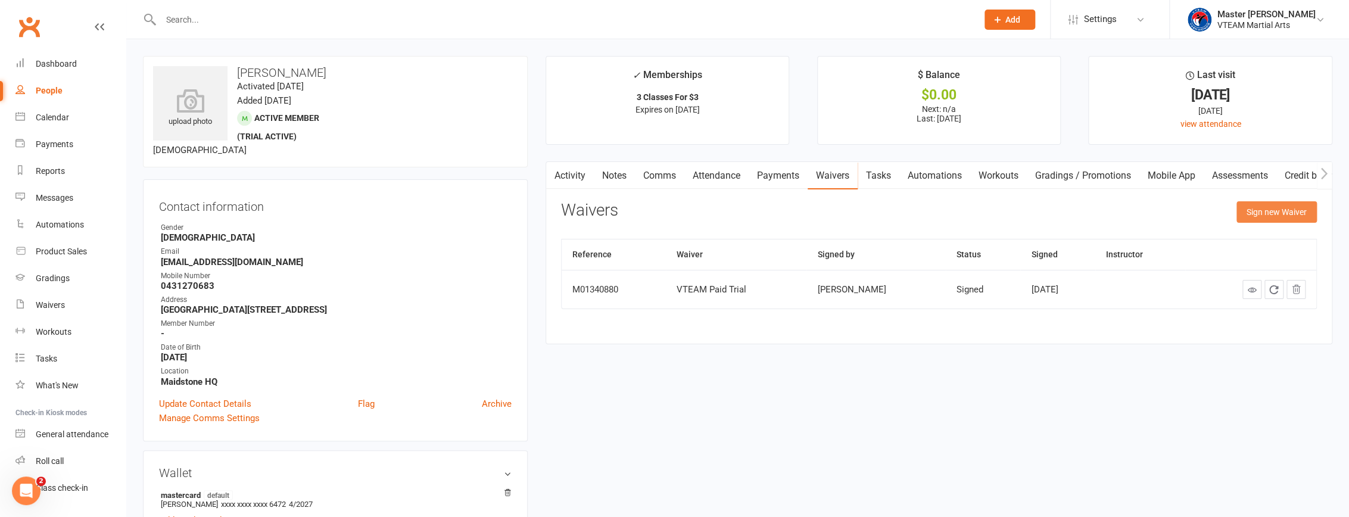
click at [1268, 213] on button "Sign new Waiver" at bounding box center [1276, 211] width 80 height 21
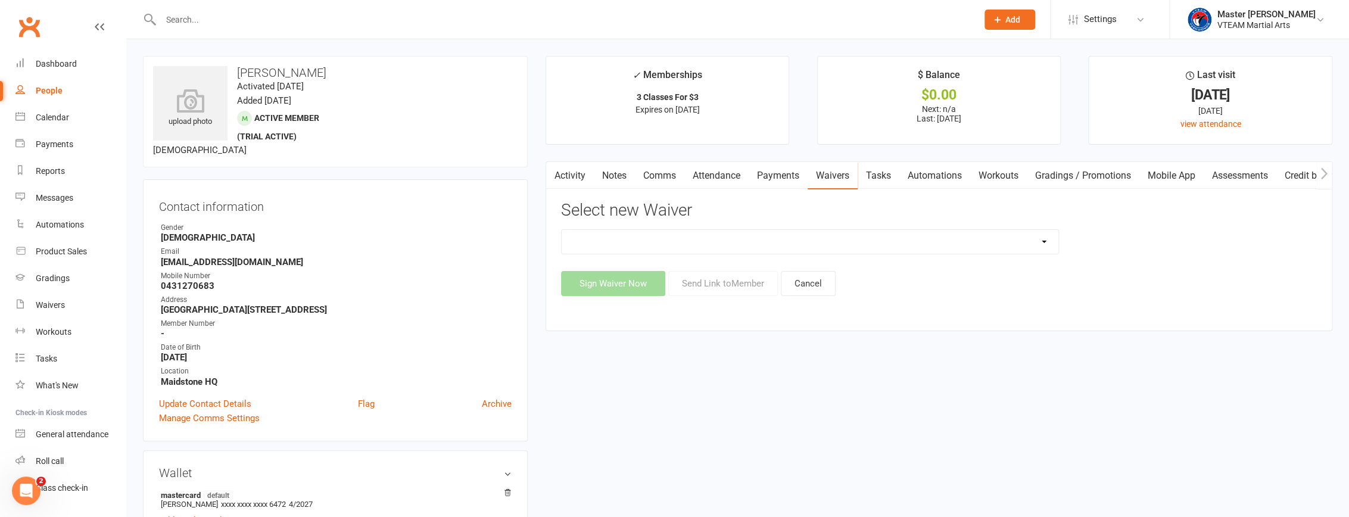
click at [1020, 240] on select "Adult Fitness Adult Self Defence Adult Taekwondo Cancellation Advice Competitio…" at bounding box center [810, 242] width 497 height 24
select select "11120"
click at [562, 230] on select "Adult Fitness Adult Self Defence Adult Taekwondo Cancellation Advice Competitio…" at bounding box center [810, 242] width 497 height 24
click at [728, 285] on button "Send Link to Member" at bounding box center [723, 283] width 110 height 25
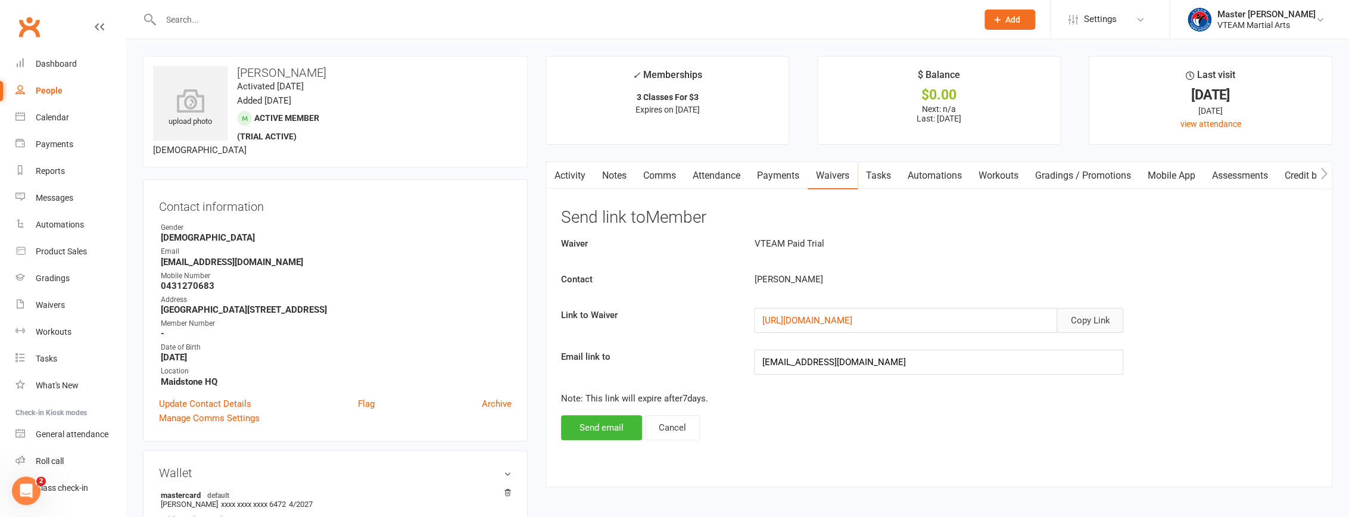
click at [1099, 320] on button "Copy Link" at bounding box center [1090, 320] width 67 height 25
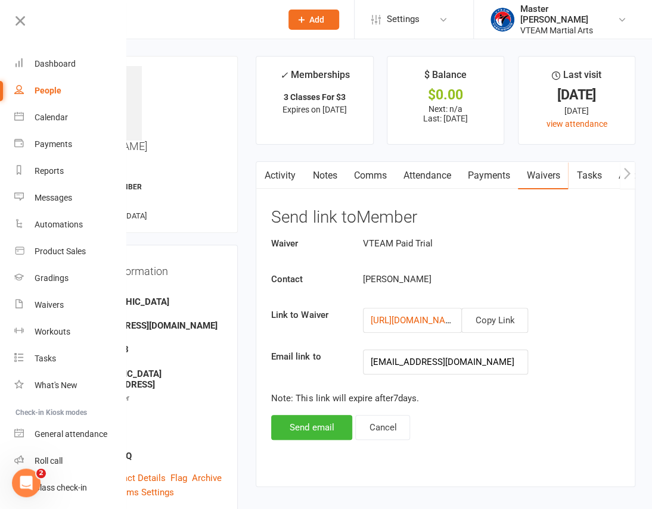
click at [247, 190] on main "✓ Memberships 3 Classes For $3 Expires on [DATE] $ Balance $0.00 Next: n/a Last…" at bounding box center [445, 277] width 397 height 443
click at [20, 10] on nav "Clubworx Dashboard People Calendar Payments Reports Messages Automations Produc…" at bounding box center [63, 257] width 126 height 509
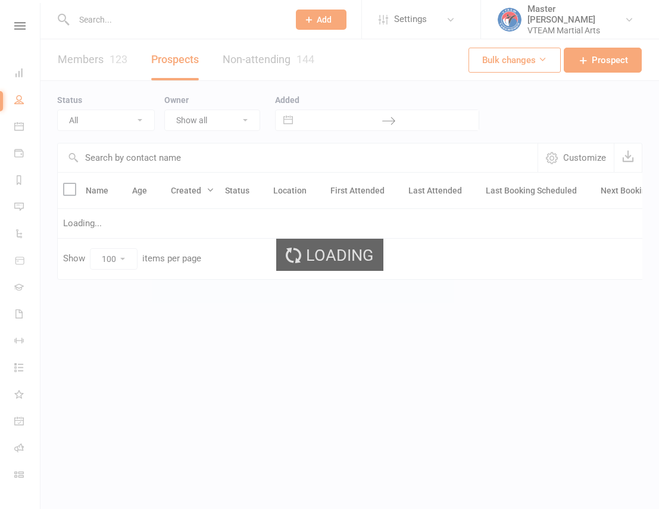
select select "100"
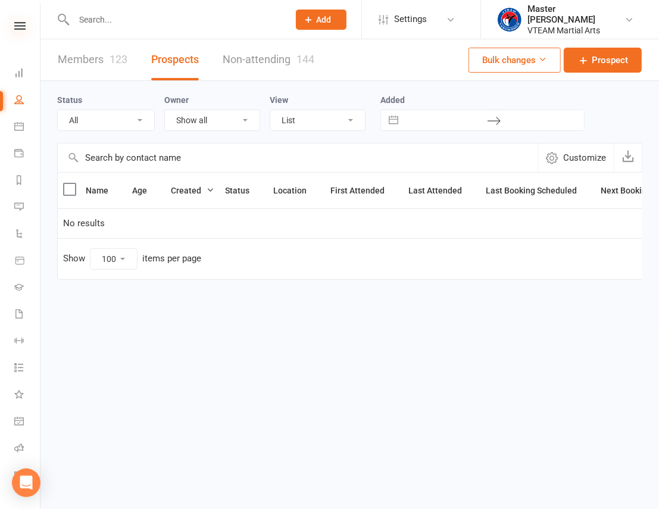
click at [14, 23] on icon at bounding box center [19, 26] width 11 height 8
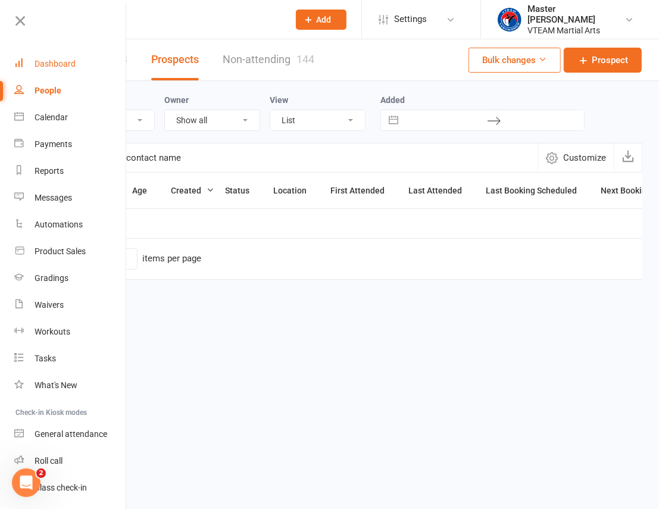
click at [42, 61] on div "Dashboard" at bounding box center [55, 64] width 41 height 10
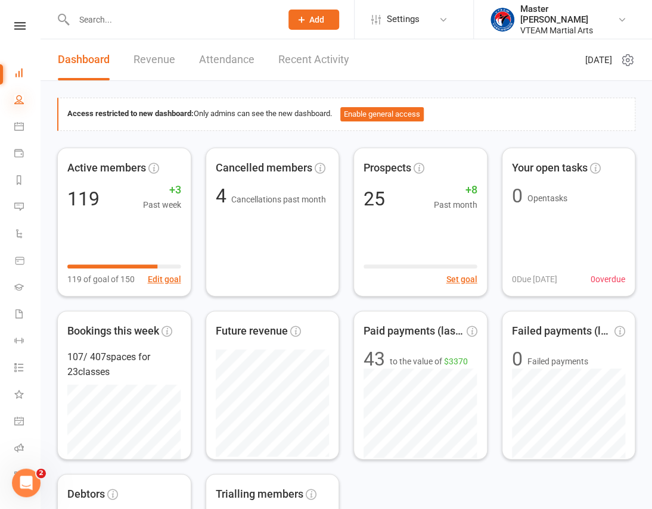
click at [17, 101] on icon at bounding box center [19, 100] width 10 height 10
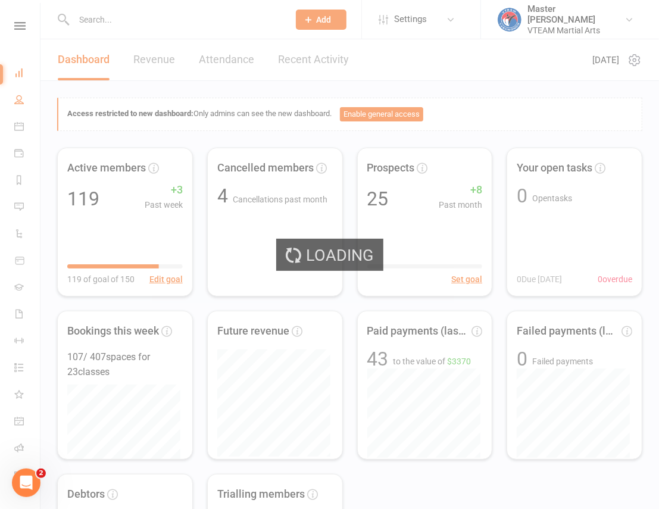
select select "100"
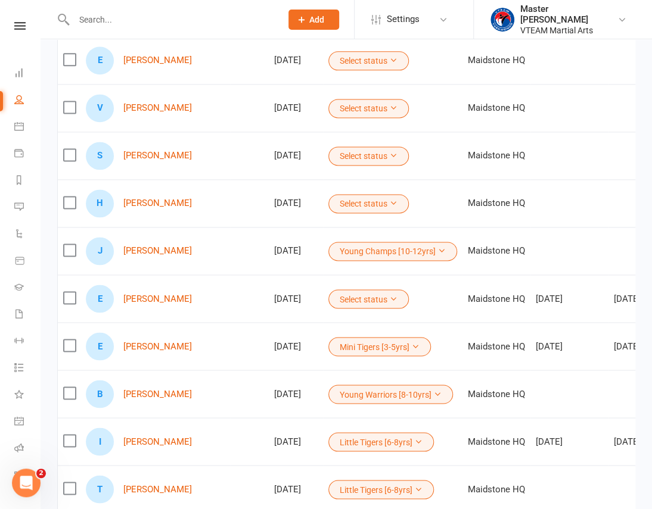
scroll to position [514, 0]
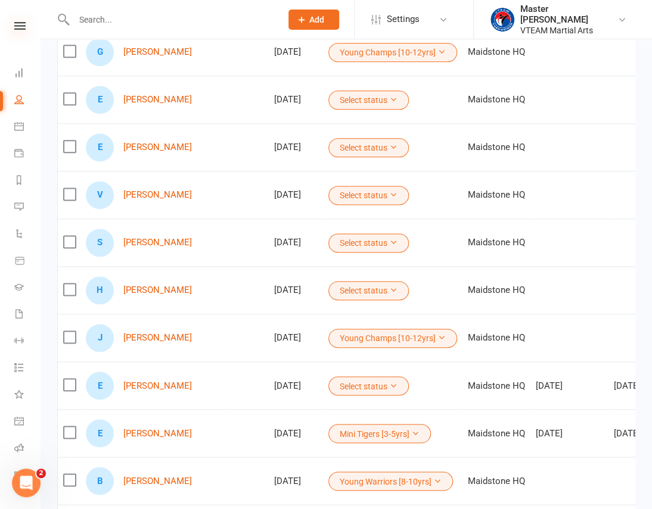
click at [14, 23] on icon at bounding box center [19, 26] width 11 height 8
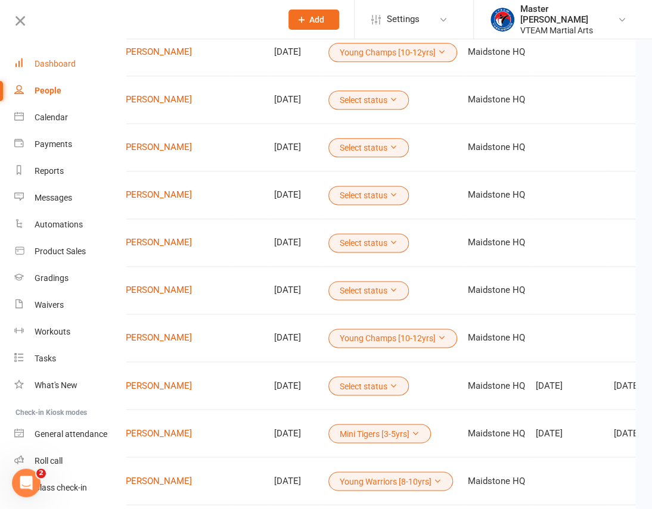
click at [48, 62] on div "Dashboard" at bounding box center [55, 64] width 41 height 10
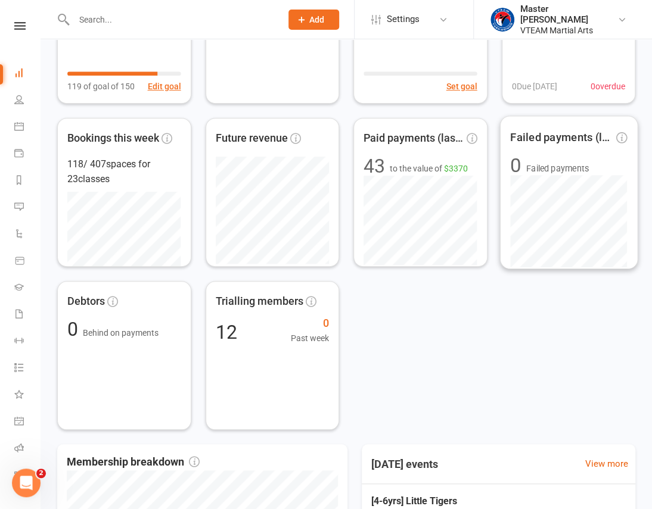
scroll to position [514, 0]
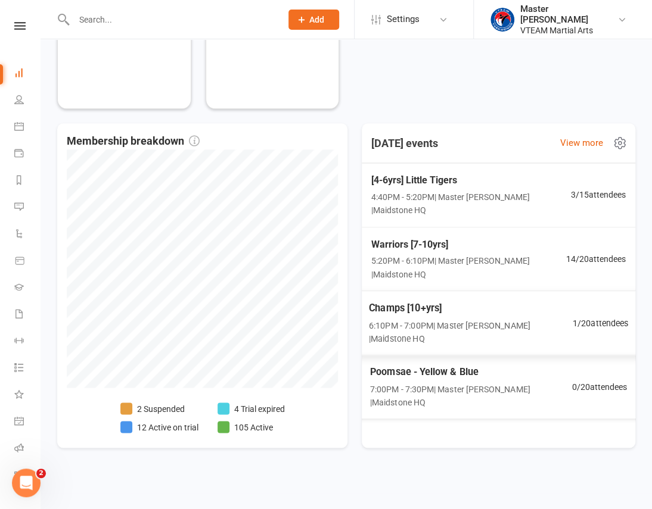
click at [490, 318] on span "6:10PM - 7:00PM | Master Eric Phan | Maidstone HQ" at bounding box center [471, 331] width 204 height 27
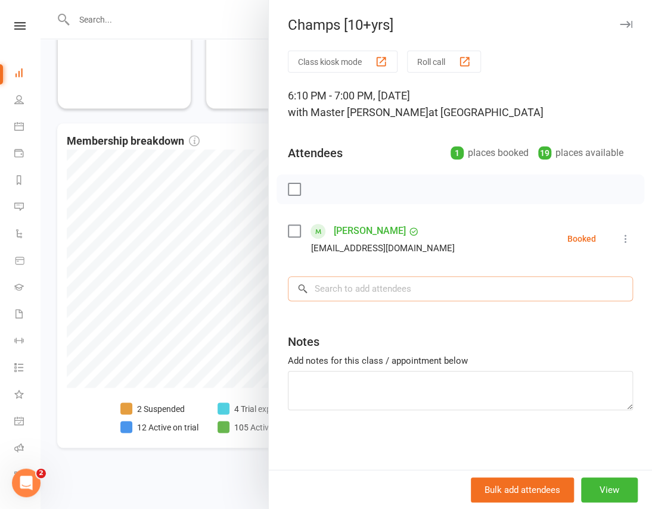
click at [435, 289] on input "search" at bounding box center [460, 288] width 345 height 25
type input "kwong"
click at [420, 310] on span "pheyshan0410@hotmail.com" at bounding box center [439, 313] width 121 height 9
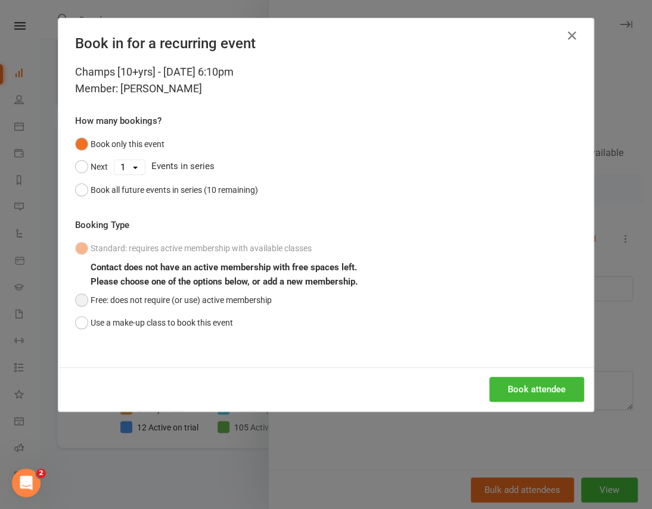
click at [192, 298] on button "Free: does not require (or use) active membership" at bounding box center [173, 300] width 197 height 23
click at [515, 385] on button "Book attendee" at bounding box center [536, 389] width 95 height 25
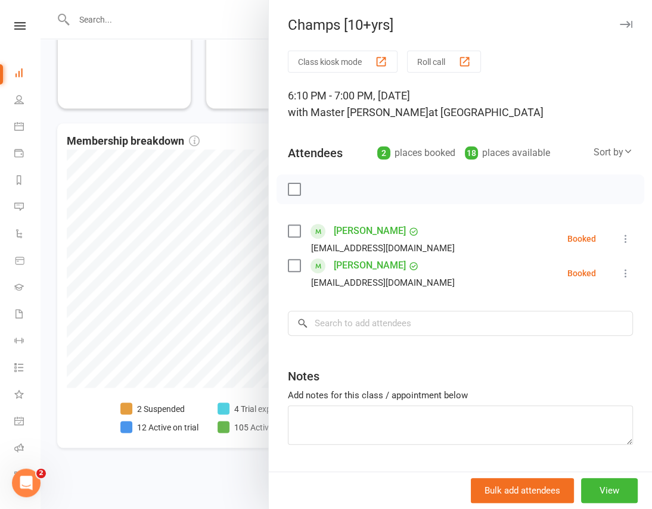
click at [619, 270] on icon at bounding box center [625, 273] width 12 height 12
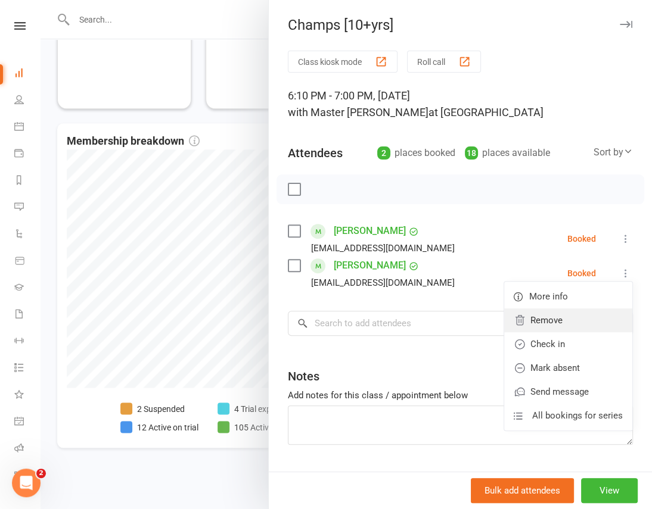
click at [557, 326] on link "Remove" at bounding box center [568, 321] width 128 height 24
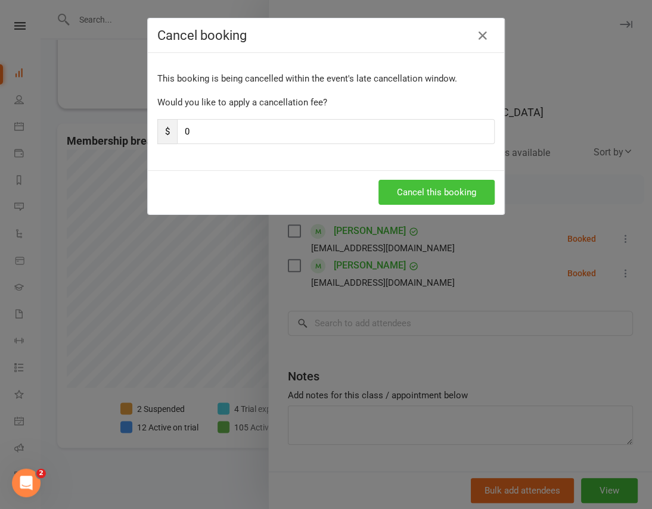
click at [411, 191] on button "Cancel this booking" at bounding box center [436, 192] width 116 height 25
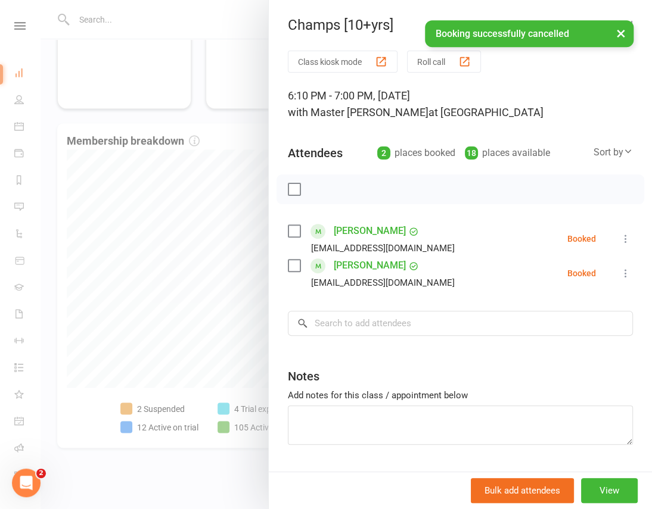
click at [226, 146] on div at bounding box center [345, 254] width 611 height 509
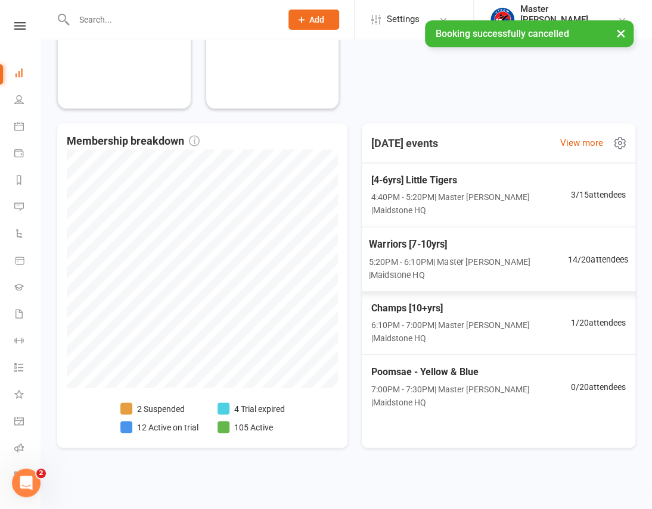
click at [495, 255] on span "5:20PM - 6:10PM | Master Eric Phan | Maidstone HQ" at bounding box center [468, 267] width 199 height 27
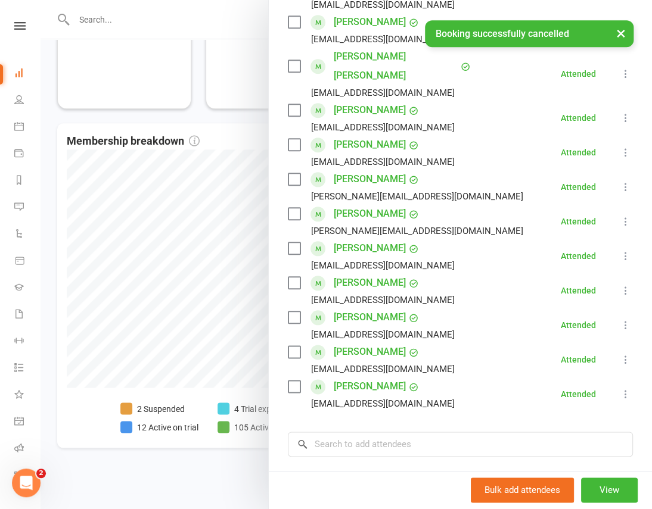
scroll to position [447, 0]
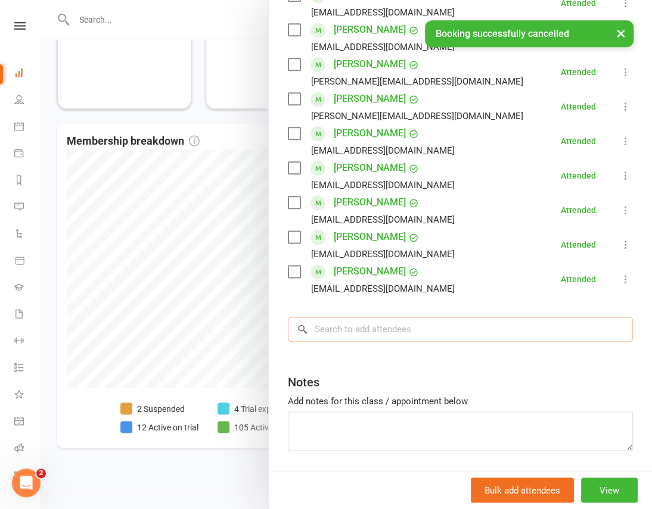
click at [429, 317] on input "search" at bounding box center [460, 329] width 345 height 25
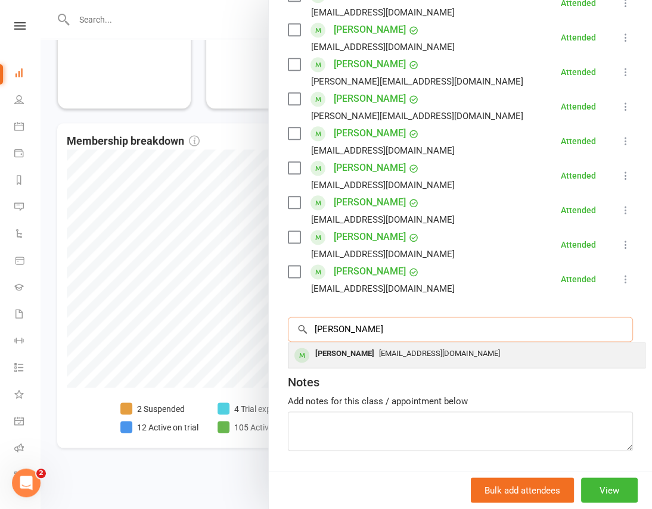
type input "kwong"
click at [409, 345] on div "pheyshan0410@hotmail.com" at bounding box center [466, 353] width 347 height 17
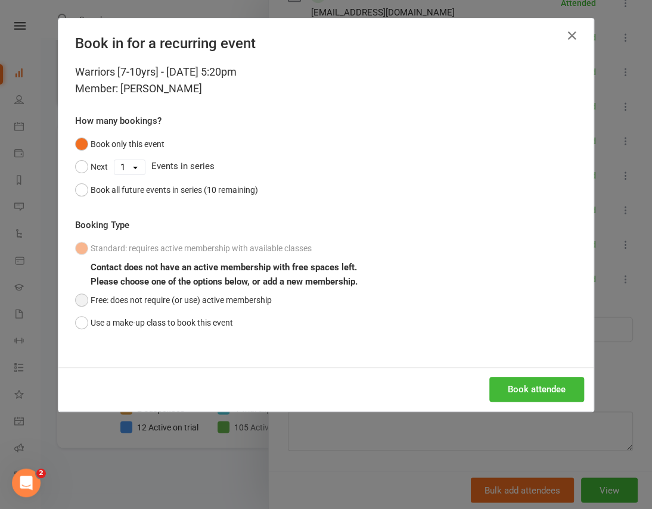
click at [186, 292] on button "Free: does not require (or use) active membership" at bounding box center [173, 300] width 197 height 23
click at [528, 393] on button "Book attendee" at bounding box center [536, 389] width 95 height 25
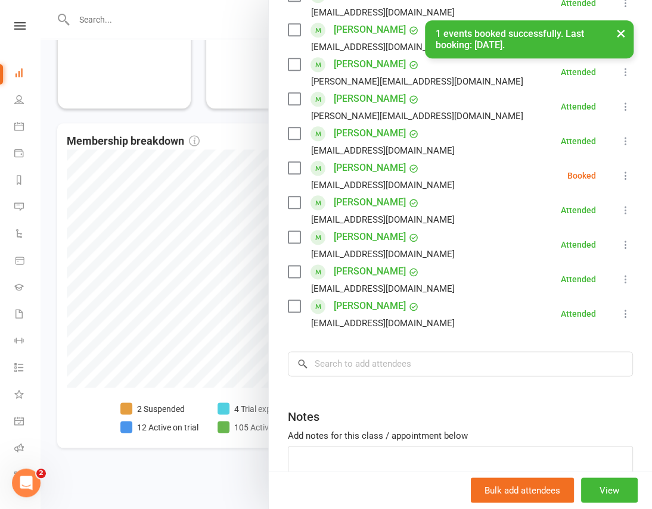
scroll to position [284, 0]
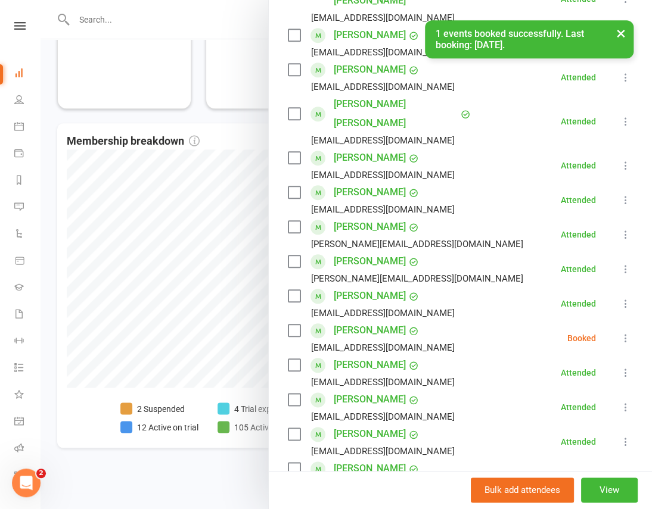
click at [619, 332] on icon at bounding box center [625, 338] width 12 height 12
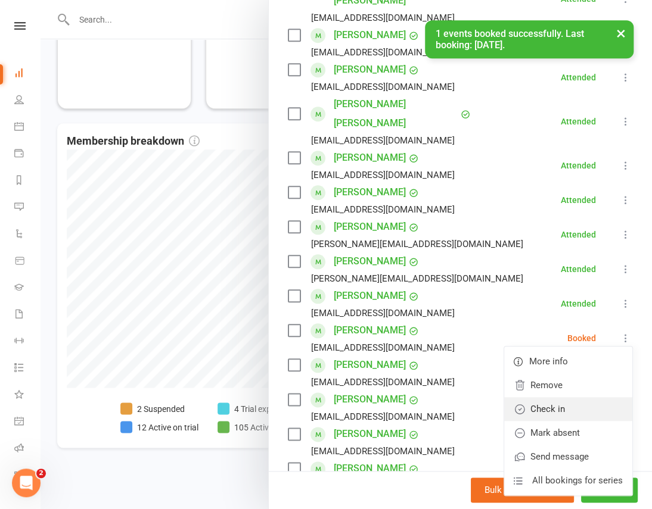
click at [547, 397] on link "Check in" at bounding box center [568, 409] width 128 height 24
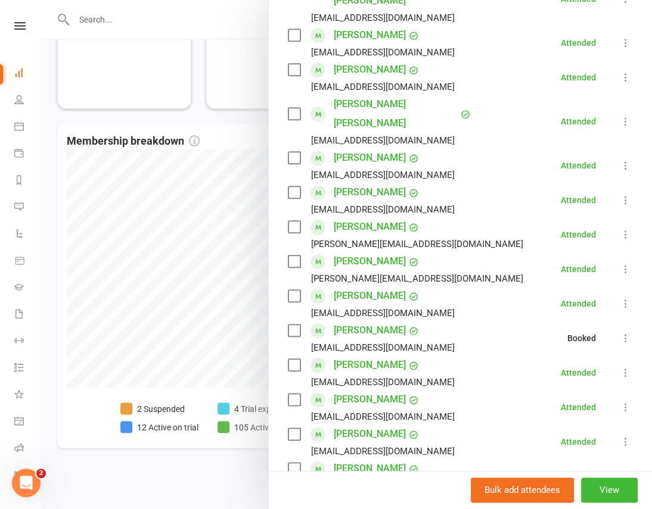
click at [161, 113] on div at bounding box center [345, 254] width 611 height 509
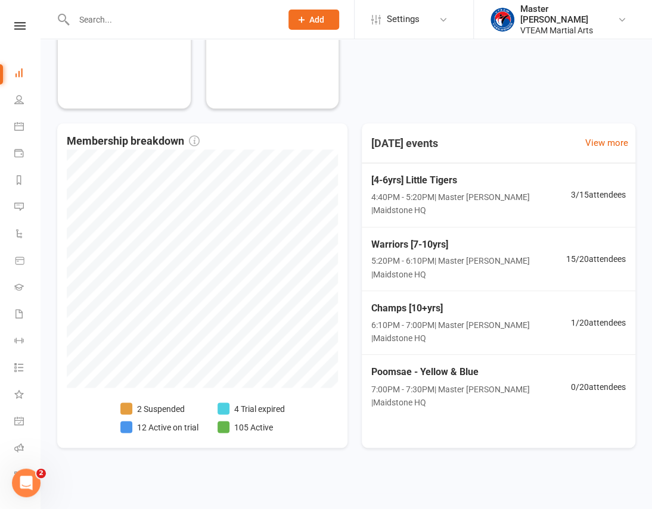
click at [23, 25] on link at bounding box center [20, 26] width 42 height 8
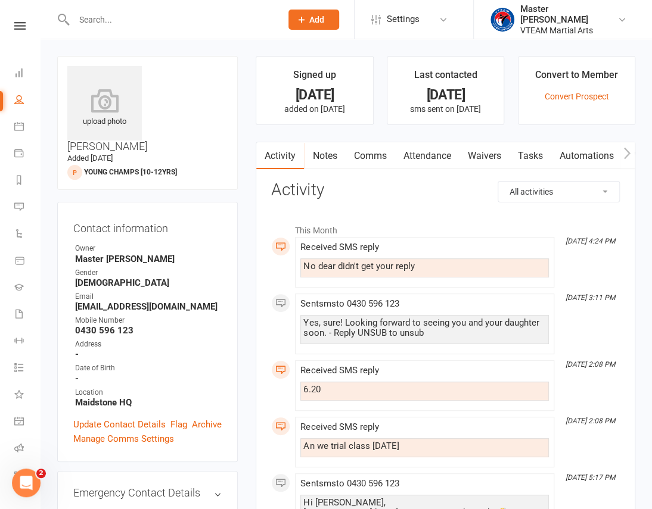
click at [370, 161] on link "Comms" at bounding box center [369, 155] width 49 height 27
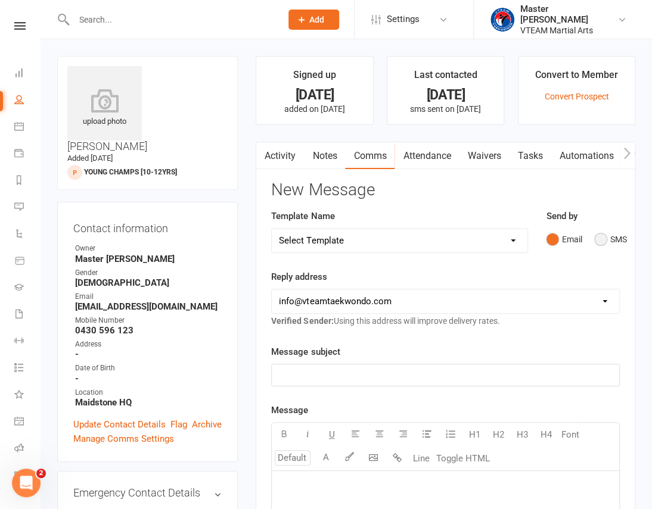
click at [613, 240] on button "SMS" at bounding box center [610, 239] width 32 height 23
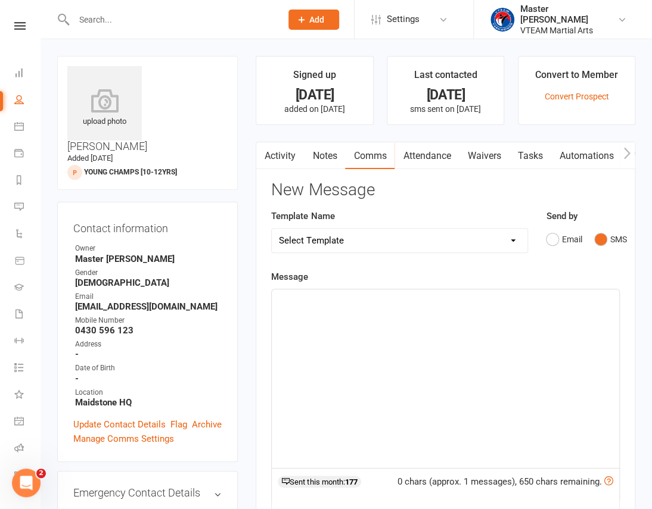
click at [369, 329] on div "﻿" at bounding box center [445, 378] width 347 height 179
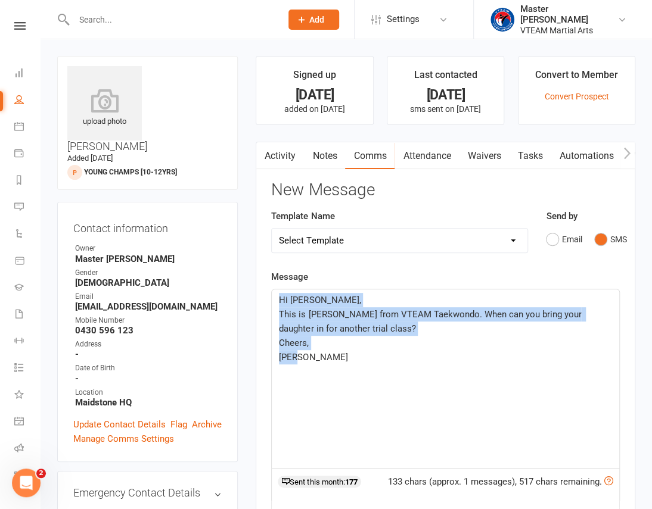
copy div "Hi Kawal, This is Eric from VTEAM Taekwondo. When can you bring your daughter i…"
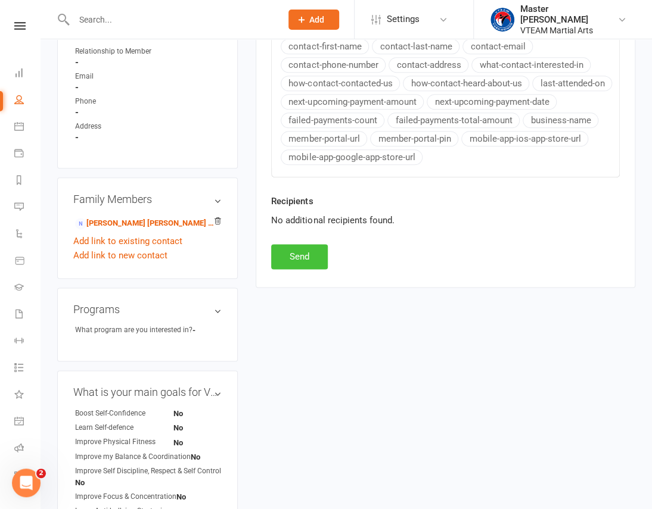
click at [309, 260] on button "Send" at bounding box center [299, 256] width 57 height 25
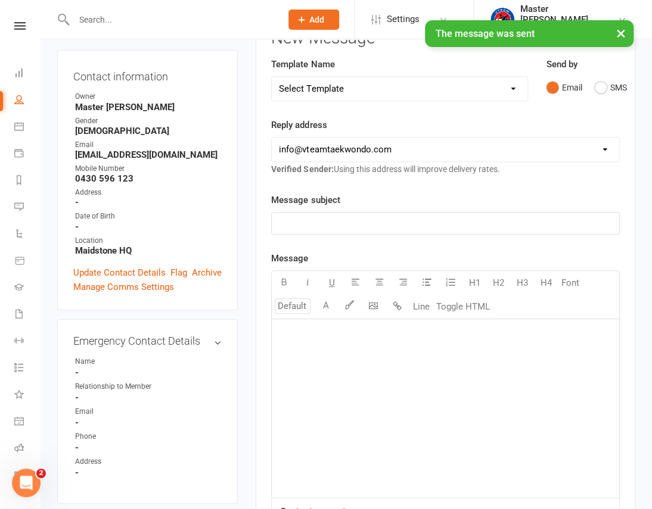
scroll to position [162, 0]
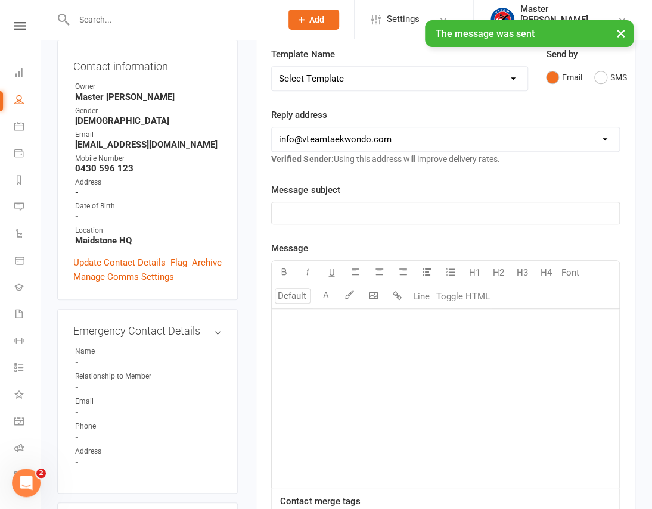
click at [353, 376] on div "﻿" at bounding box center [445, 398] width 347 height 179
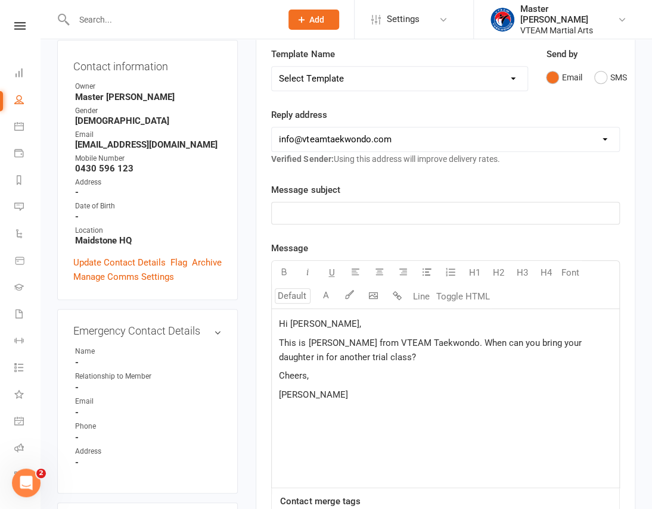
click at [317, 210] on p "﻿" at bounding box center [445, 213] width 333 height 14
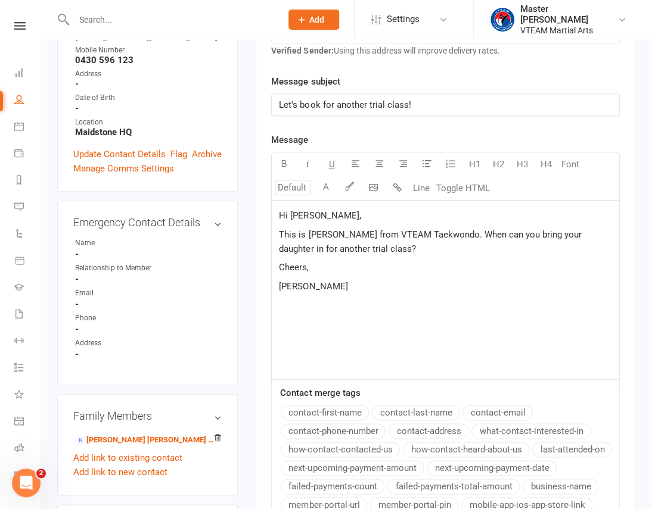
scroll to position [487, 0]
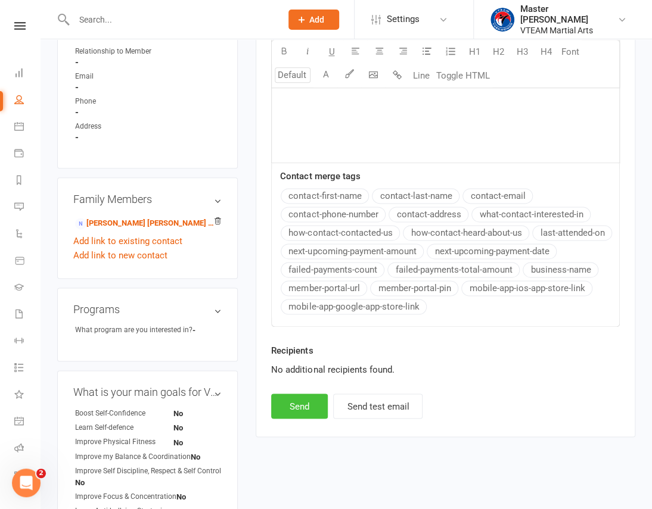
drag, startPoint x: 303, startPoint y: 405, endPoint x: 304, endPoint y: 387, distance: 18.5
click at [304, 387] on div "New Message Template Name Select Template [Email] 2 days after trial [Email] 3-…" at bounding box center [445, 56] width 348 height 725
click at [306, 407] on button "Send" at bounding box center [299, 406] width 57 height 25
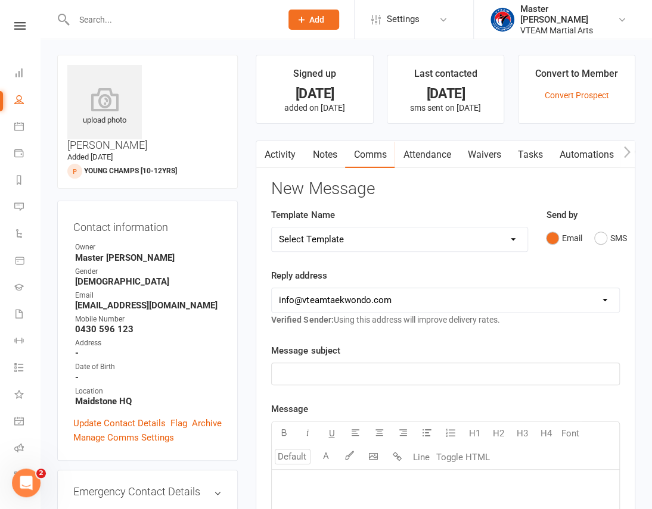
scroll to position [0, 0]
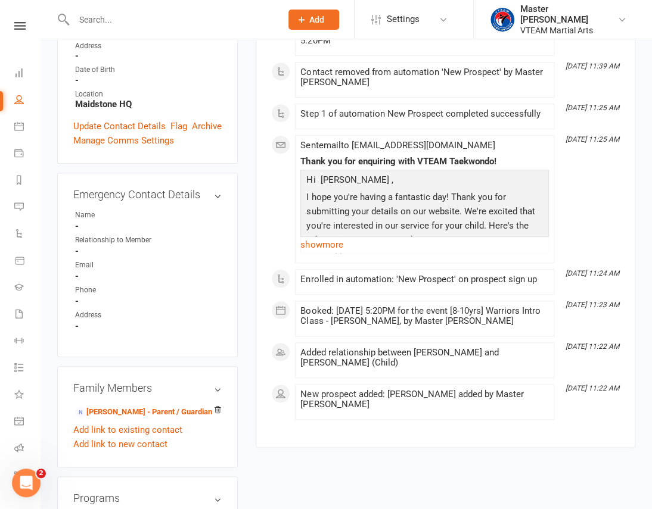
scroll to position [325, 0]
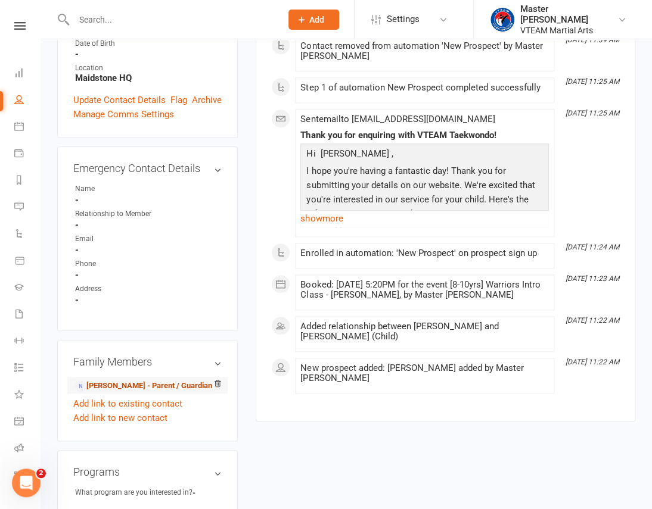
click at [142, 380] on link "[PERSON_NAME] - Parent / Guardian" at bounding box center [143, 386] width 137 height 13
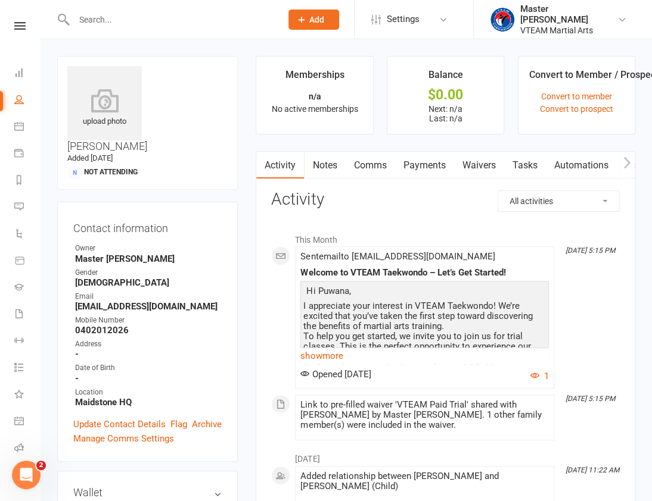
click at [359, 170] on link "Comms" at bounding box center [369, 165] width 49 height 27
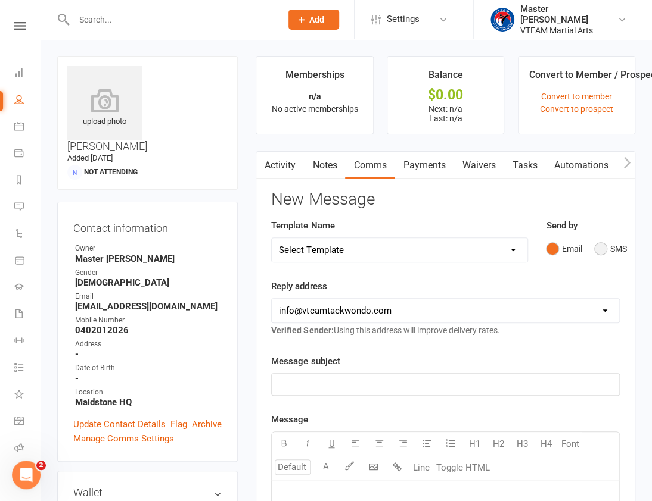
click at [605, 245] on button "SMS" at bounding box center [610, 249] width 32 height 23
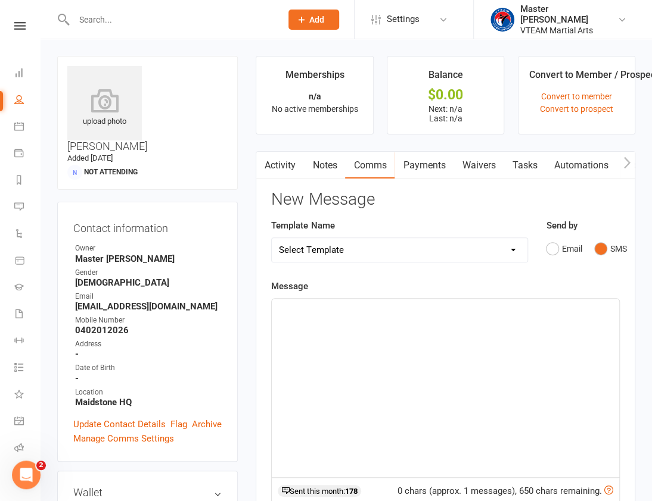
click at [443, 252] on select "Select Template [Email] 2 days after trial [Email] 3-4 days after trial [Email]…" at bounding box center [400, 250] width 256 height 24
click at [272, 238] on select "Select Template [Email] 2 days after trial [Email] 3-4 days after trial [Email]…" at bounding box center [400, 250] width 256 height 24
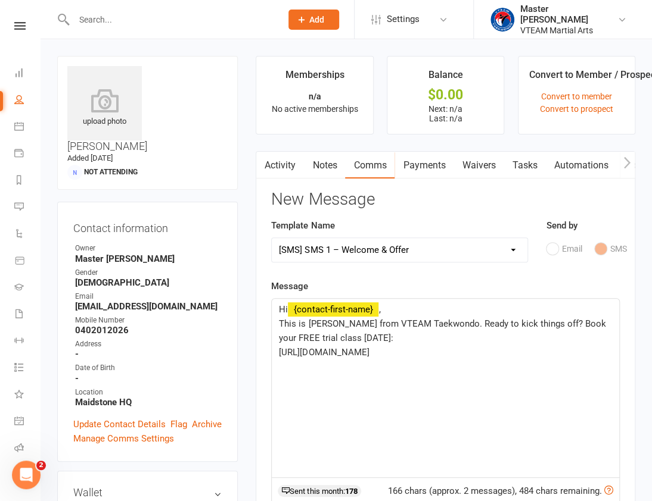
click at [418, 246] on select "Select Template [Email] 2 days after trial [Email] 3-4 days after trial [Email]…" at bounding box center [400, 250] width 256 height 24
select select "89"
click at [272, 238] on select "Select Template [Email] 2 days after trial [Email] 3-4 days after trial [Email]…" at bounding box center [400, 250] width 256 height 24
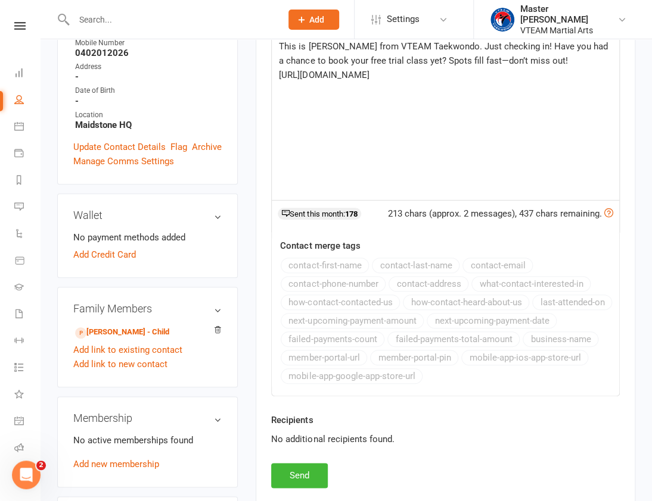
scroll to position [379, 0]
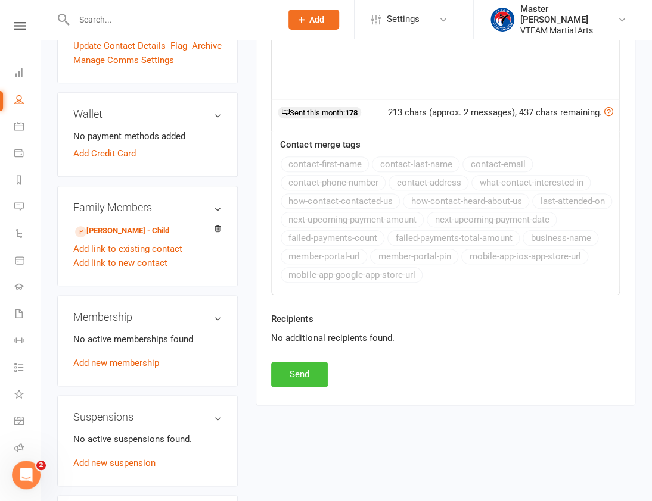
click at [311, 372] on button "Send" at bounding box center [299, 374] width 57 height 25
select select
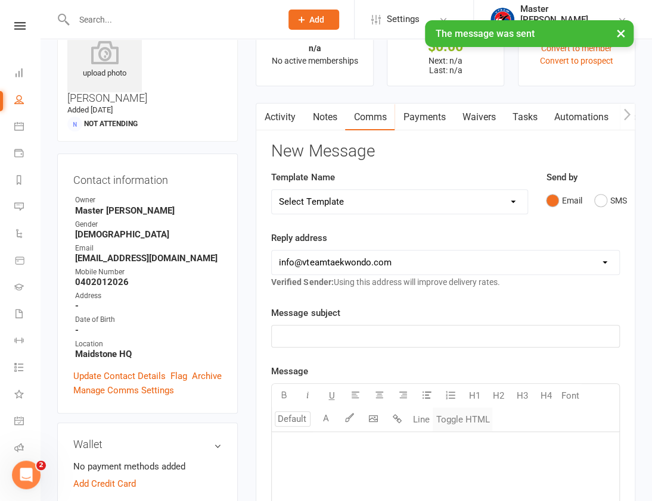
scroll to position [0, 0]
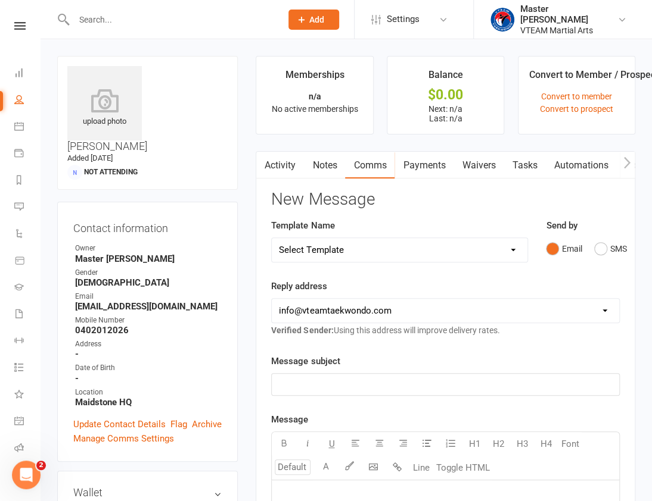
click at [295, 169] on link "Activity" at bounding box center [280, 165] width 48 height 27
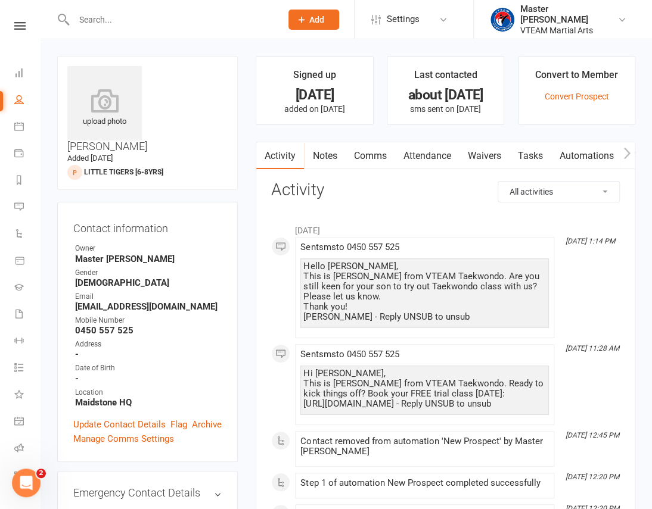
click at [376, 157] on link "Comms" at bounding box center [369, 155] width 49 height 27
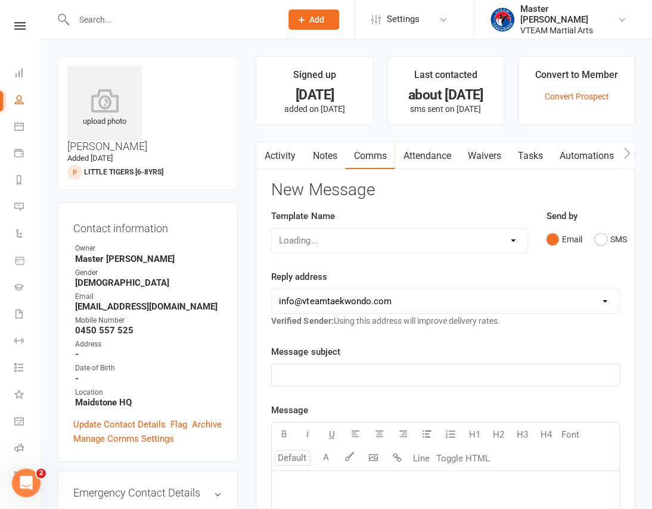
click at [489, 244] on select "Loading..." at bounding box center [400, 241] width 256 height 24
select select "89"
click at [272, 229] on select "Select Template [Email] 2 days after trial [Email] 3-4 days after trial [Email]…" at bounding box center [400, 241] width 256 height 24
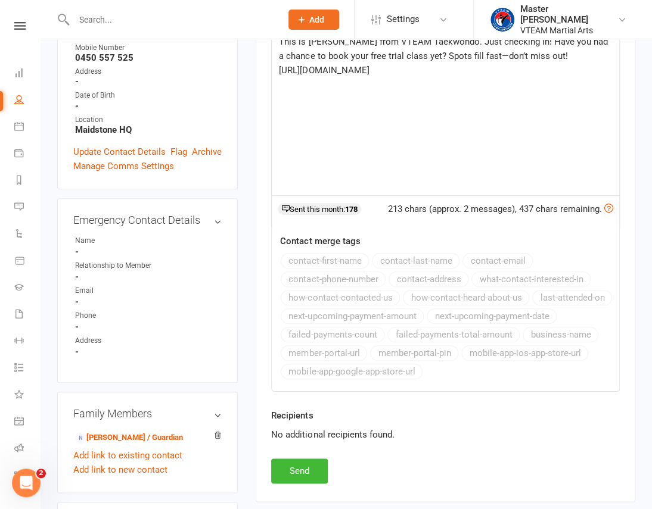
scroll to position [379, 0]
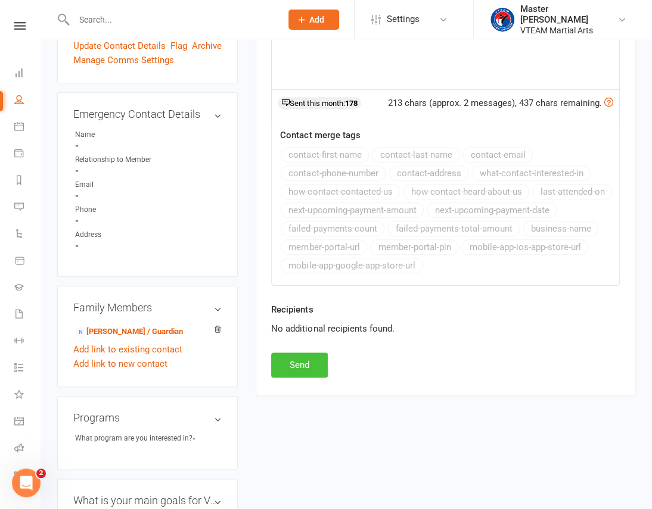
click at [312, 367] on button "Send" at bounding box center [299, 365] width 57 height 25
select select
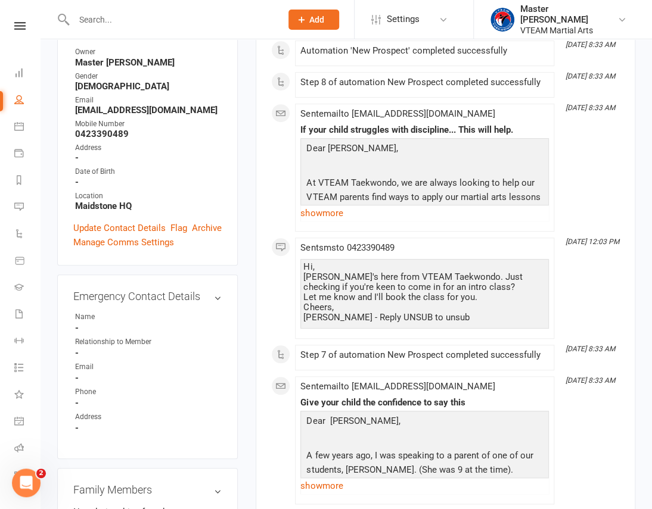
scroll to position [54, 0]
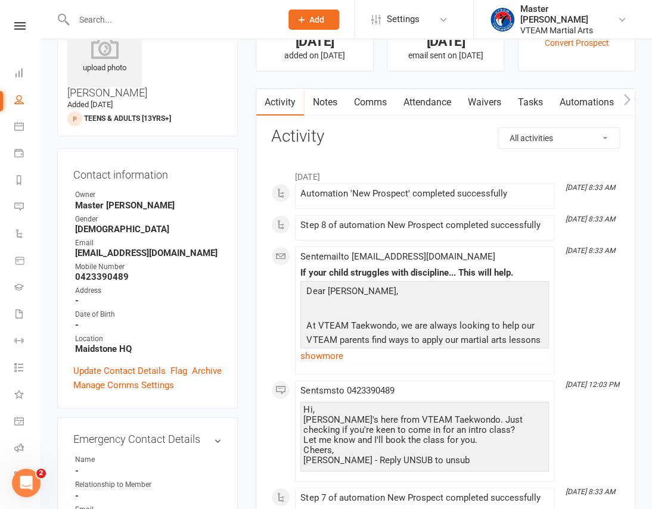
click at [376, 101] on link "Comms" at bounding box center [369, 102] width 49 height 27
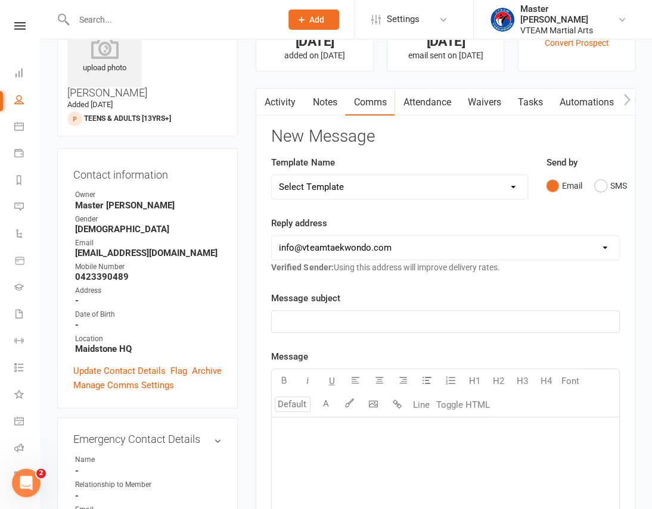
click at [497, 183] on select "Select Template [Email] 2 days after trial [Email] 3-4 days after trial [Email]…" at bounding box center [400, 187] width 256 height 24
select select "89"
click at [272, 175] on select "Select Template [Email] 2 days after trial [Email] 3-4 days after trial [Email]…" at bounding box center [400, 187] width 256 height 24
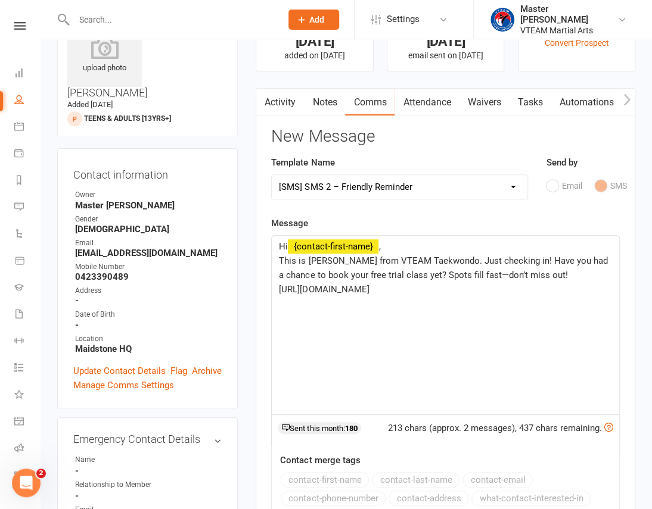
click at [471, 339] on div "Hi ﻿ {contact-first-name} , This is Eric from VTEAM Taekwondo. Just checking in…" at bounding box center [445, 325] width 347 height 179
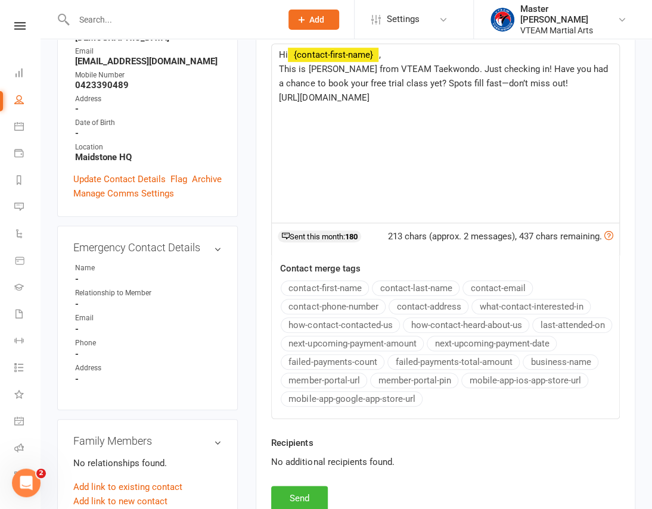
scroll to position [270, 0]
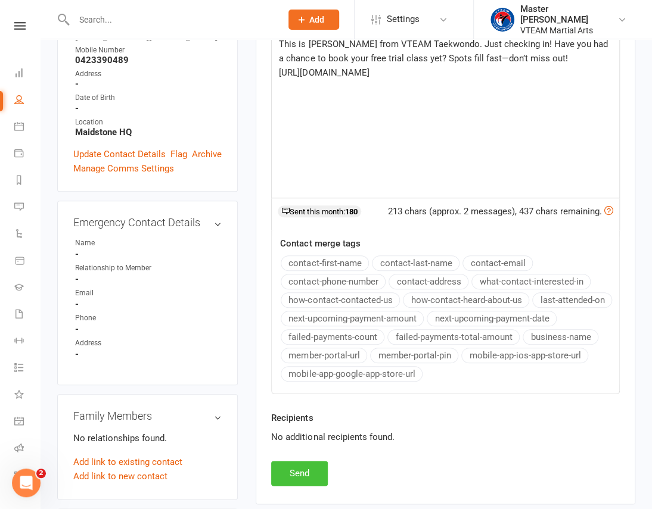
click at [317, 478] on button "Send" at bounding box center [299, 473] width 57 height 25
select select
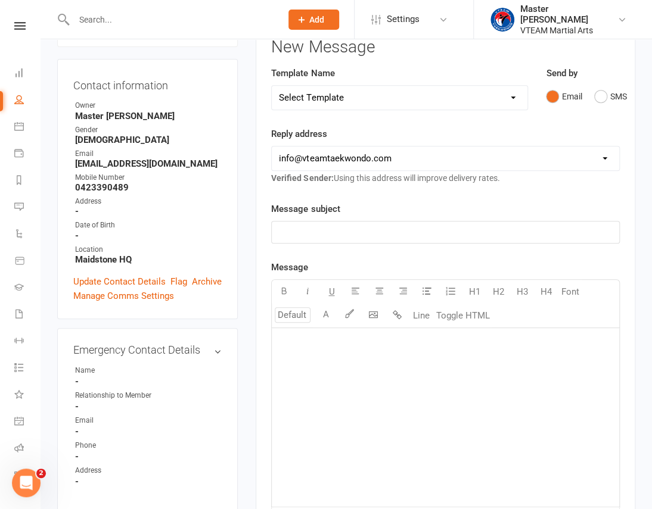
scroll to position [0, 0]
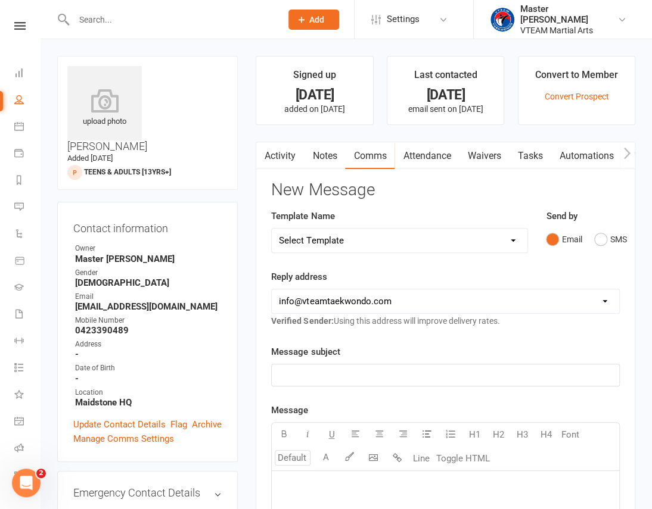
click at [285, 159] on link "Activity" at bounding box center [280, 155] width 48 height 27
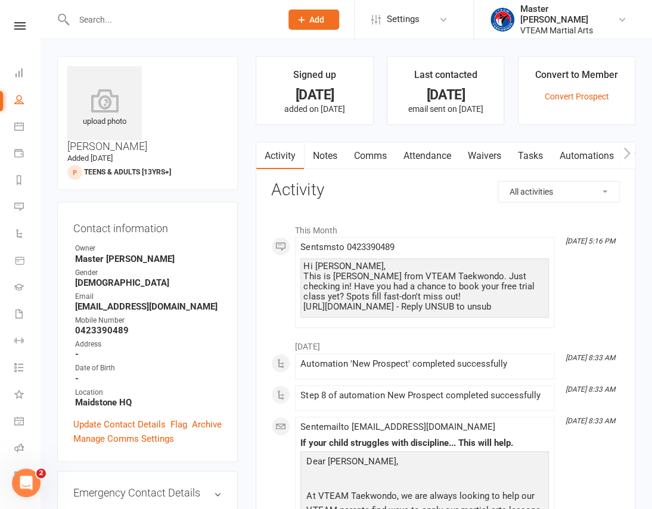
click at [21, 23] on link at bounding box center [20, 26] width 42 height 8
click at [21, 22] on link at bounding box center [20, 26] width 42 height 8
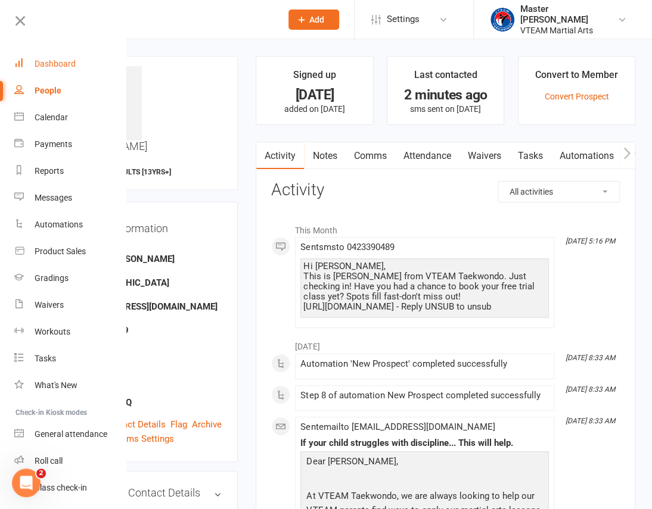
click at [39, 62] on div "Dashboard" at bounding box center [55, 64] width 41 height 10
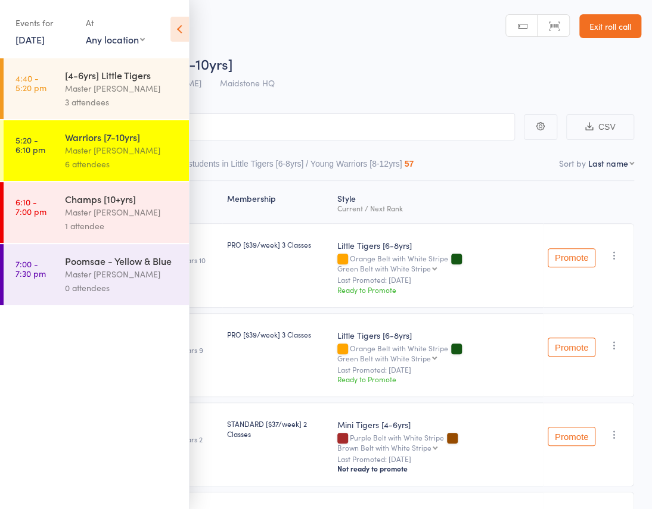
click at [98, 211] on div "Master [PERSON_NAME]" at bounding box center [122, 212] width 114 height 14
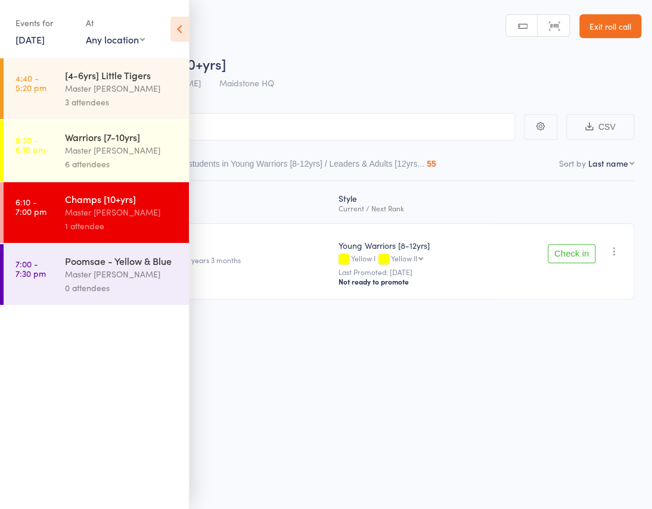
click at [177, 33] on icon at bounding box center [179, 29] width 18 height 25
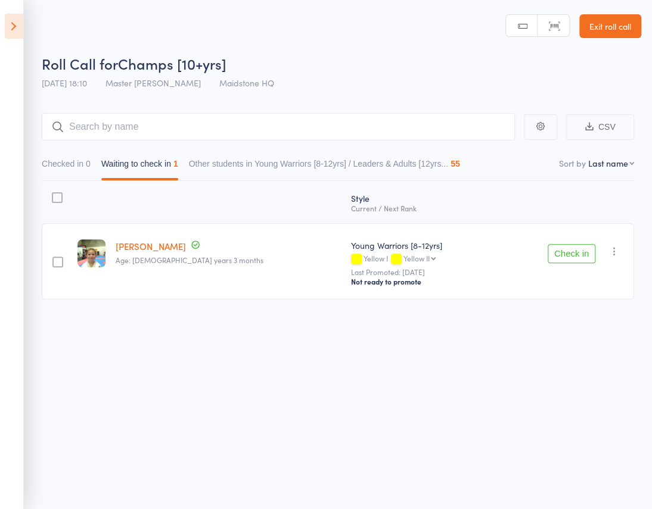
click at [17, 27] on icon at bounding box center [14, 26] width 18 height 25
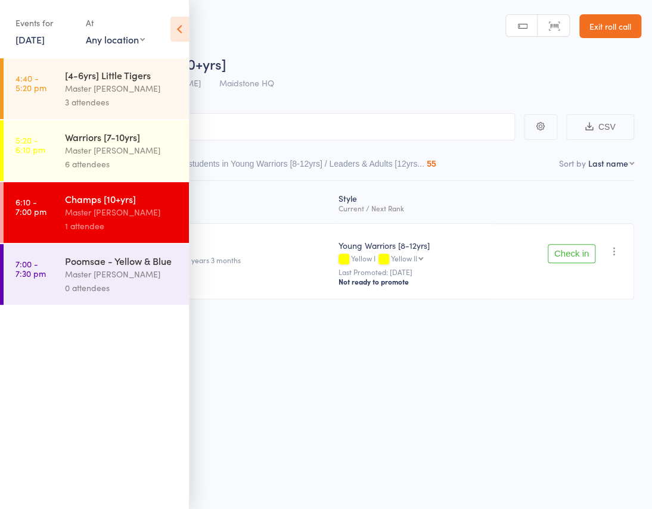
click at [98, 144] on div "Master [PERSON_NAME]" at bounding box center [122, 151] width 114 height 14
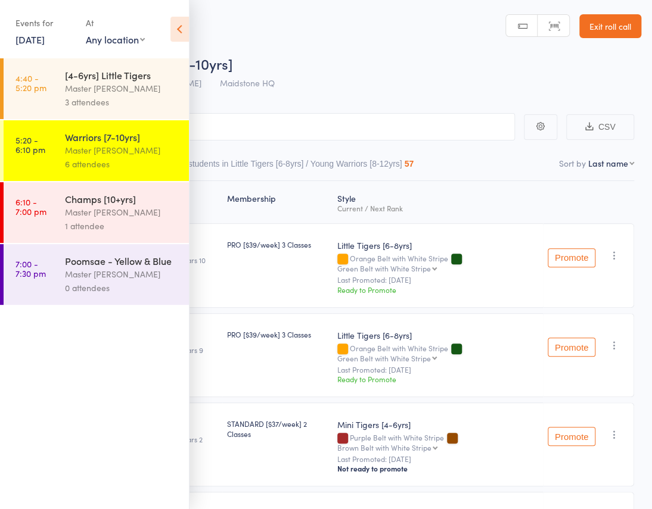
click at [179, 21] on icon at bounding box center [179, 29] width 18 height 25
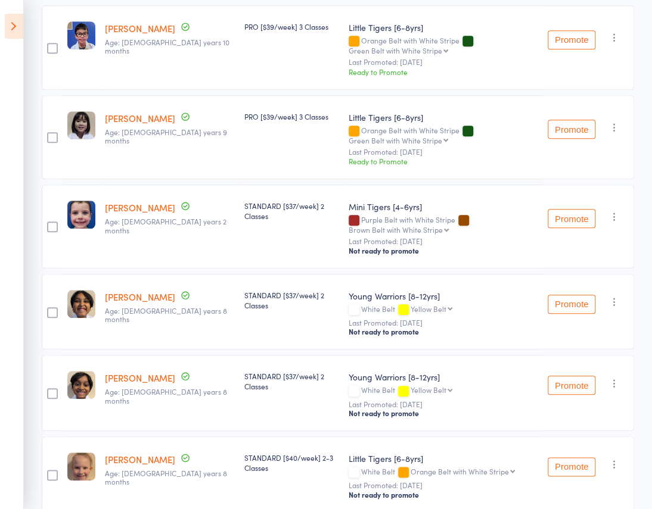
scroll to position [243, 0]
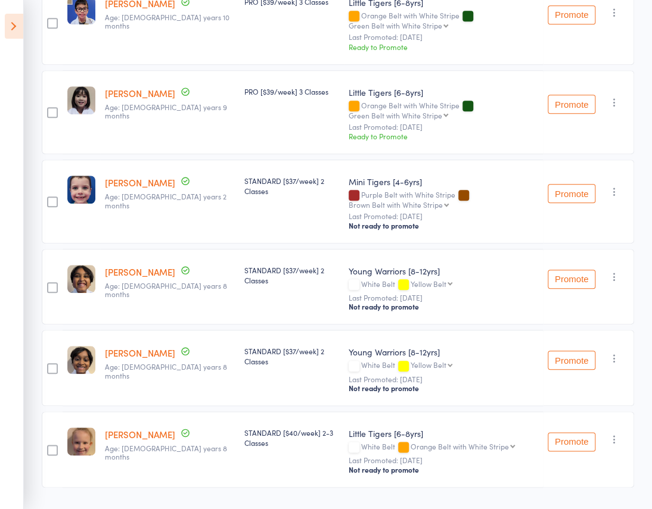
click at [3, 27] on aside "Events for [DATE] [DATE] [DATE] Sun Mon Tue Wed Thu Fri Sat 36 31 01 02 03 04 0…" at bounding box center [12, 254] width 24 height 509
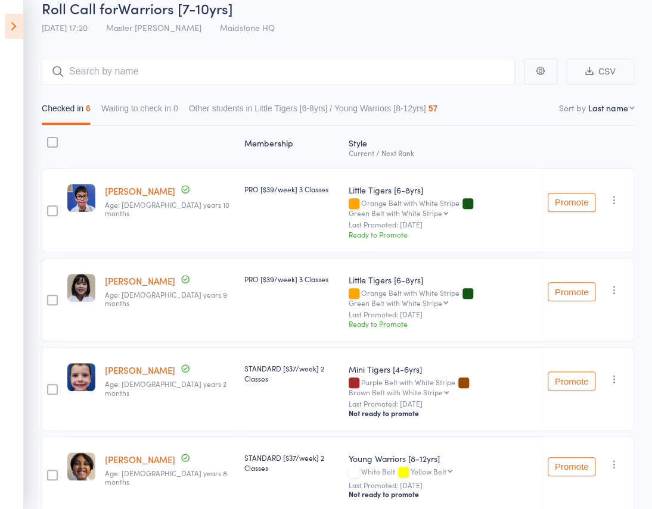
scroll to position [26, 0]
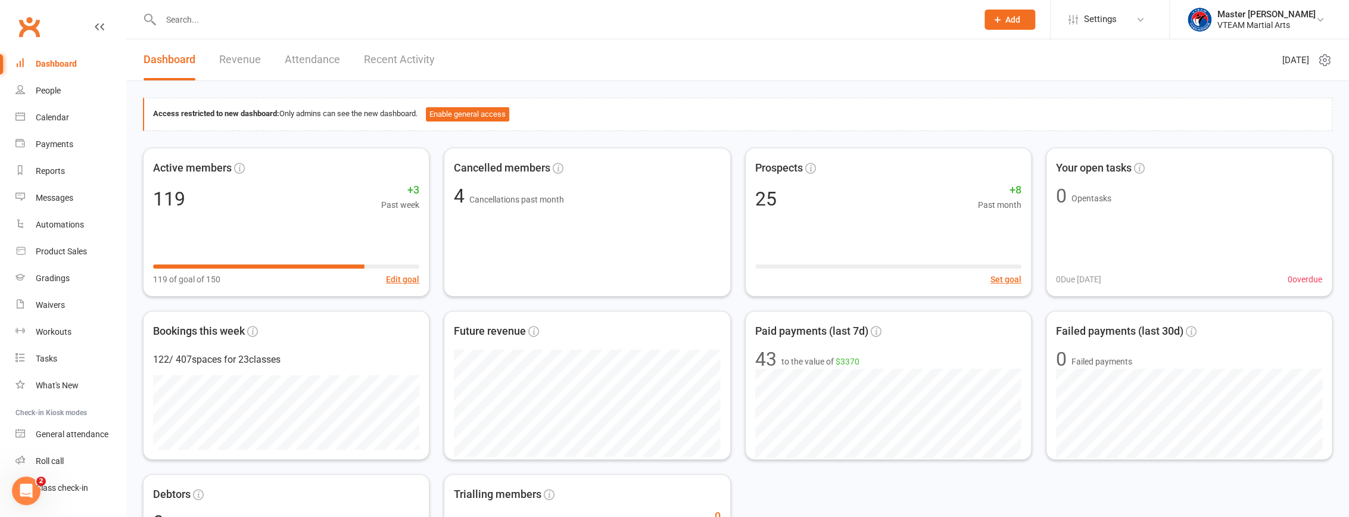
click at [294, 21] on input "text" at bounding box center [563, 19] width 812 height 17
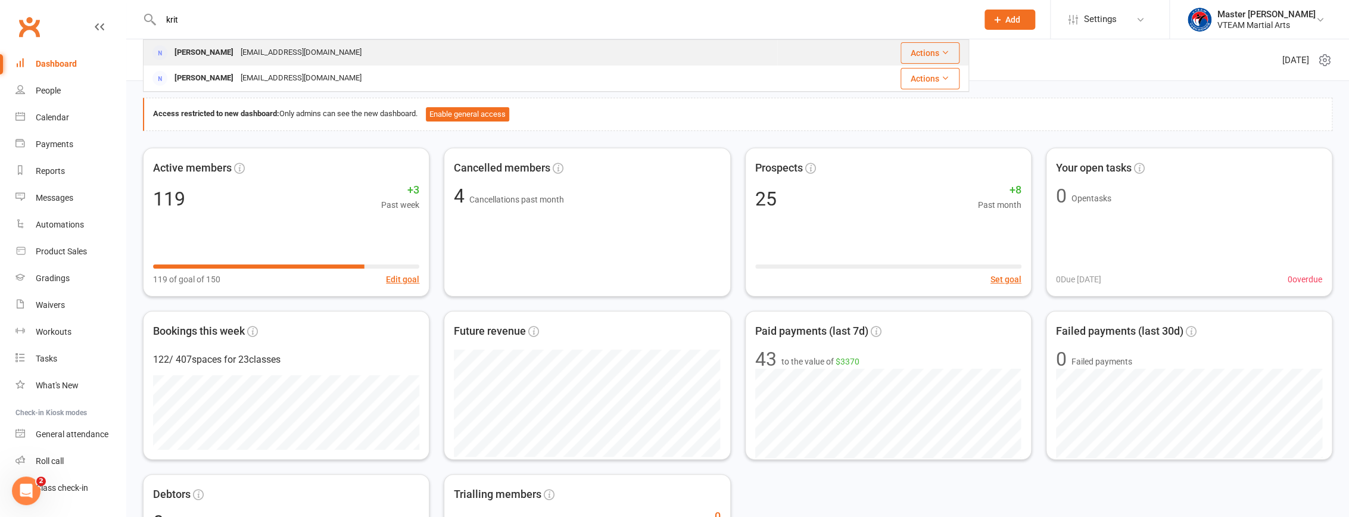
type input "krit"
click at [303, 52] on div "[EMAIL_ADDRESS][DOMAIN_NAME]" at bounding box center [301, 52] width 128 height 17
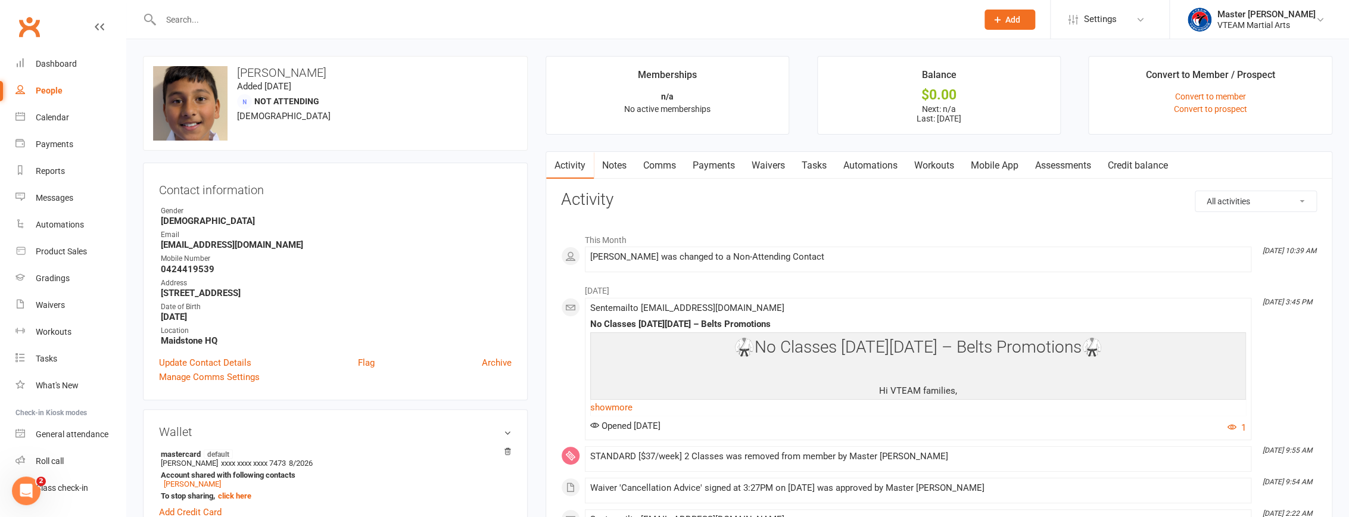
click at [659, 166] on link "Waivers" at bounding box center [768, 165] width 50 height 27
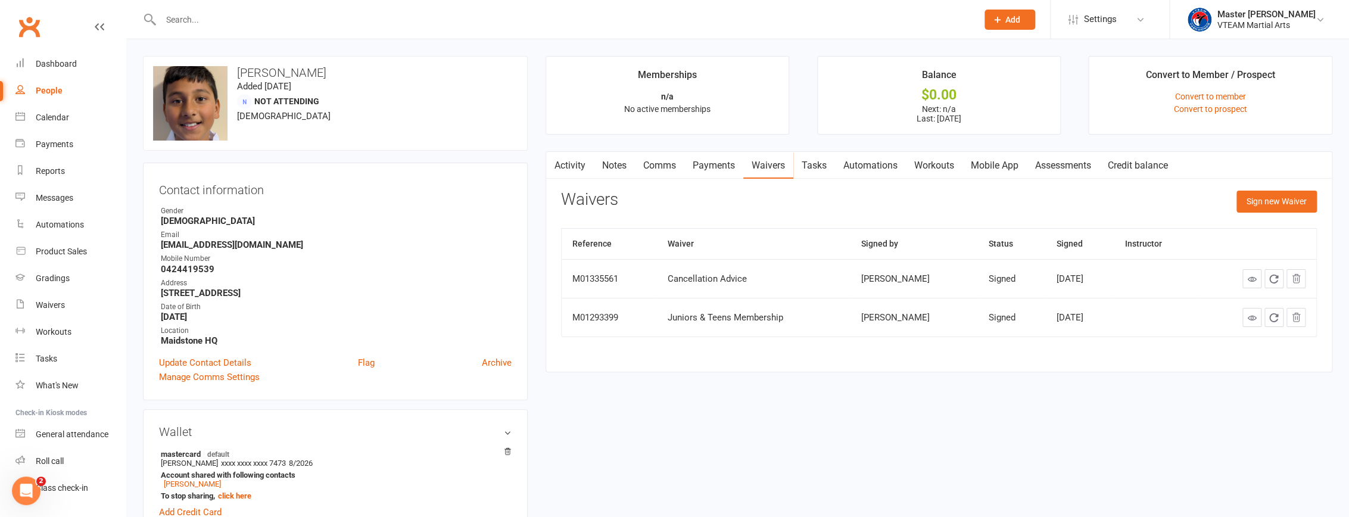
click at [659, 172] on link "Payments" at bounding box center [713, 165] width 59 height 27
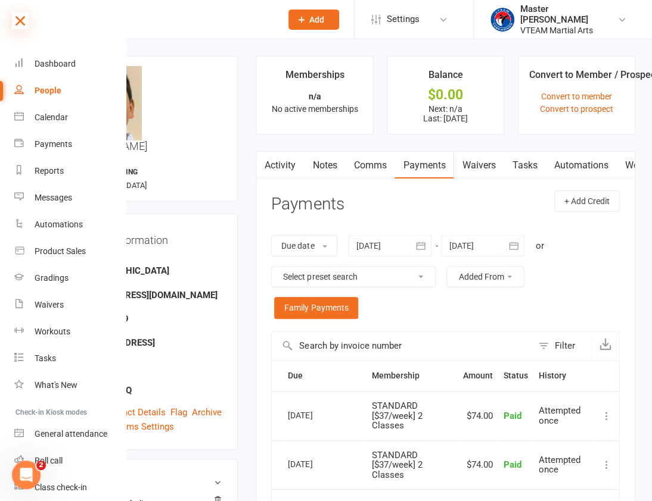
click at [26, 22] on icon at bounding box center [20, 21] width 17 height 17
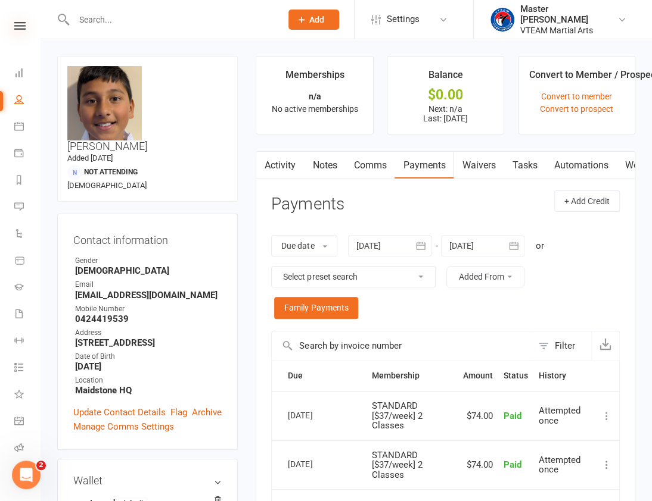
click at [21, 24] on icon at bounding box center [19, 26] width 11 height 8
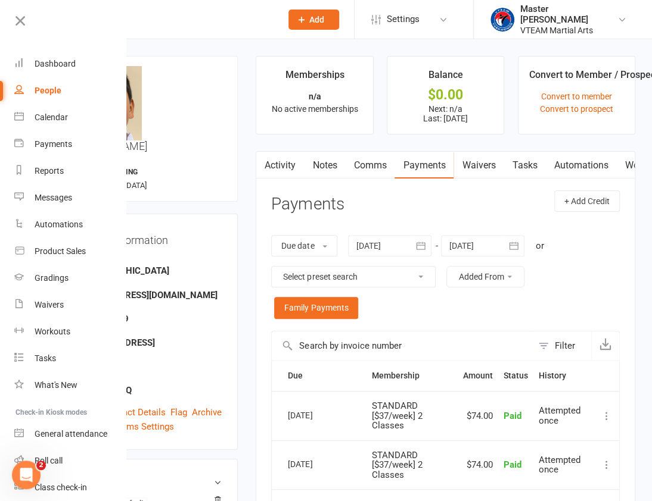
click at [254, 140] on main "Memberships n/a No active memberships Balance $0.00 Next: n/a Last: [DATE] Conv…" at bounding box center [445, 383] width 397 height 654
click at [18, 23] on icon at bounding box center [20, 21] width 17 height 17
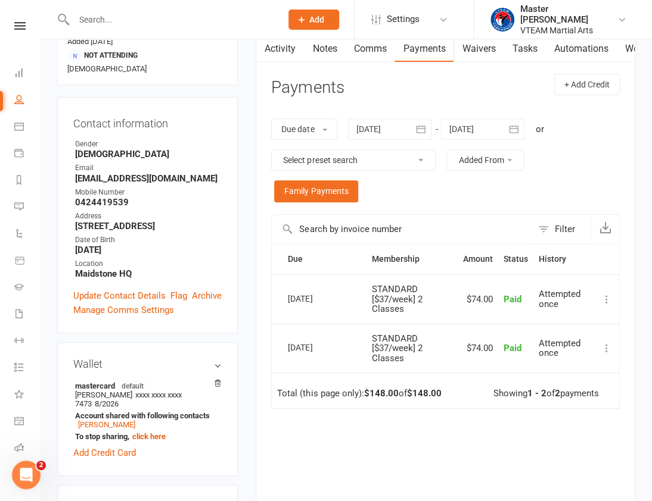
scroll to position [162, 0]
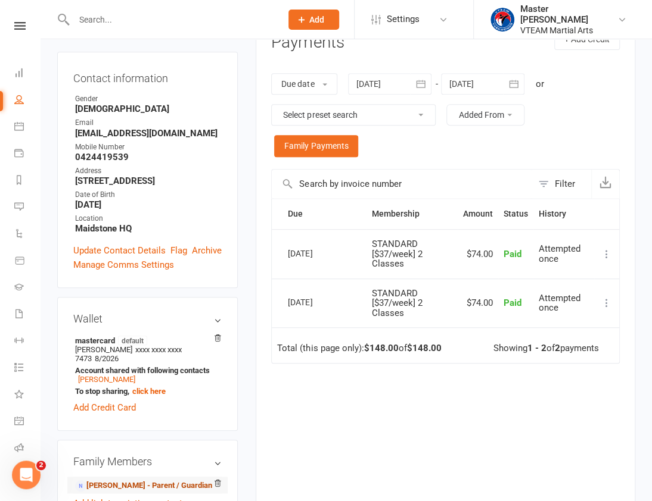
click at [174, 480] on link "[PERSON_NAME] - Parent / Guardian" at bounding box center [143, 486] width 137 height 13
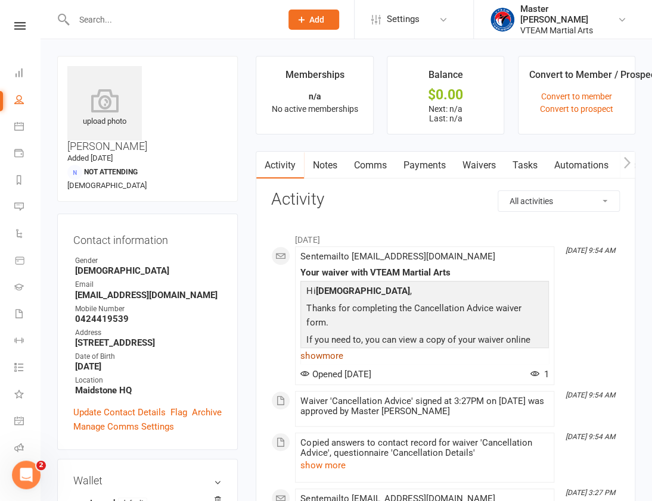
click at [315, 353] on link "show more" at bounding box center [424, 356] width 248 height 17
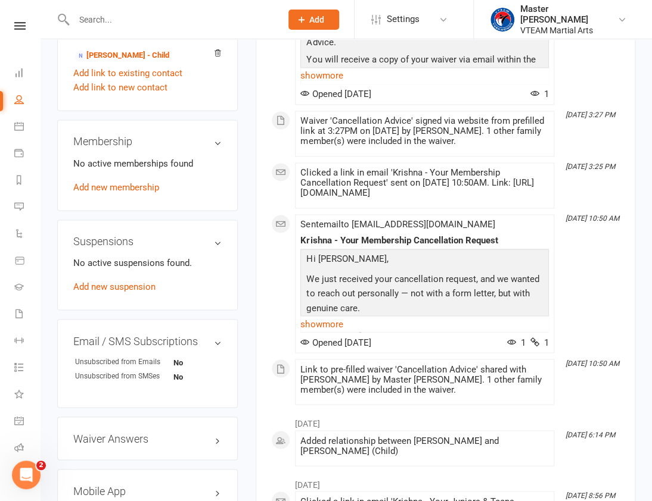
scroll to position [649, 0]
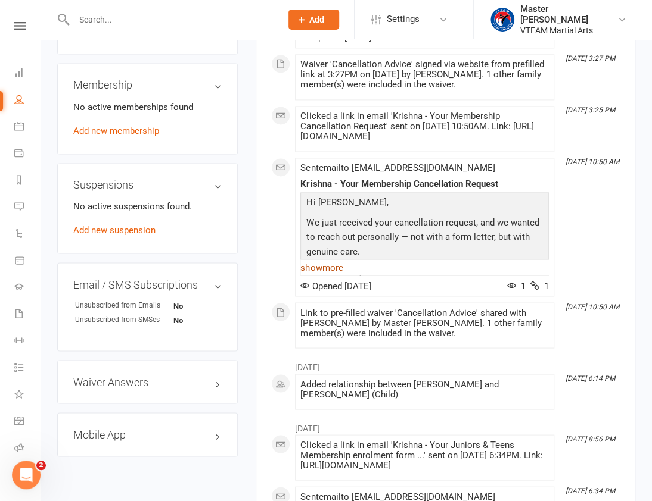
click at [339, 276] on link "show more" at bounding box center [424, 267] width 248 height 17
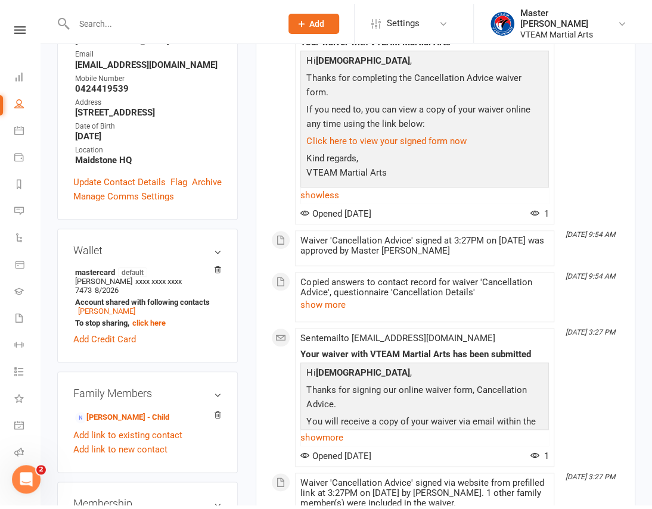
scroll to position [0, 0]
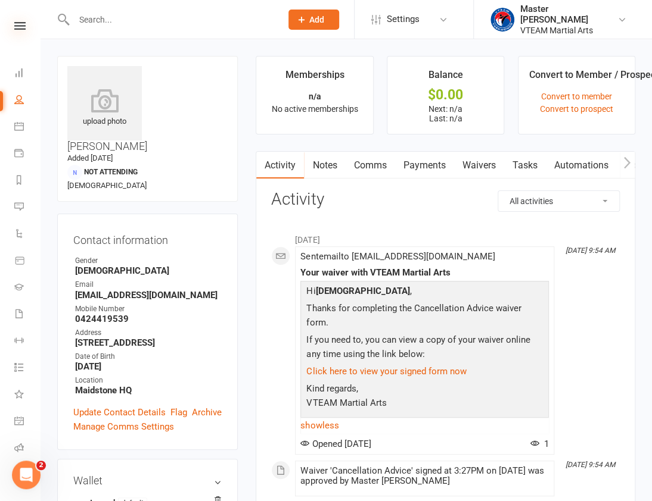
click at [19, 27] on icon at bounding box center [19, 26] width 11 height 8
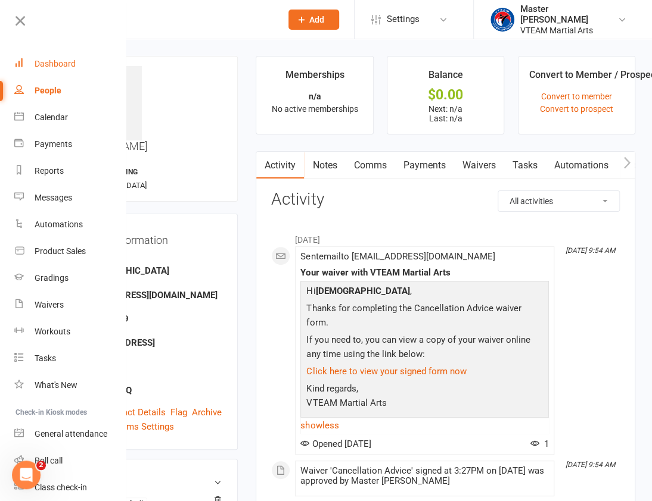
click at [42, 56] on link "Dashboard" at bounding box center [70, 64] width 113 height 27
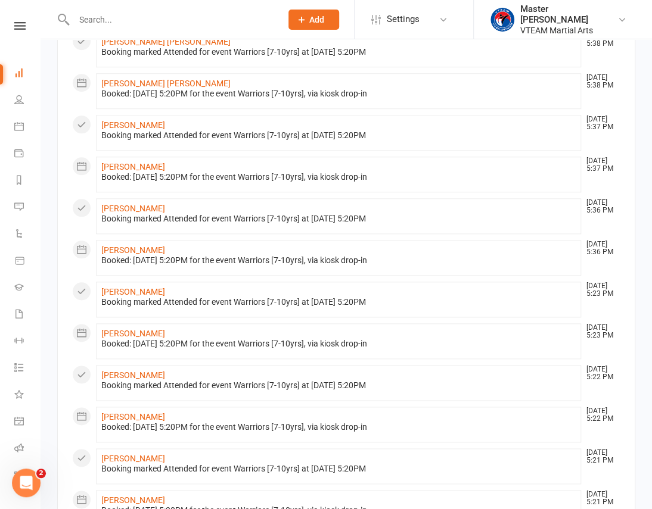
scroll to position [379, 0]
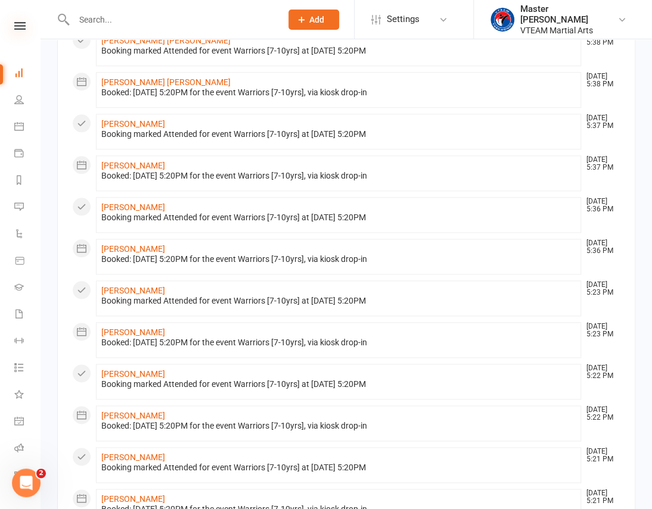
click at [15, 28] on icon at bounding box center [19, 26] width 11 height 8
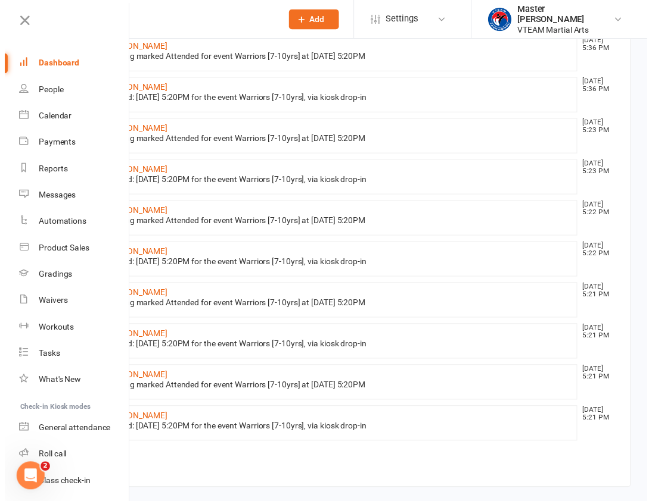
scroll to position [0, 0]
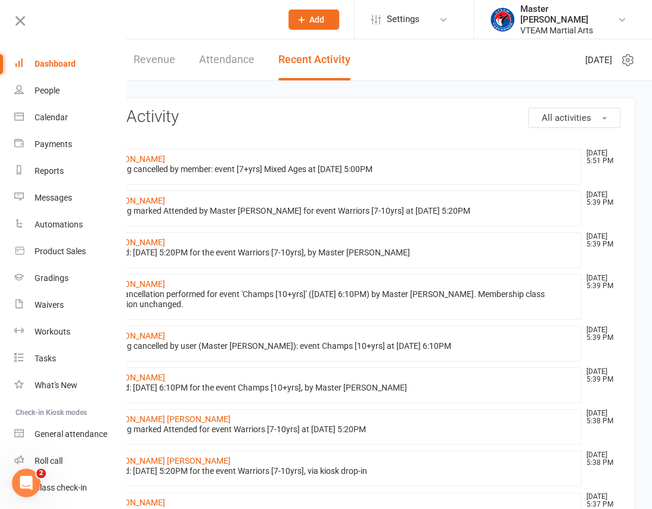
drag, startPoint x: 33, startPoint y: 21, endPoint x: 49, endPoint y: 27, distance: 17.5
click at [33, 21] on link at bounding box center [69, 25] width 115 height 27
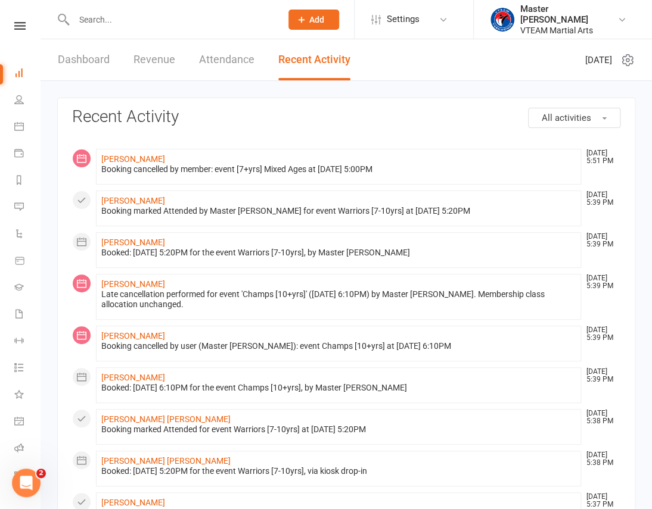
click at [143, 17] on input "text" at bounding box center [171, 19] width 202 height 17
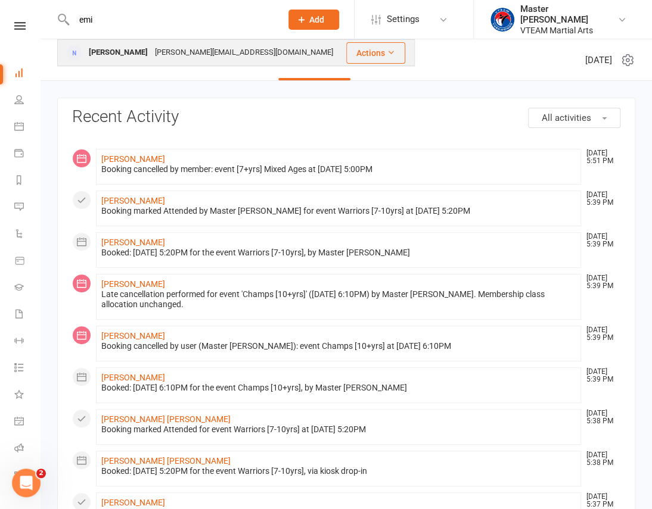
type input "emi"
click at [194, 50] on div "[PERSON_NAME][EMAIL_ADDRESS][DOMAIN_NAME]" at bounding box center [243, 52] width 185 height 17
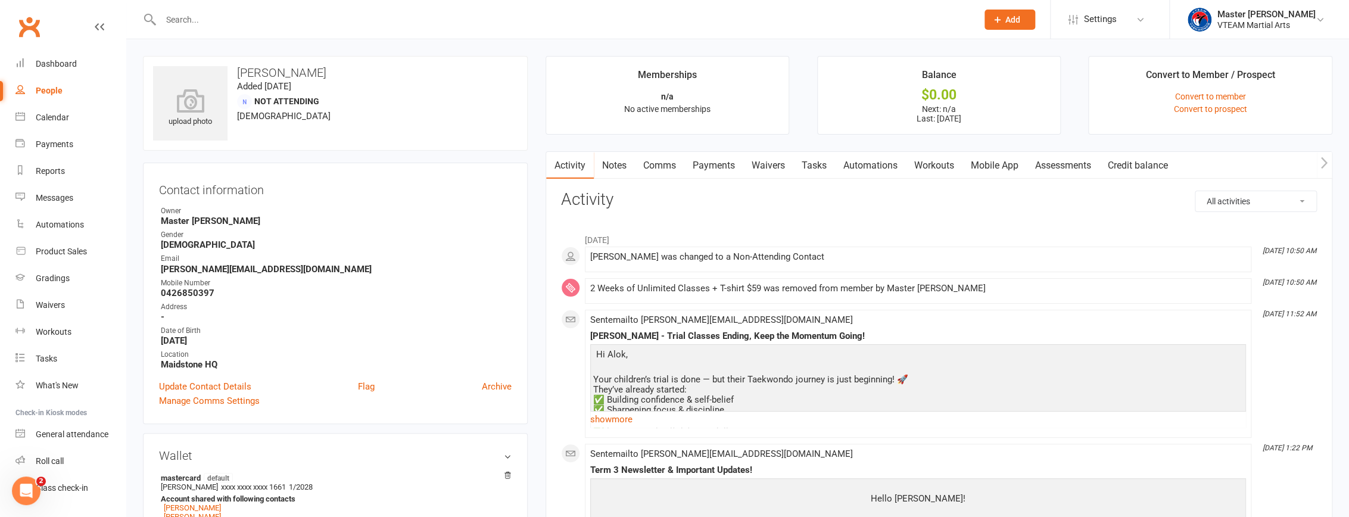
click at [659, 171] on link "Comms" at bounding box center [659, 165] width 49 height 27
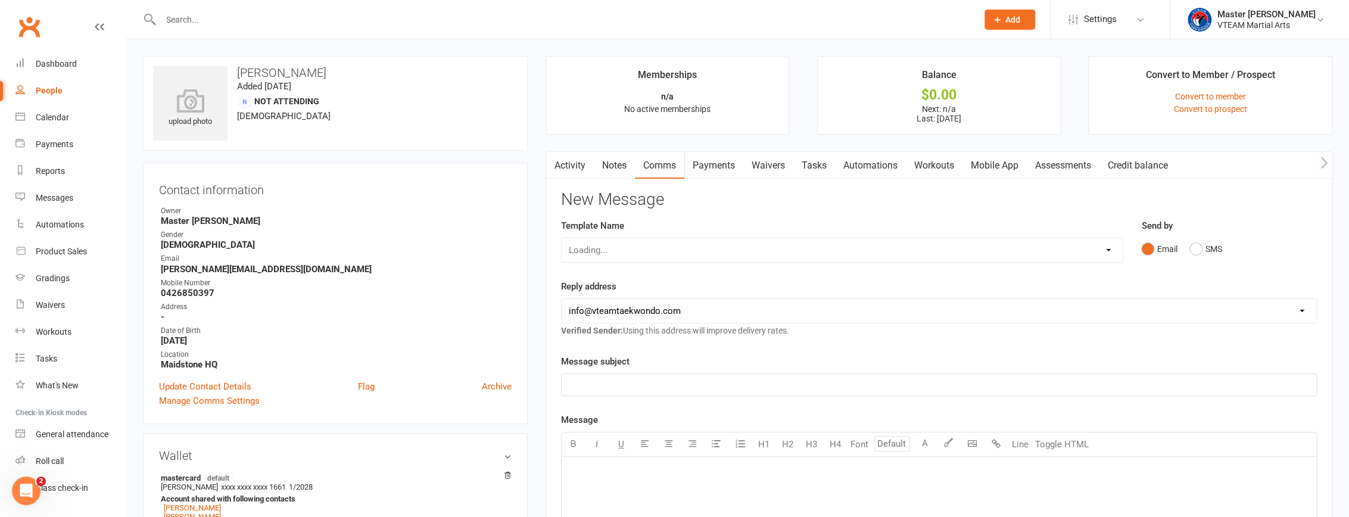
click at [659, 253] on select "Loading..." at bounding box center [842, 250] width 561 height 24
click at [562, 238] on select "Select Template [Email] 2 days after trial [Email] 3-4 days after trial [Email]…" at bounding box center [842, 250] width 561 height 24
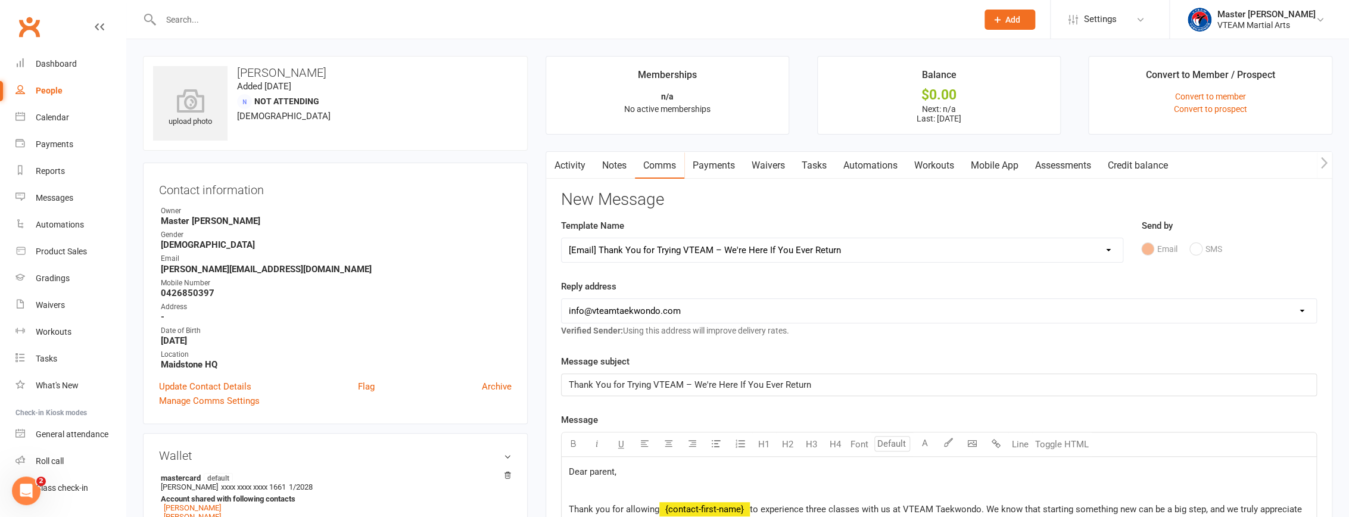
click at [659, 250] on select "Select Template [Email] 2 days after trial [Email] 3-4 days after trial [Email]…" at bounding box center [842, 250] width 561 height 24
select select "201"
click at [562, 238] on select "Select Template [Email] 2 days after trial [Email] 3-4 days after trial [Email]…" at bounding box center [842, 250] width 561 height 24
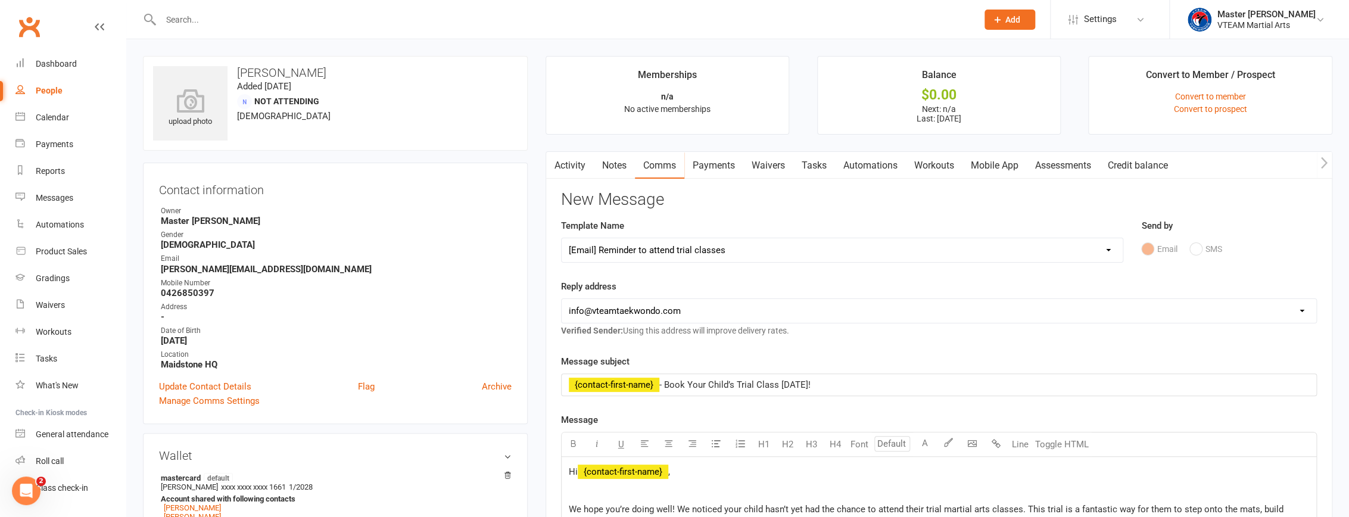
click at [659, 248] on select "Select Template [Email] 2 days after trial [Email] 3-4 days after trial [Email]…" at bounding box center [842, 250] width 561 height 24
select select
click at [562, 238] on select "Select Template [Email] 2 days after trial [Email] 3-4 days after trial [Email]…" at bounding box center [842, 250] width 561 height 24
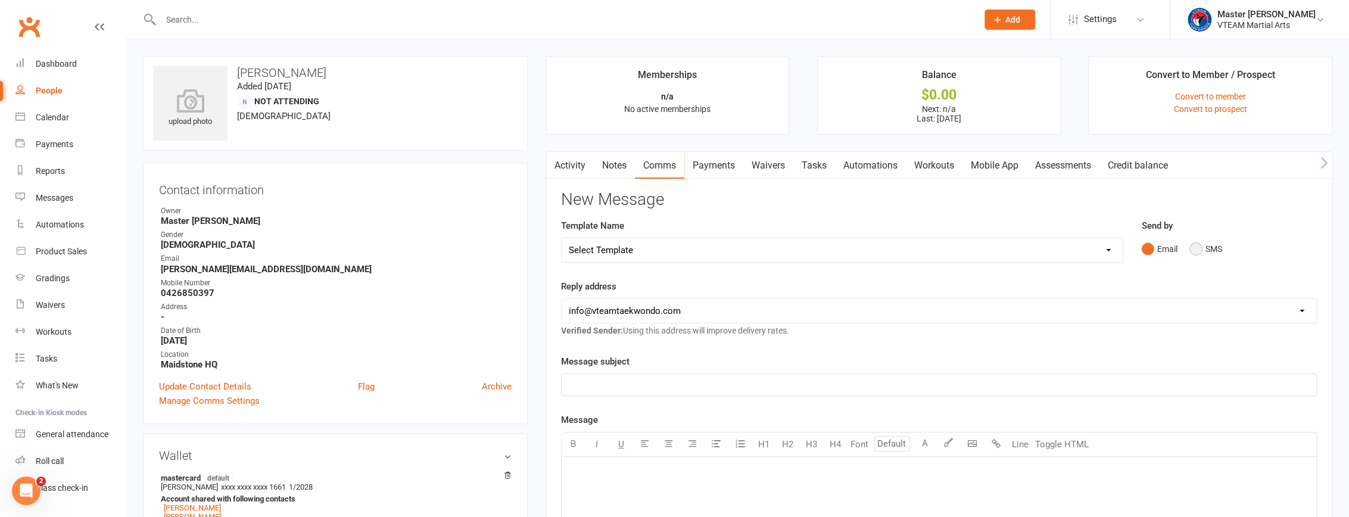
click at [659, 247] on button "SMS" at bounding box center [1205, 249] width 32 height 23
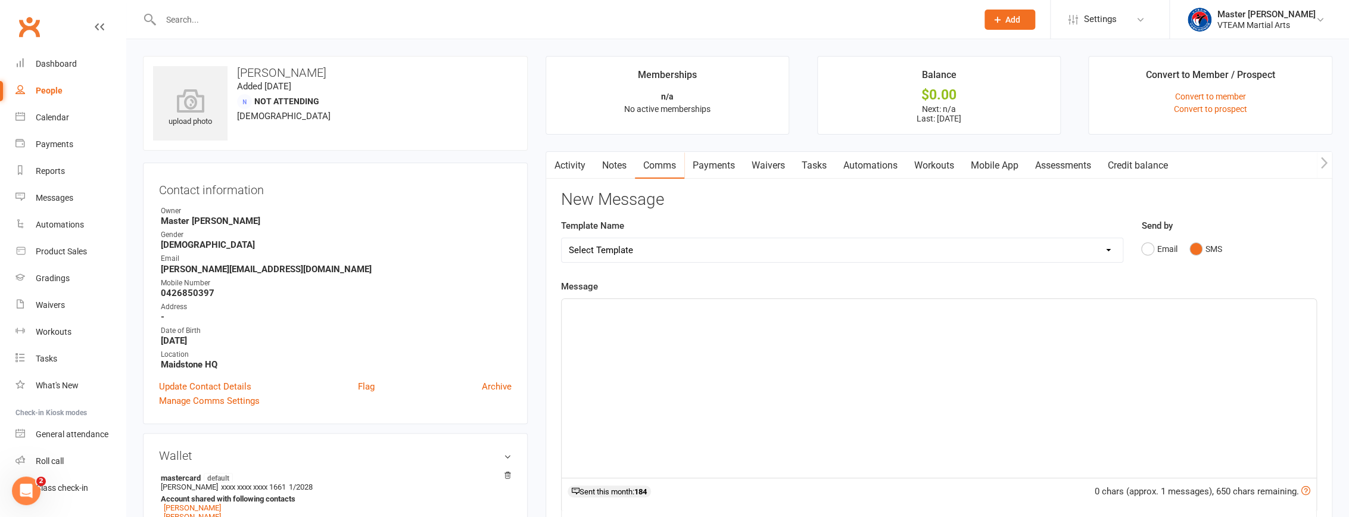
click at [659, 347] on div "﻿" at bounding box center [939, 388] width 755 height 179
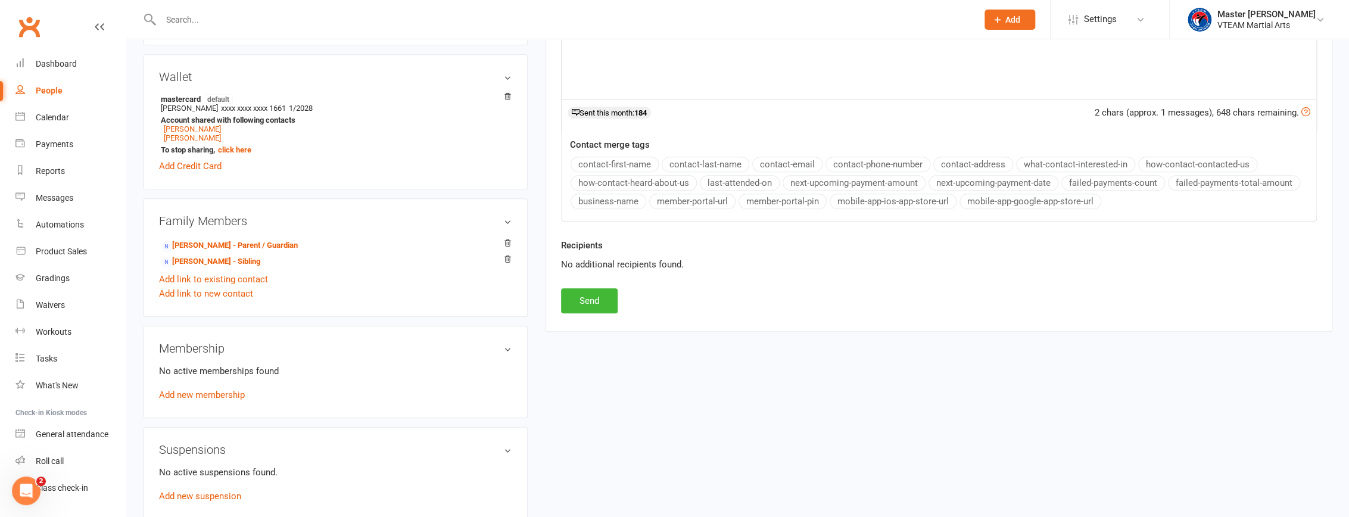
click at [613, 161] on div "New Message Template Name Select Template [Email] 2 days after trial [Email] 3-…" at bounding box center [939, 62] width 756 height 501
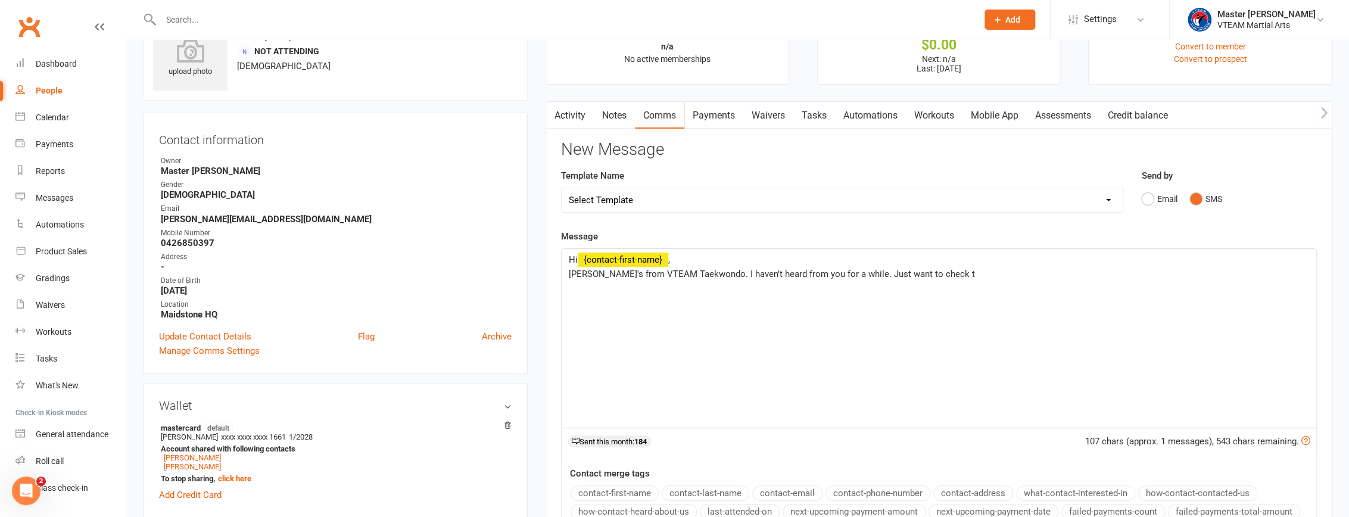
click at [659, 276] on span "[PERSON_NAME]'s from VTEAM Taekwondo. I haven't heard from you for a while. Jus…" at bounding box center [772, 274] width 406 height 11
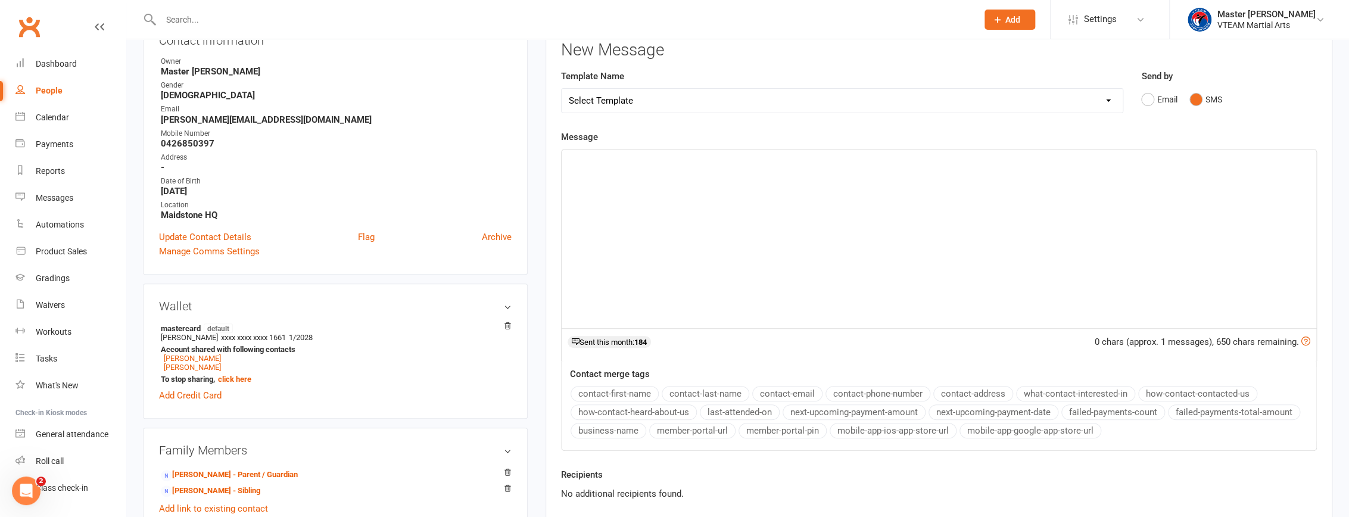
scroll to position [267, 0]
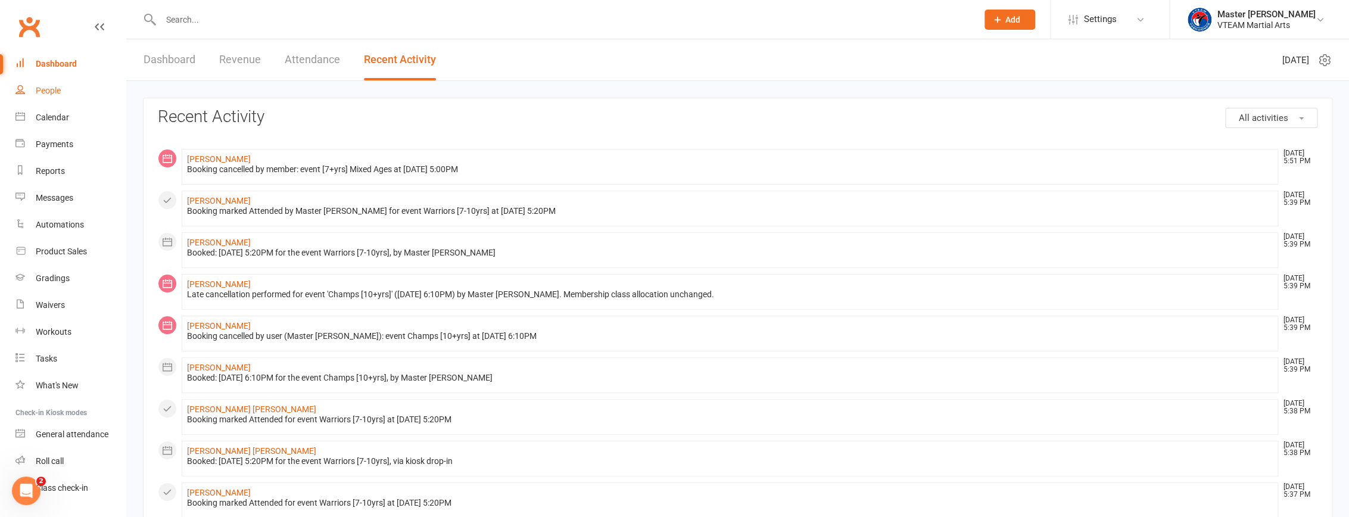
drag, startPoint x: 57, startPoint y: 98, endPoint x: 97, endPoint y: 79, distance: 44.8
click at [57, 98] on link "People" at bounding box center [70, 90] width 110 height 27
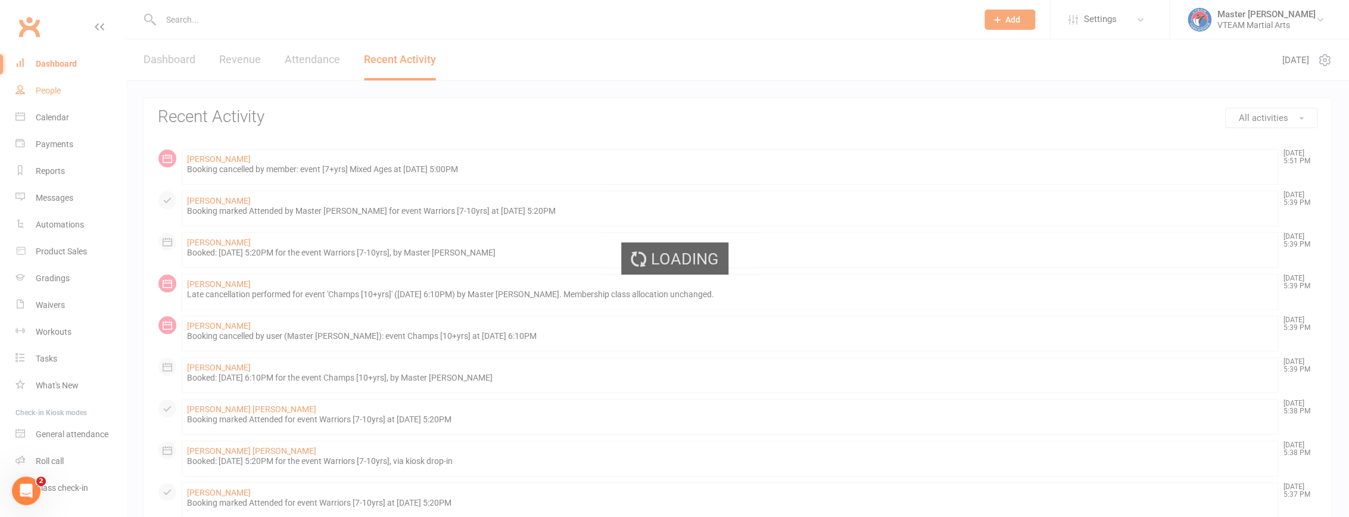
select select "100"
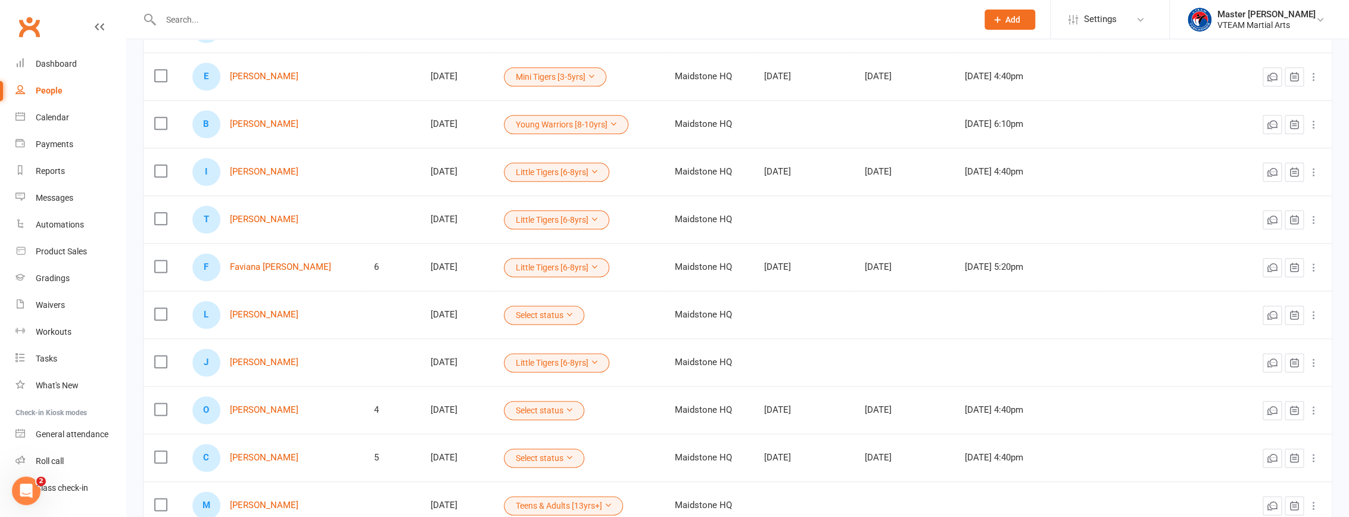
scroll to position [986, 0]
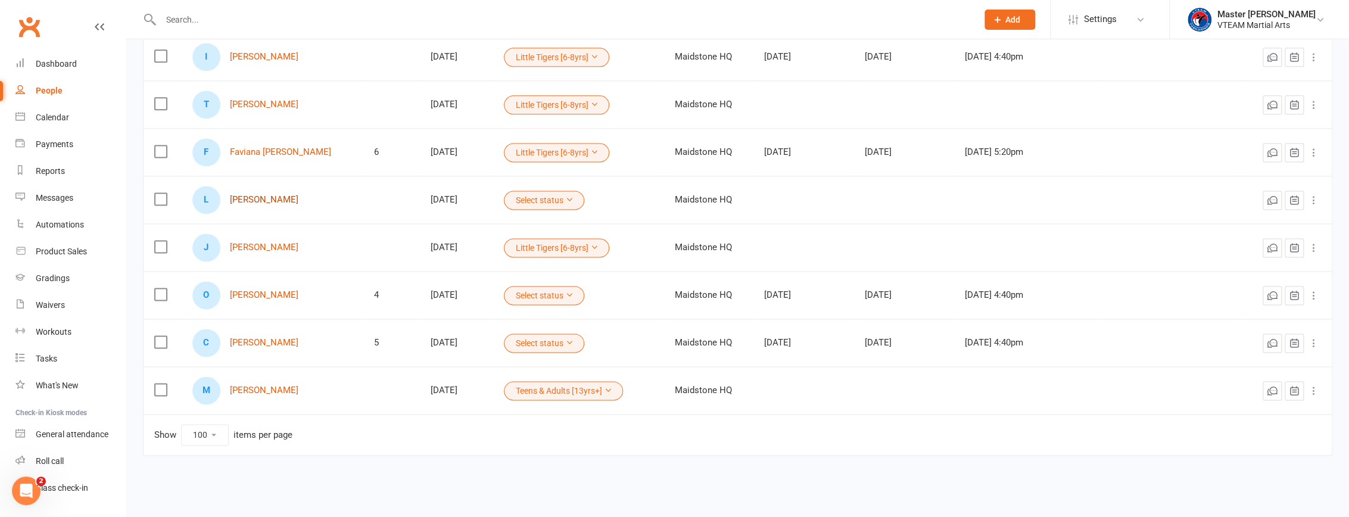
click at [245, 199] on link "[PERSON_NAME]" at bounding box center [264, 200] width 68 height 10
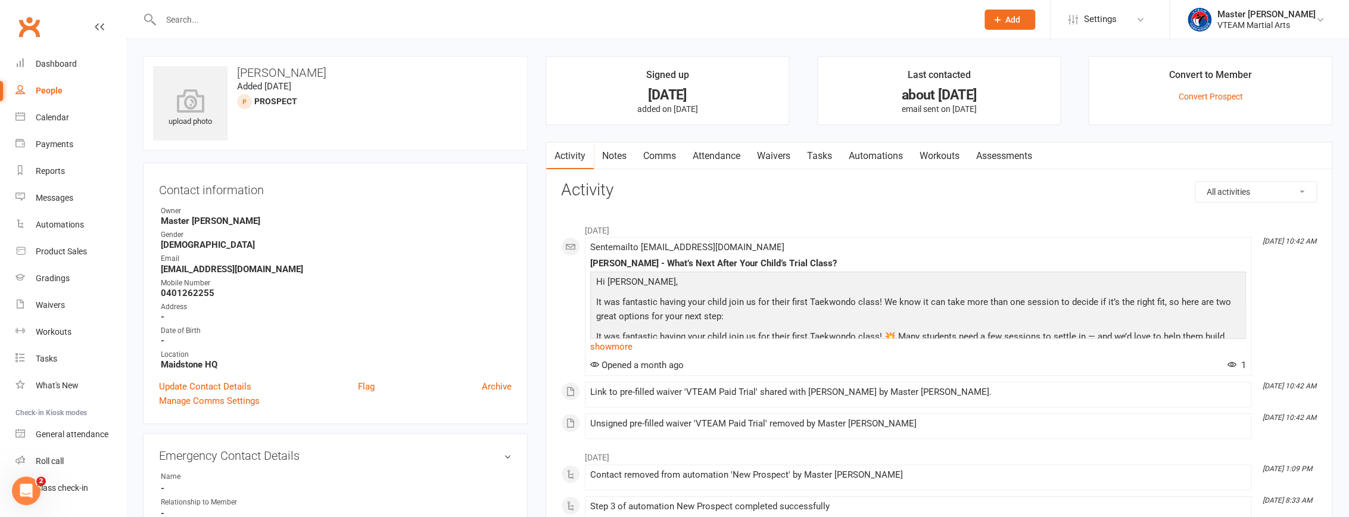
click at [659, 154] on link "Comms" at bounding box center [659, 155] width 49 height 27
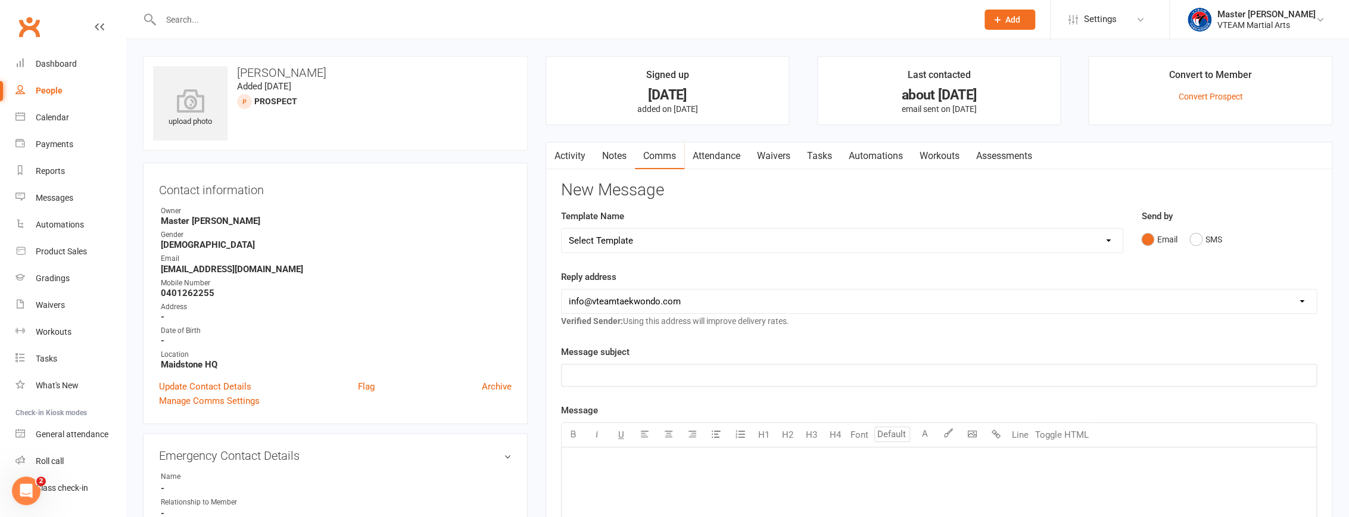
click at [659, 236] on select "Select Template [Email] 2 days after trial [Email] 3-4 days after trial [Email]…" at bounding box center [842, 241] width 561 height 24
select select "89"
click at [562, 229] on select "Select Template [Email] 2 days after trial [Email] 3-4 days after trial [Email]…" at bounding box center [842, 241] width 561 height 24
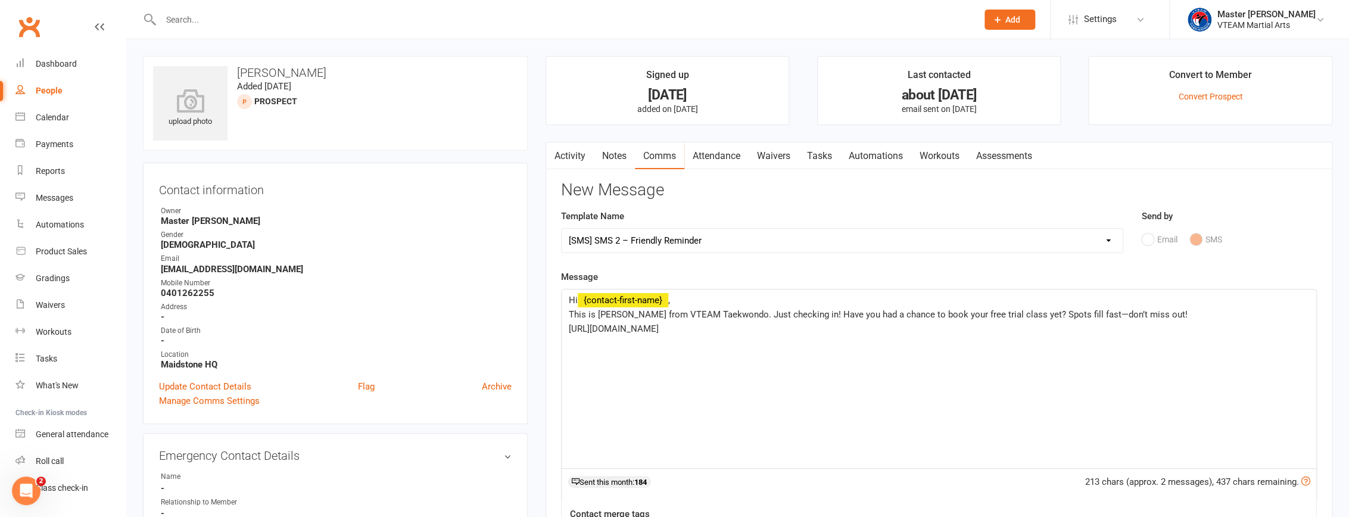
click at [659, 201] on div "New Message Template Name Select Template [Email] 2 days after trial [Email] 3-…" at bounding box center [939, 431] width 756 height 501
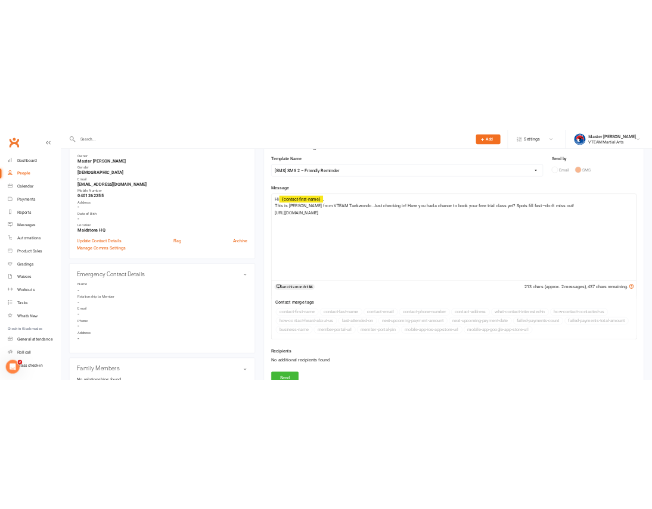
scroll to position [162, 0]
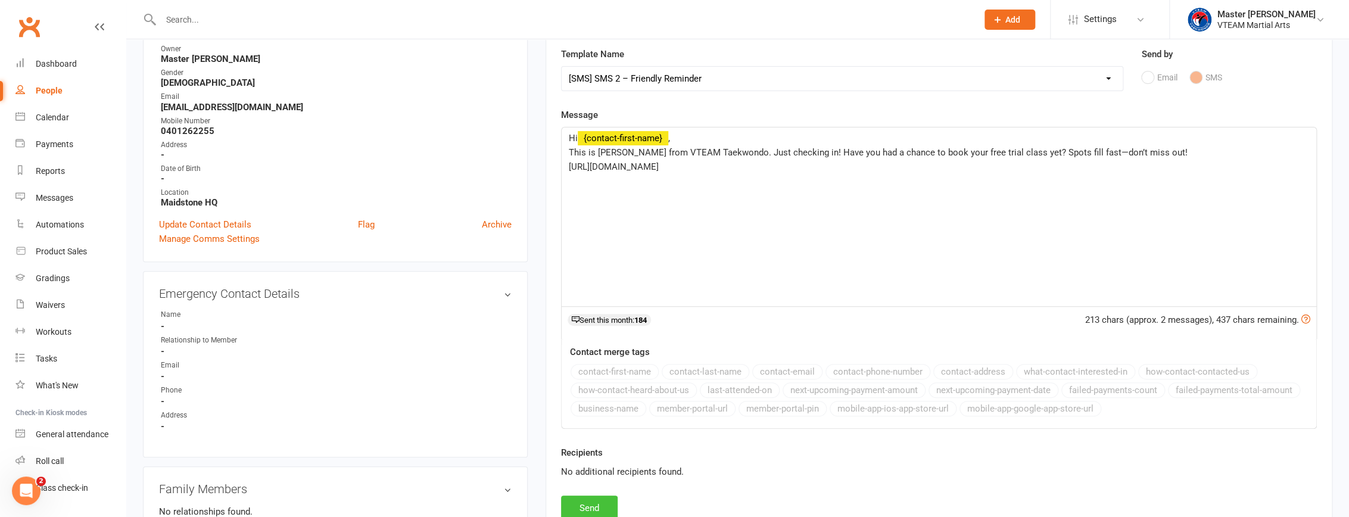
click at [606, 507] on button "Send" at bounding box center [589, 508] width 57 height 25
select select
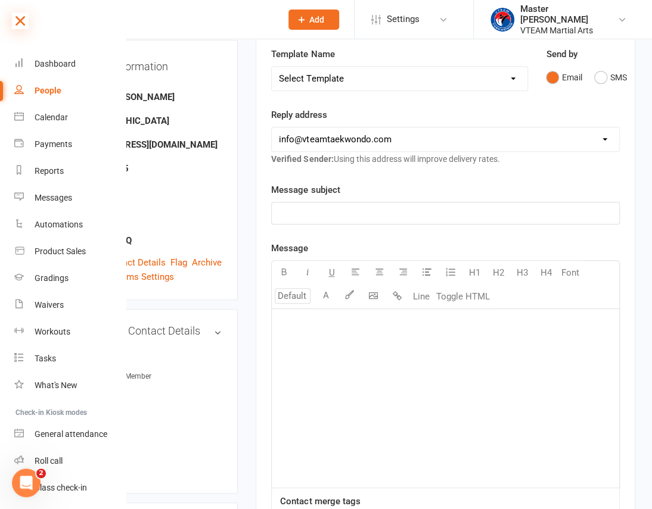
click at [14, 17] on icon at bounding box center [20, 21] width 17 height 17
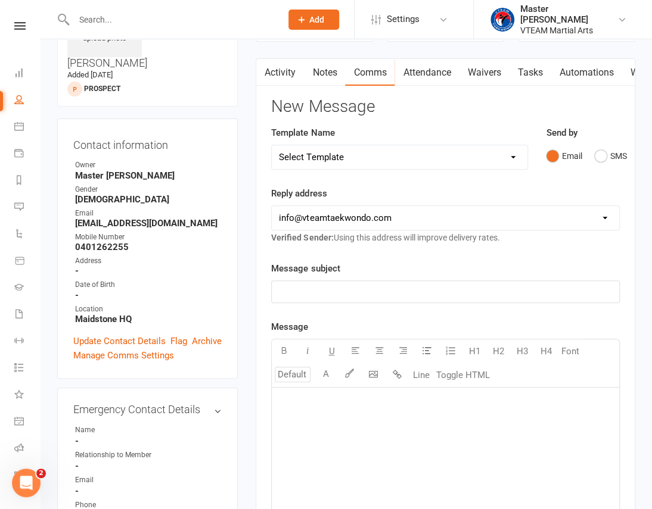
scroll to position [0, 0]
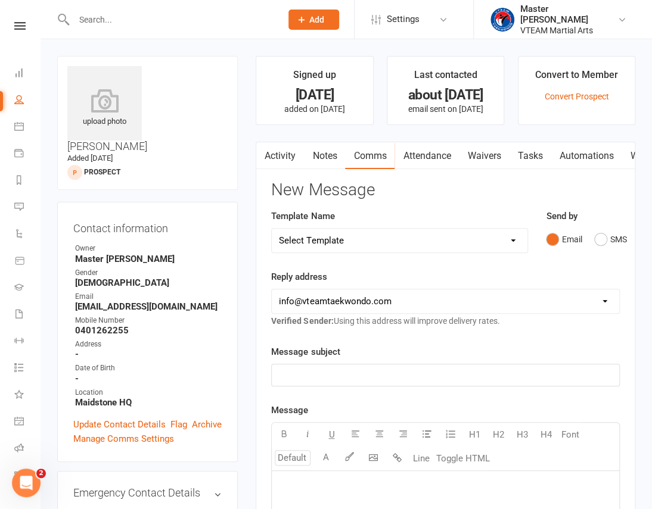
click at [285, 151] on link "Activity" at bounding box center [280, 155] width 48 height 27
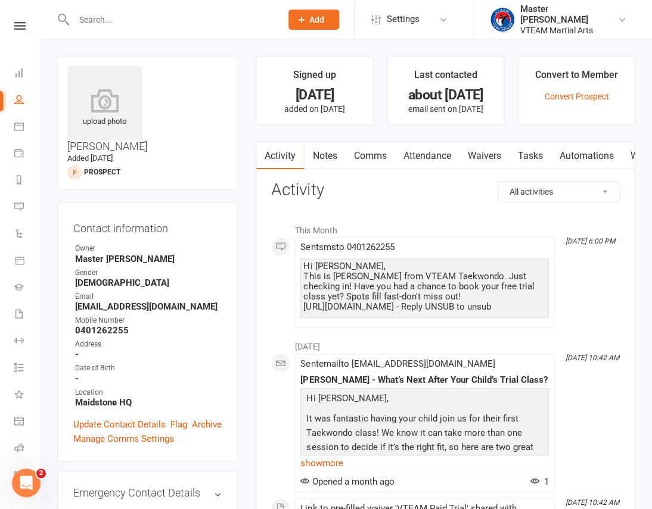
click at [27, 21] on nav "Clubworx Dashboard People Calendar Payments Reports Messages Automations Produc…" at bounding box center [20, 257] width 40 height 509
click at [19, 24] on icon at bounding box center [19, 26] width 11 height 8
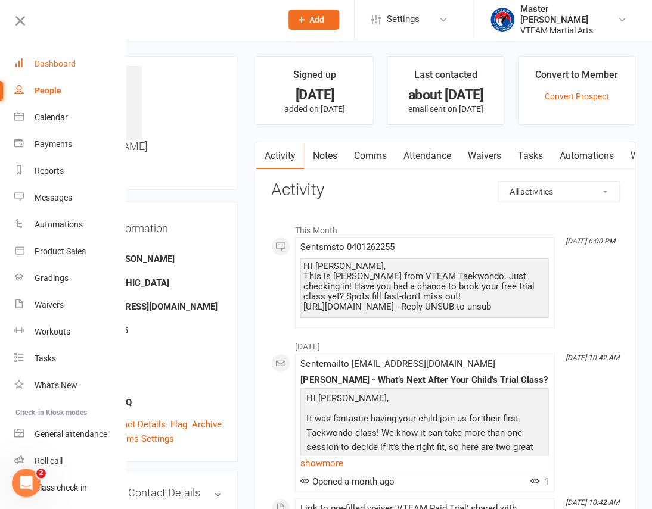
click at [56, 59] on div "Dashboard" at bounding box center [55, 64] width 41 height 10
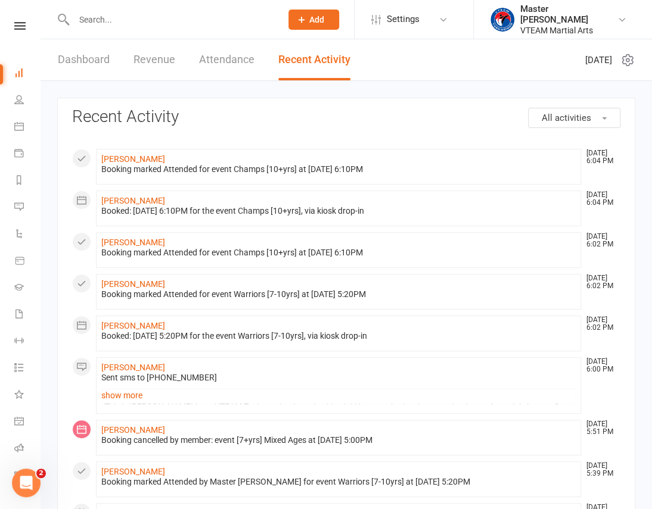
click at [130, 23] on input "text" at bounding box center [171, 19] width 202 height 17
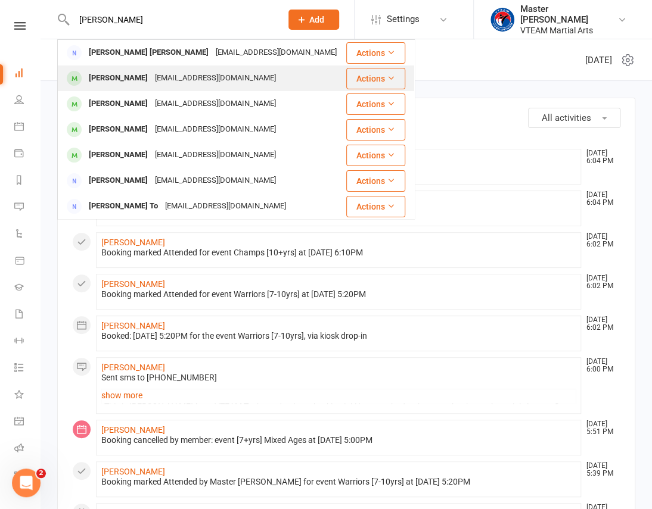
type input "[PERSON_NAME]"
click at [174, 89] on div "[PERSON_NAME] [PERSON_NAME][EMAIL_ADDRESS][DOMAIN_NAME]" at bounding box center [201, 78] width 286 height 24
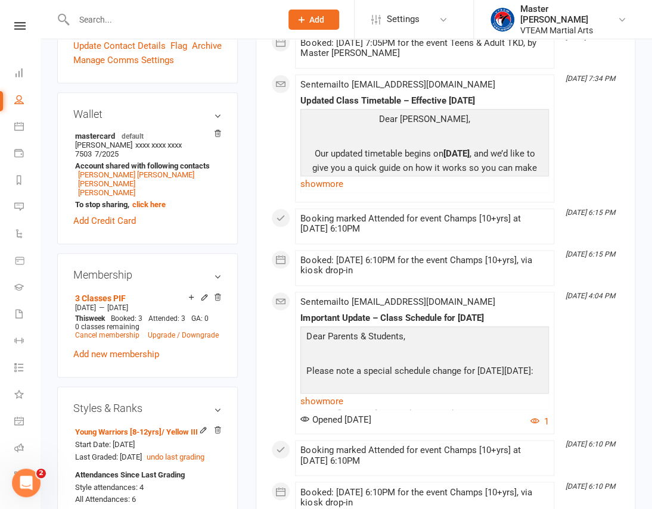
scroll to position [487, 0]
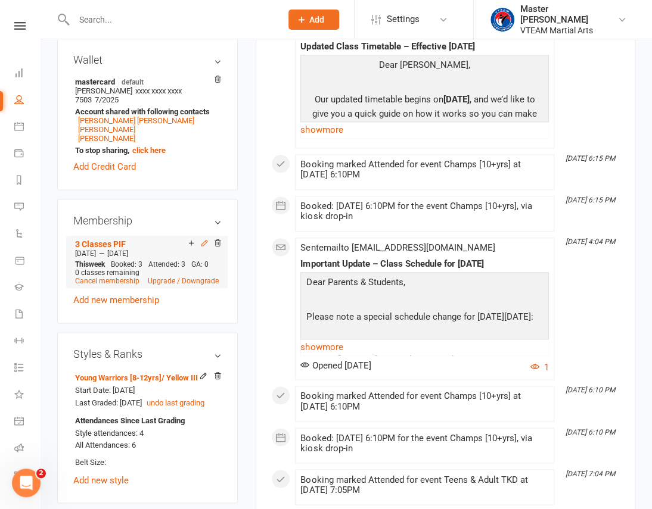
click at [208, 239] on icon at bounding box center [204, 243] width 8 height 8
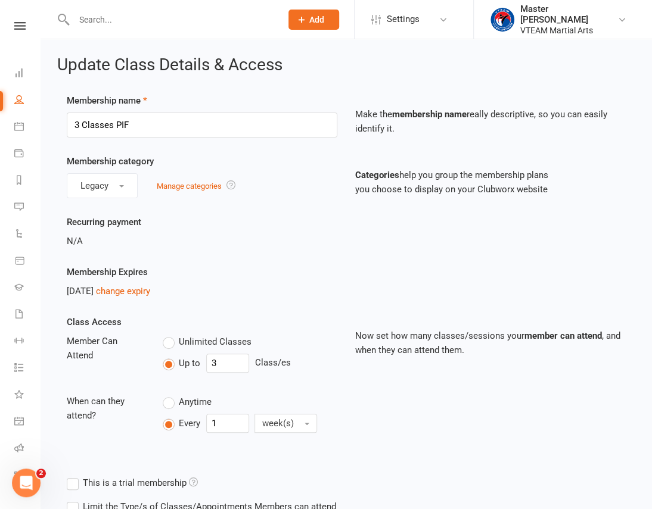
click at [183, 339] on span "Unlimited Classes" at bounding box center [215, 341] width 73 height 13
click at [170, 335] on input "Unlimited Classes" at bounding box center [167, 335] width 8 height 0
type input "0"
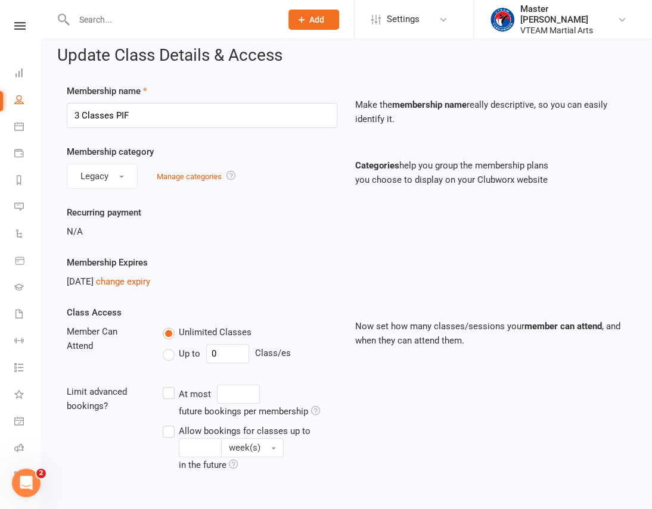
scroll to position [325, 0]
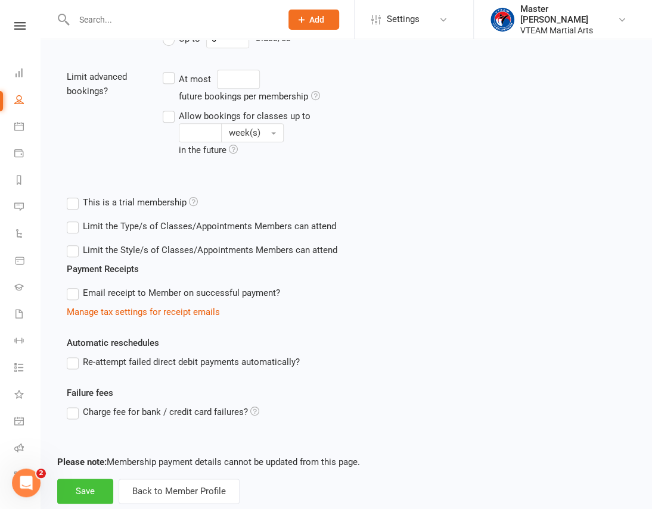
click at [71, 494] on button "Save" at bounding box center [85, 491] width 56 height 25
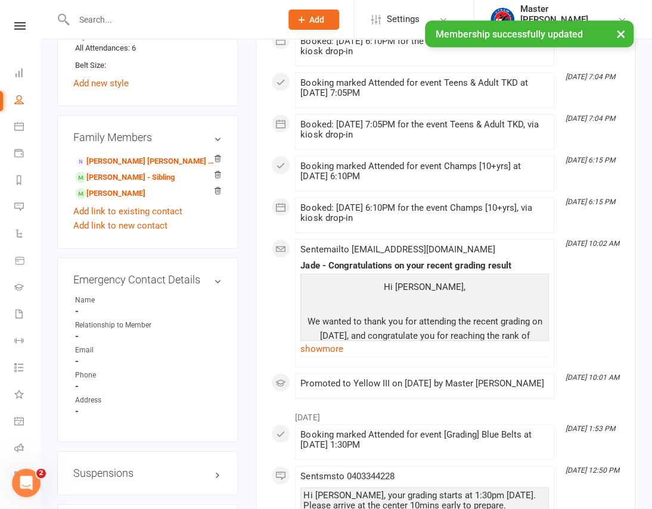
scroll to position [866, 0]
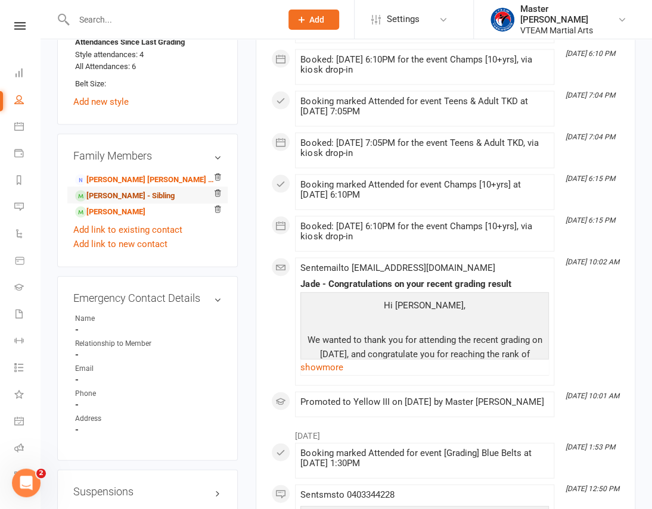
click at [134, 189] on link "[PERSON_NAME] - Sibling" at bounding box center [124, 195] width 99 height 13
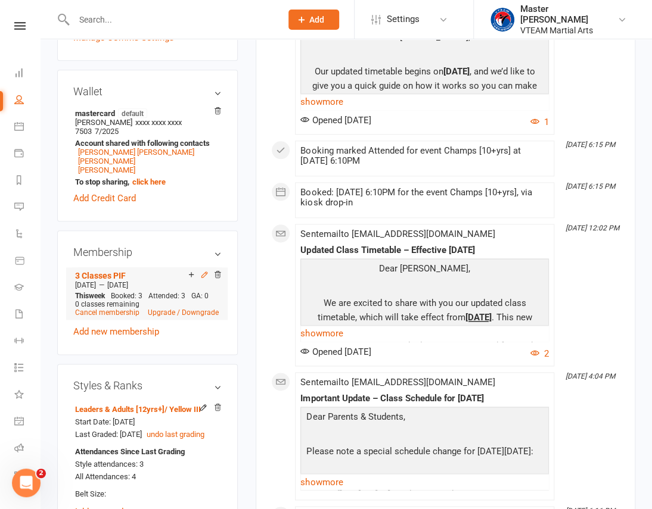
scroll to position [433, 0]
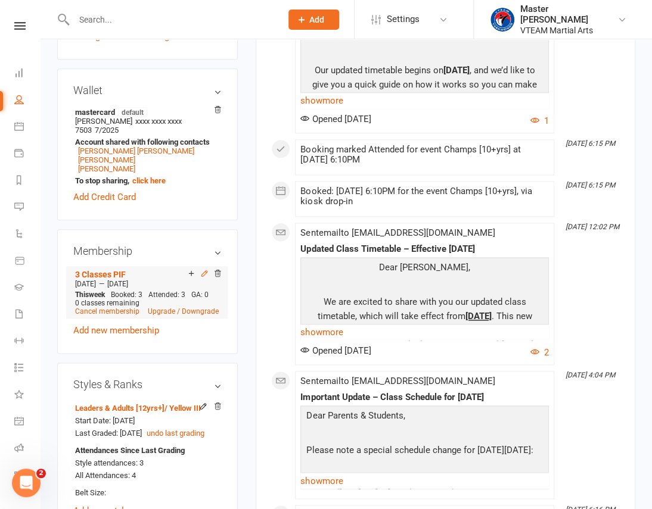
click at [203, 270] on icon at bounding box center [204, 272] width 5 height 5
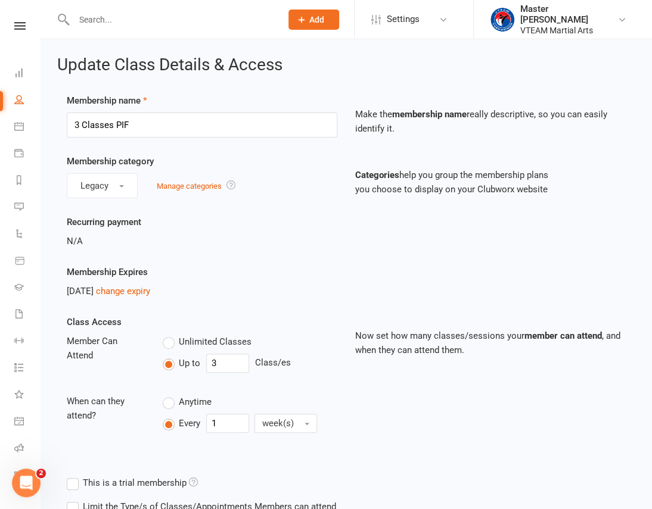
click at [184, 339] on span "Unlimited Classes" at bounding box center [215, 341] width 73 height 13
click at [170, 335] on input "Unlimited Classes" at bounding box center [167, 335] width 8 height 0
type input "0"
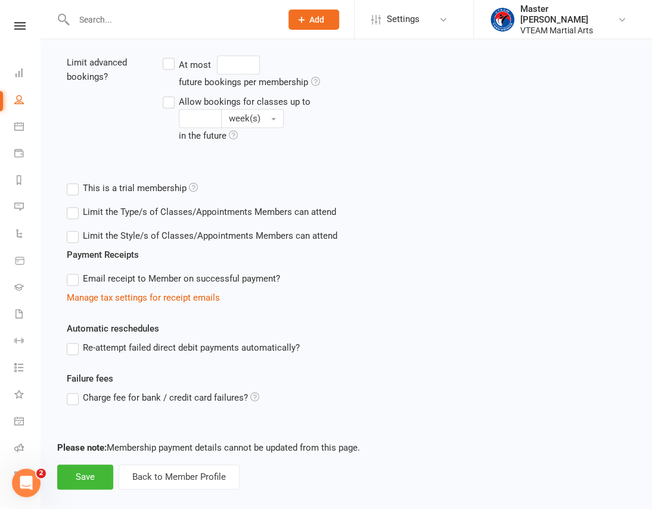
scroll to position [353, 0]
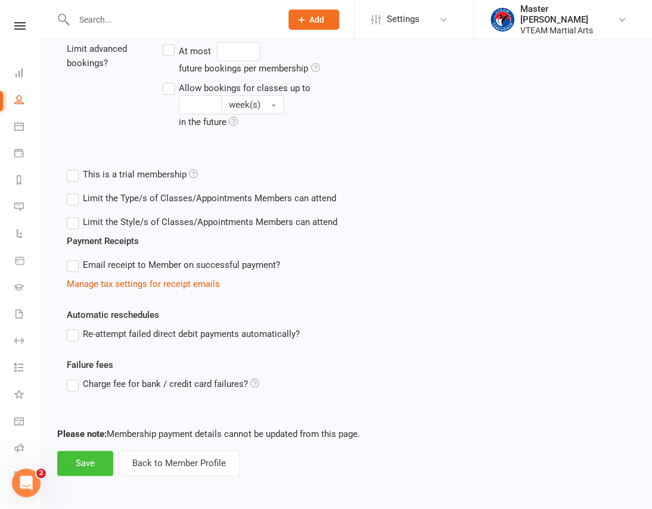
click at [89, 463] on button "Save" at bounding box center [85, 463] width 56 height 25
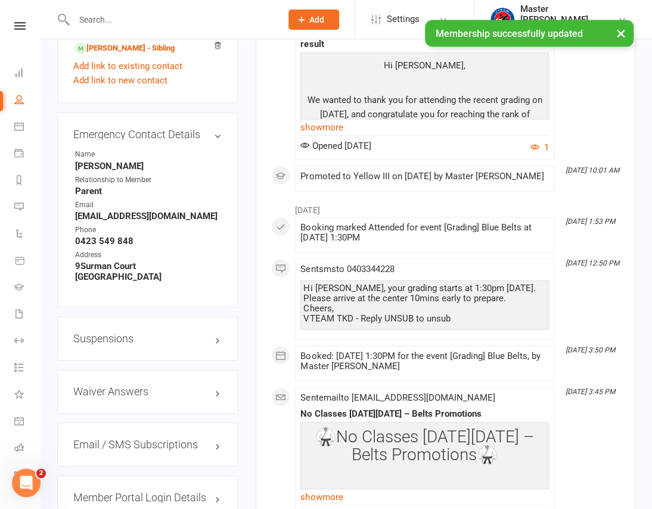
scroll to position [974, 0]
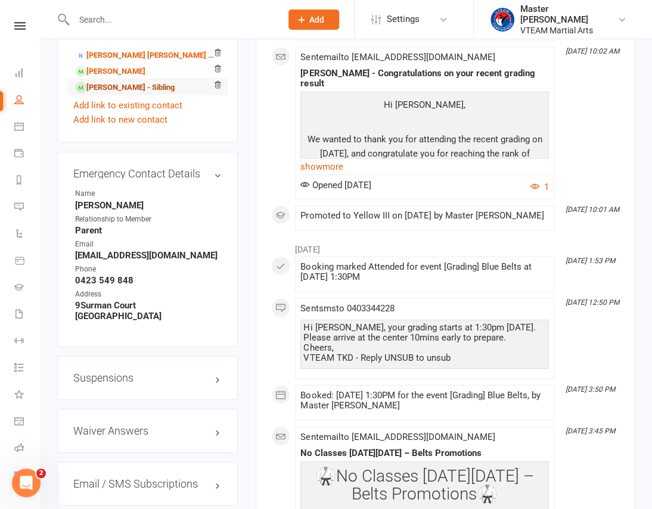
click at [140, 82] on link "[PERSON_NAME] - Sibling" at bounding box center [124, 88] width 99 height 13
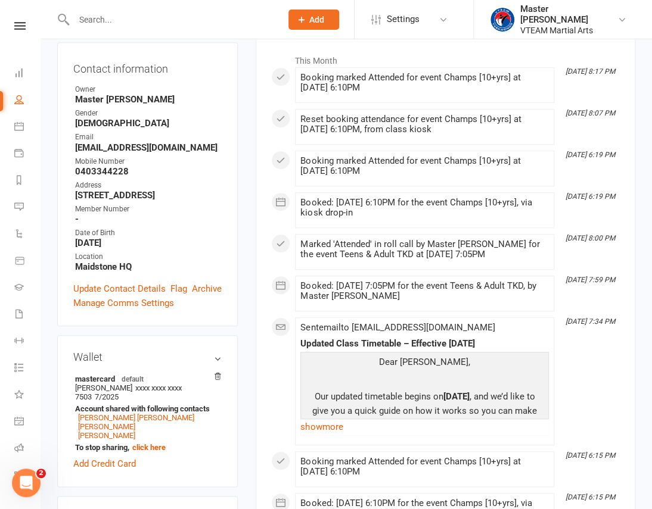
scroll to position [270, 0]
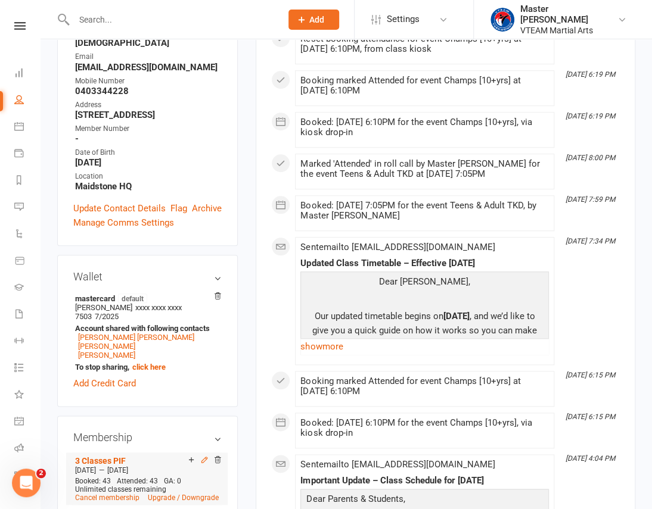
click at [204, 456] on icon at bounding box center [204, 460] width 8 height 8
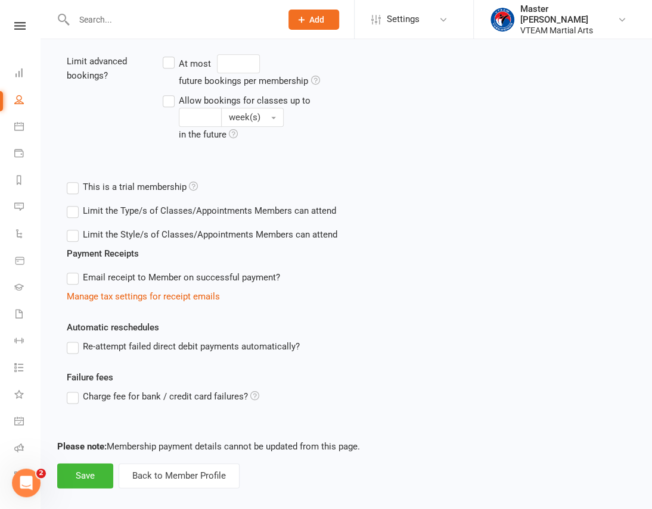
scroll to position [353, 0]
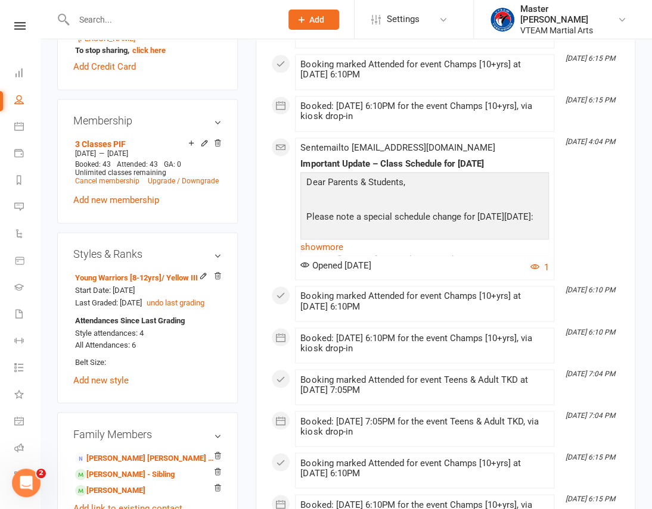
scroll to position [596, 0]
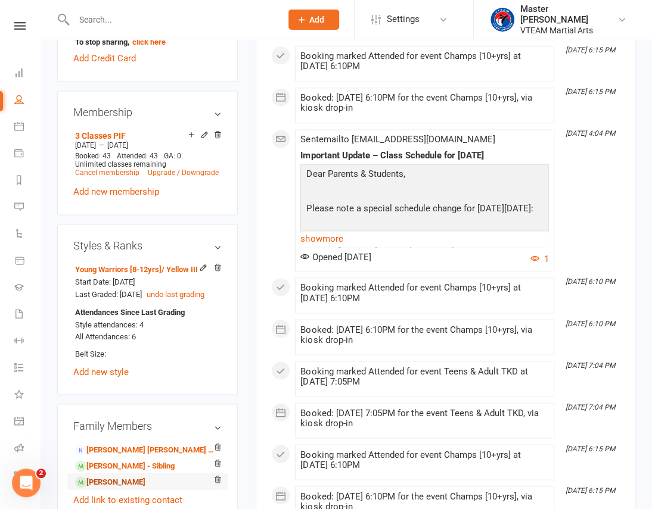
click at [133, 476] on link "[PERSON_NAME]" at bounding box center [110, 482] width 70 height 13
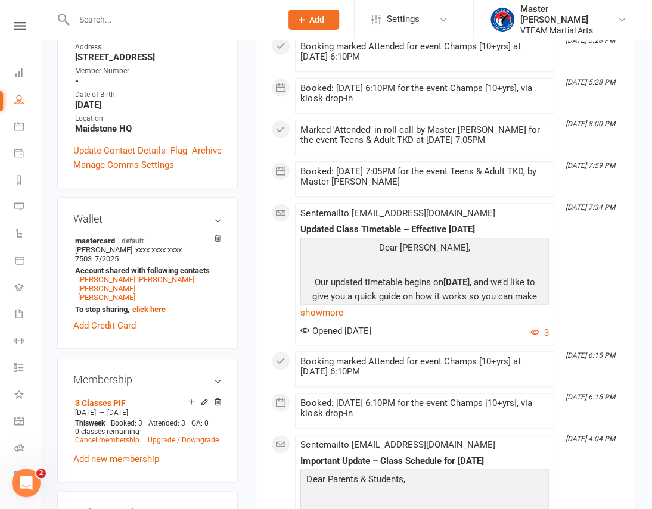
scroll to position [379, 0]
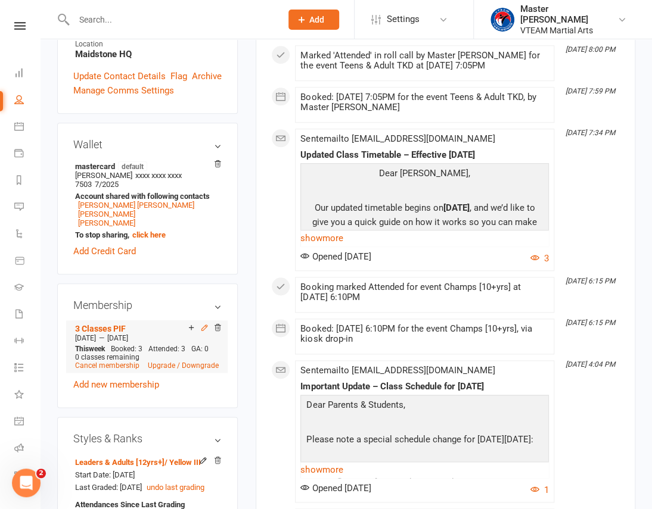
click at [206, 325] on icon at bounding box center [204, 327] width 5 height 5
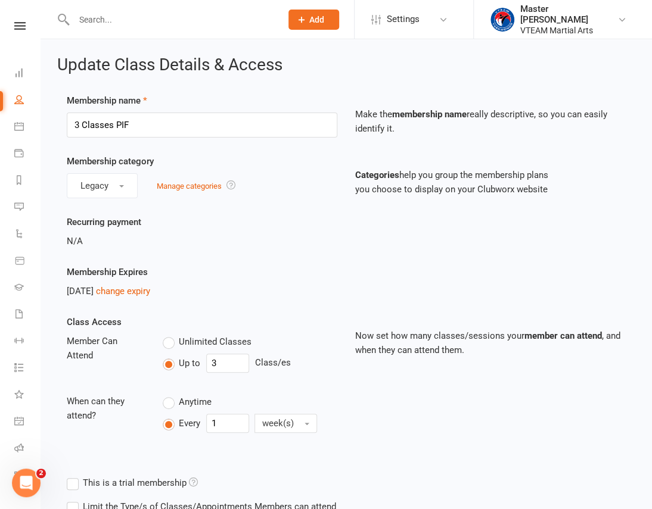
click at [181, 339] on span "Unlimited Classes" at bounding box center [215, 341] width 73 height 13
click at [170, 335] on input "Unlimited Classes" at bounding box center [167, 335] width 8 height 0
type input "0"
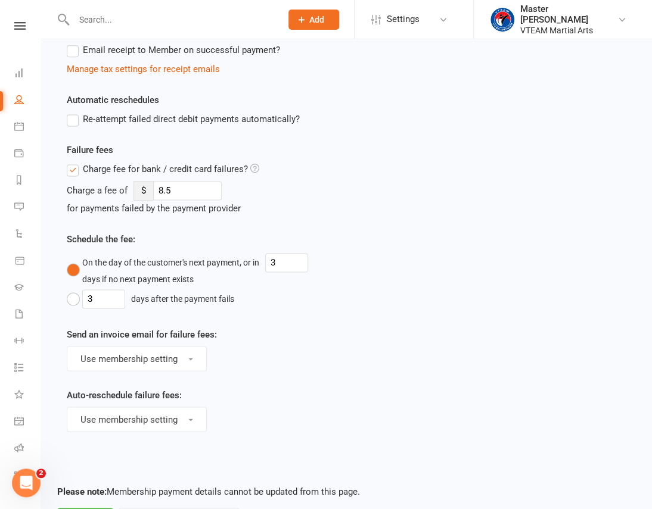
scroll to position [625, 0]
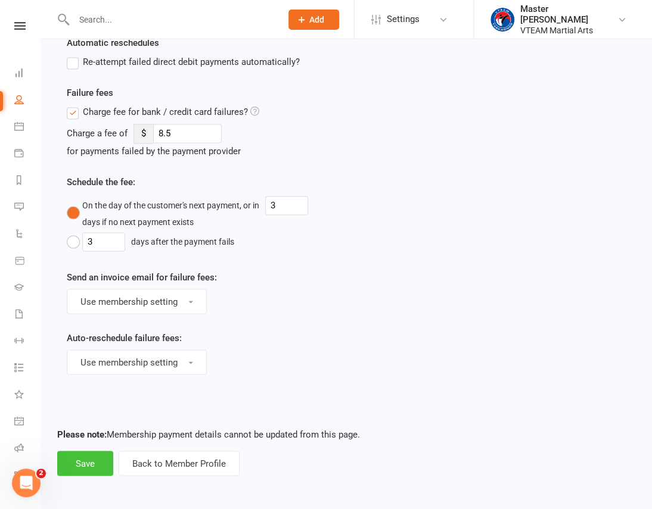
click at [88, 469] on button "Save" at bounding box center [85, 463] width 56 height 25
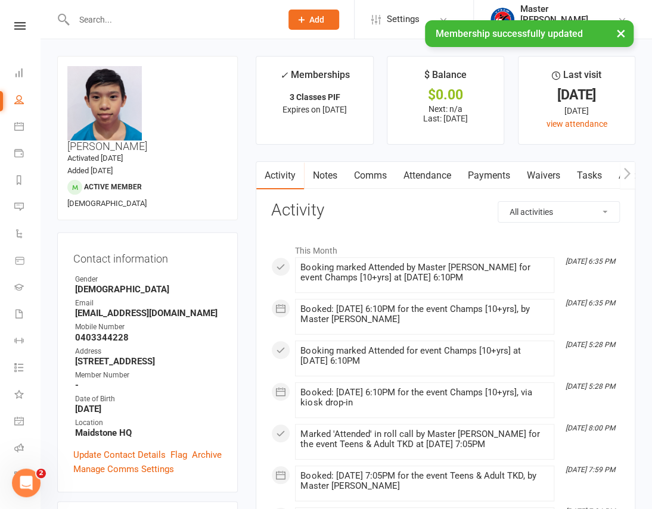
click at [17, 20] on div "× Membership successfully updated" at bounding box center [318, 20] width 636 height 0
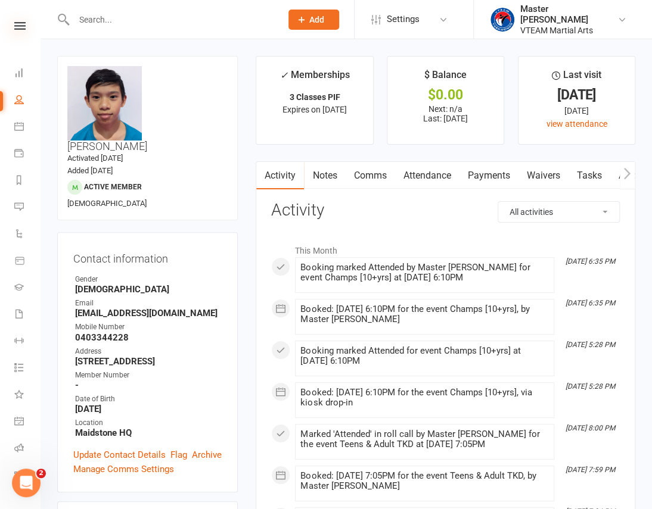
click at [15, 25] on icon at bounding box center [19, 26] width 11 height 8
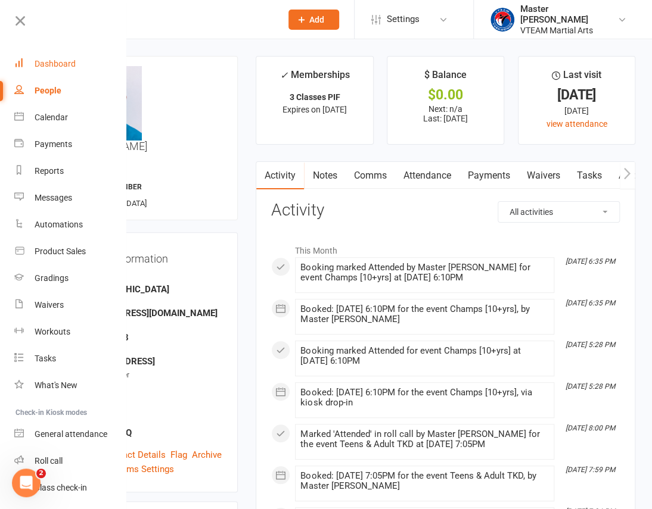
click at [56, 65] on div "Dashboard" at bounding box center [55, 64] width 41 height 10
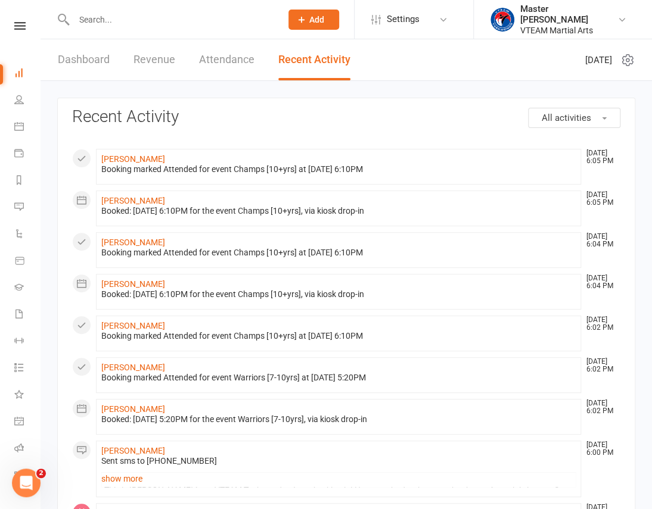
click at [21, 24] on link at bounding box center [20, 26] width 42 height 8
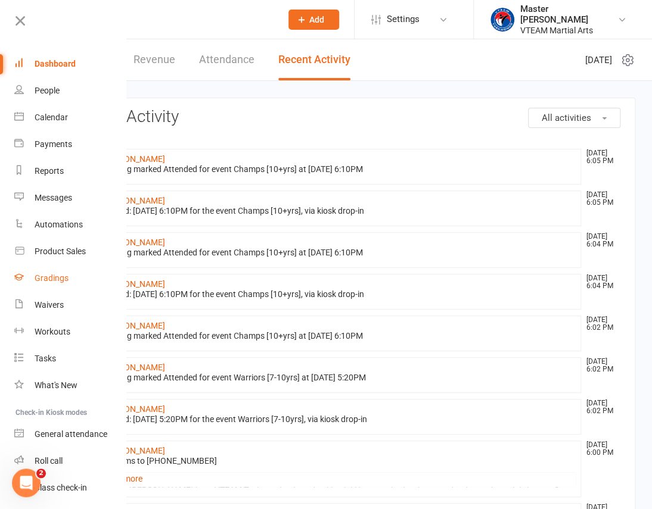
click at [58, 285] on link "Gradings" at bounding box center [70, 278] width 113 height 27
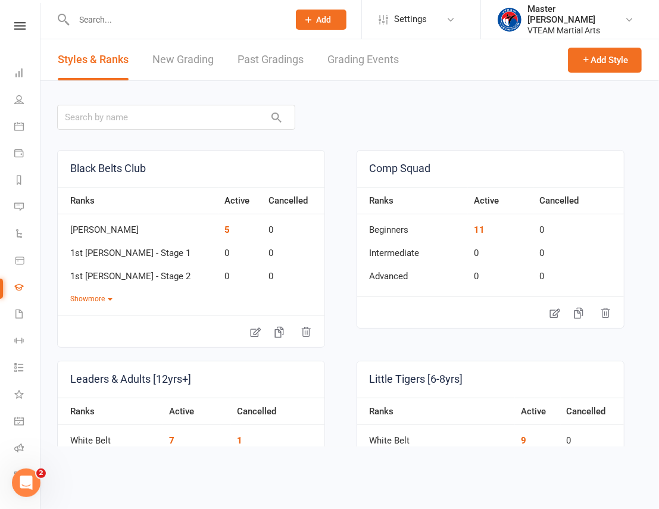
click at [351, 65] on link "Grading Events" at bounding box center [363, 59] width 71 height 41
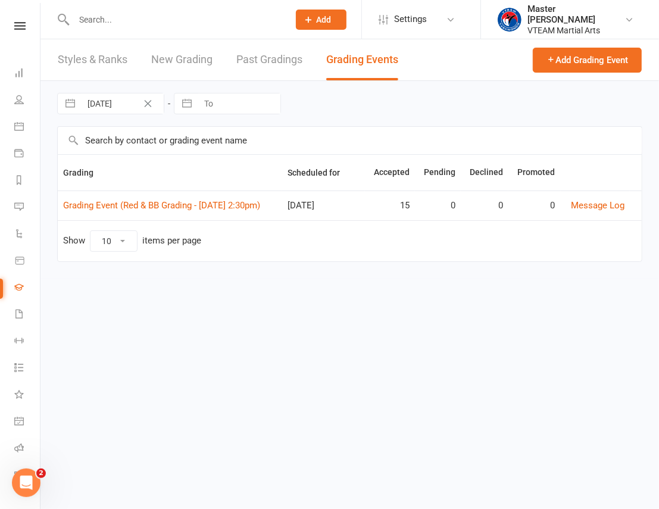
click at [124, 100] on input "[DATE]" at bounding box center [122, 104] width 83 height 20
select select "7"
select select "2025"
select select "8"
select select "2025"
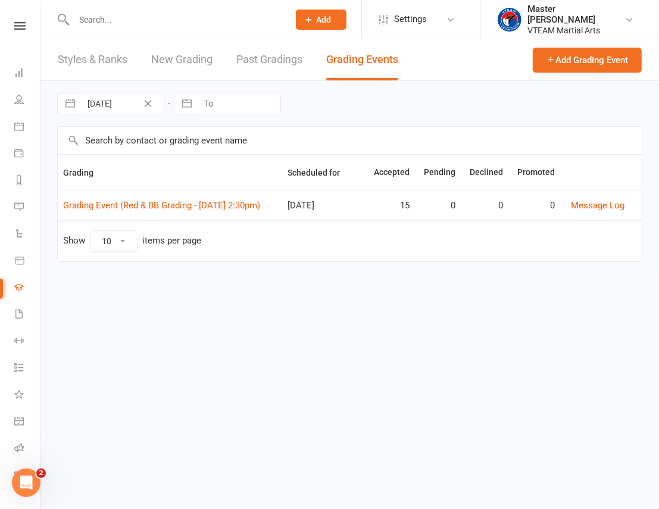
select select "9"
select select "2025"
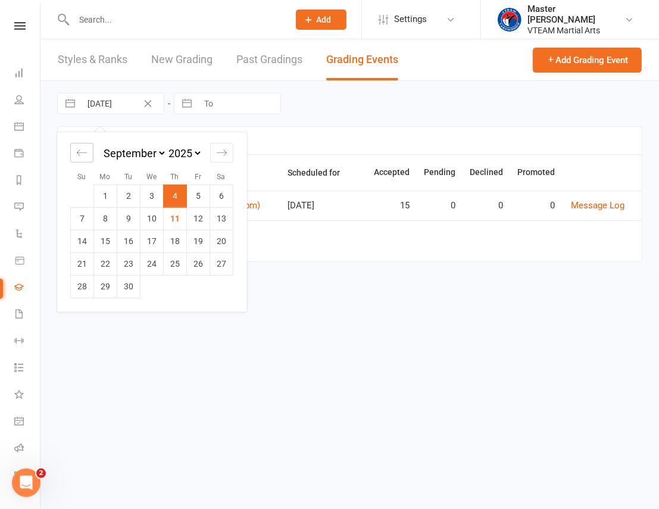
click at [77, 154] on icon "Move backward to switch to the previous month." at bounding box center [81, 152] width 11 height 11
select select "6"
select select "2025"
click at [154, 222] on td "6" at bounding box center [152, 218] width 23 height 23
type input "[DATE]"
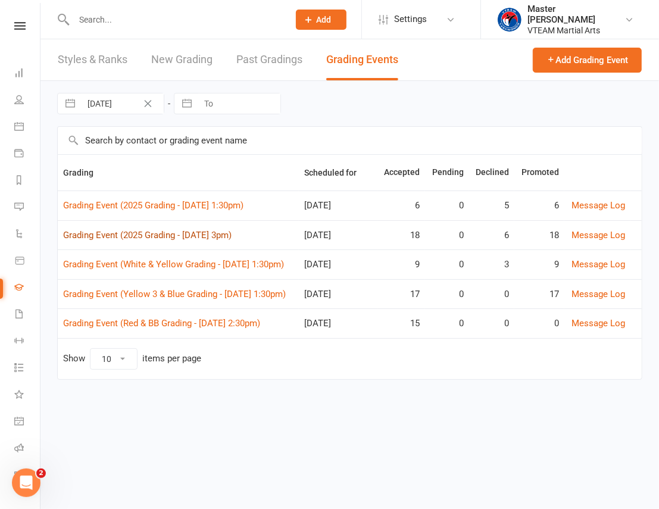
click at [196, 230] on link "Grading Event (2025 Grading - [DATE] 3pm)" at bounding box center [147, 235] width 169 height 11
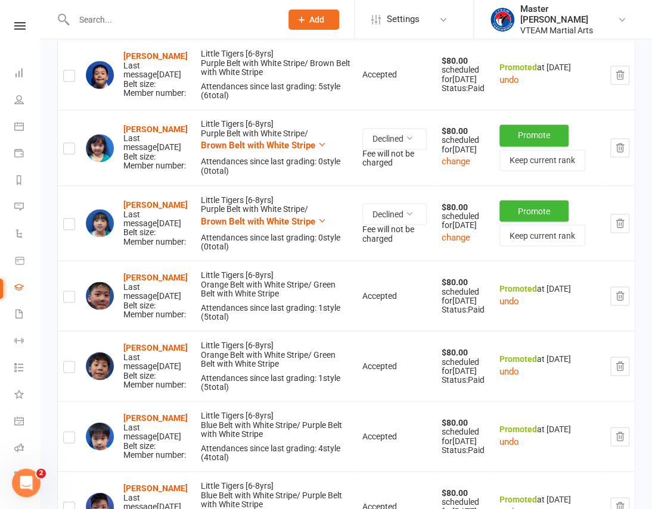
scroll to position [866, 0]
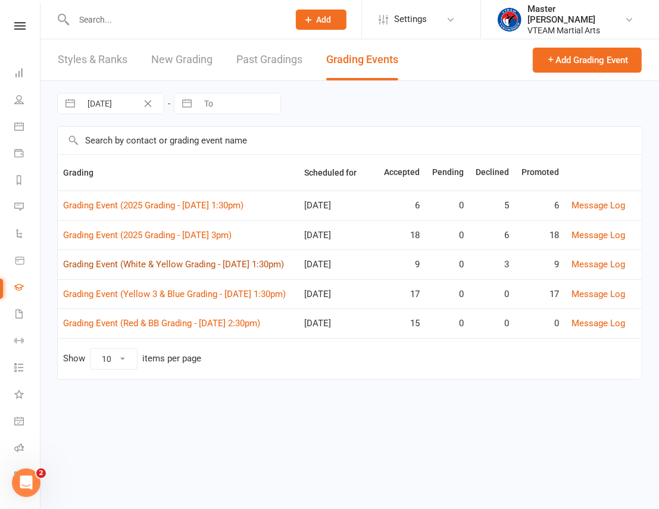
click at [219, 261] on link "Grading Event (White & Yellow Grading - [DATE] 1:30pm)" at bounding box center [173, 264] width 221 height 11
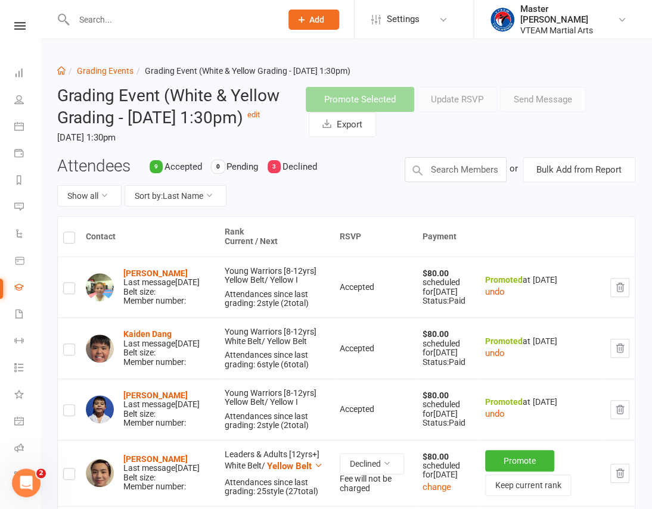
click at [9, 27] on link at bounding box center [20, 26] width 42 height 8
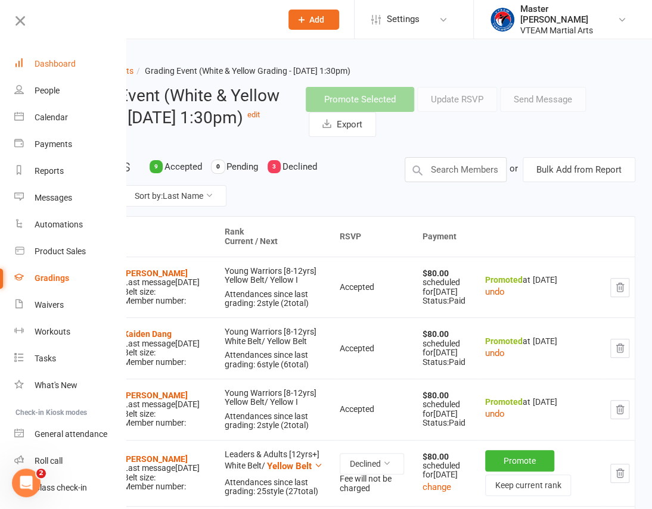
click at [60, 66] on div "Dashboard" at bounding box center [55, 64] width 41 height 10
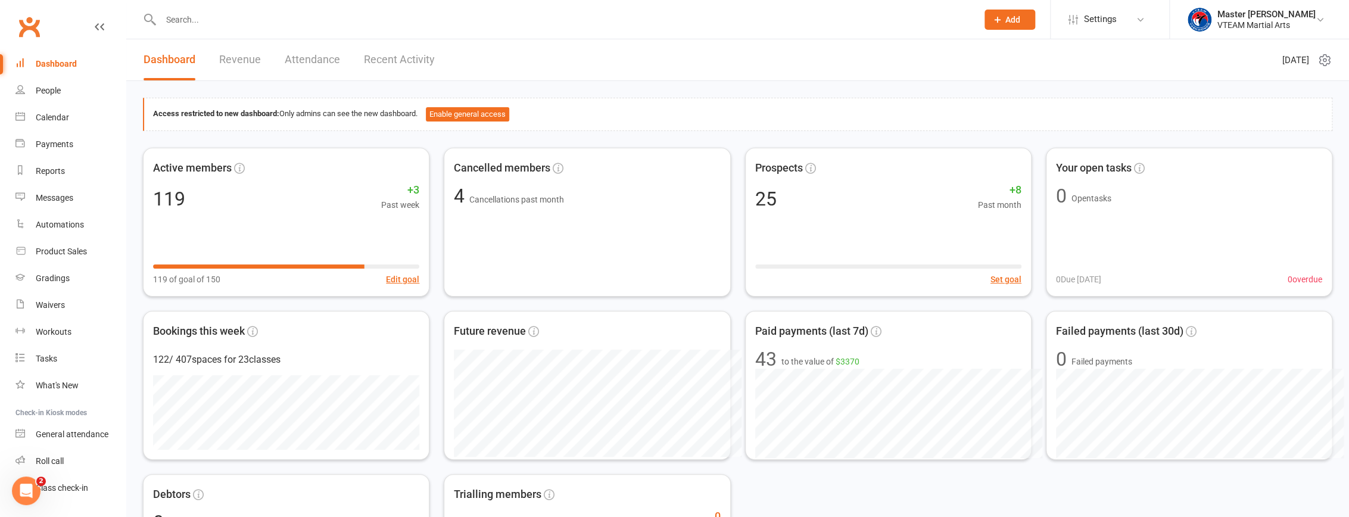
click at [393, 52] on link "Recent Activity" at bounding box center [399, 59] width 71 height 41
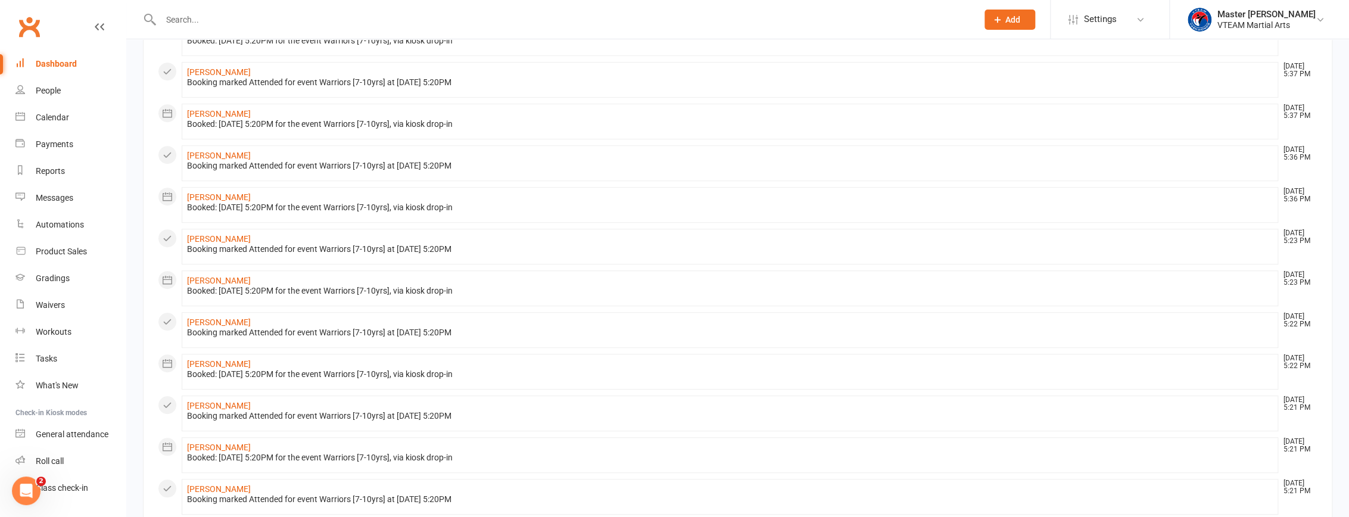
scroll to position [521, 0]
